Goal: Task Accomplishment & Management: Manage account settings

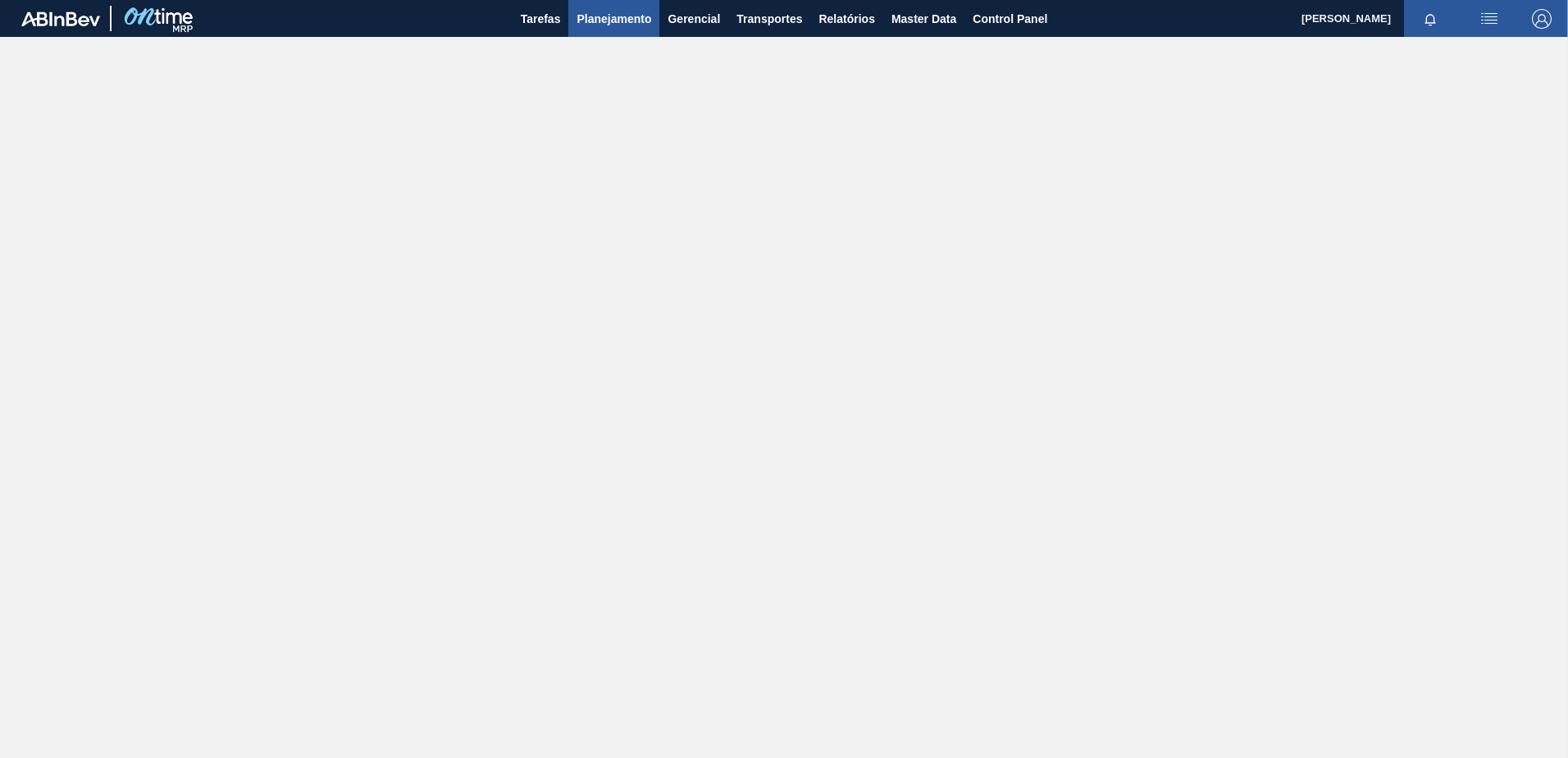
click at [622, 24] on span "Planejamento" at bounding box center [614, 18] width 75 height 19
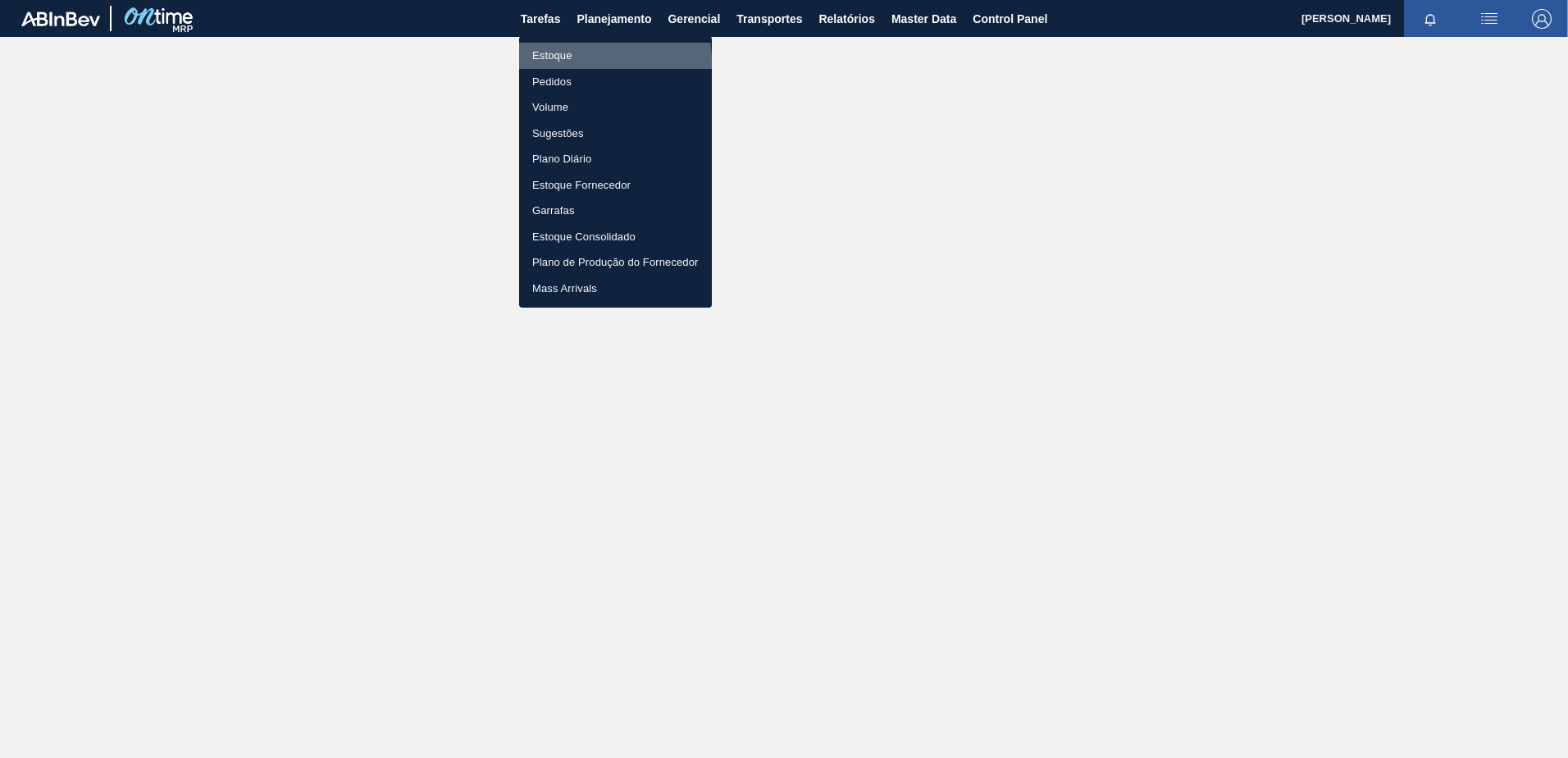
click at [564, 62] on li "Estoque" at bounding box center [616, 55] width 193 height 26
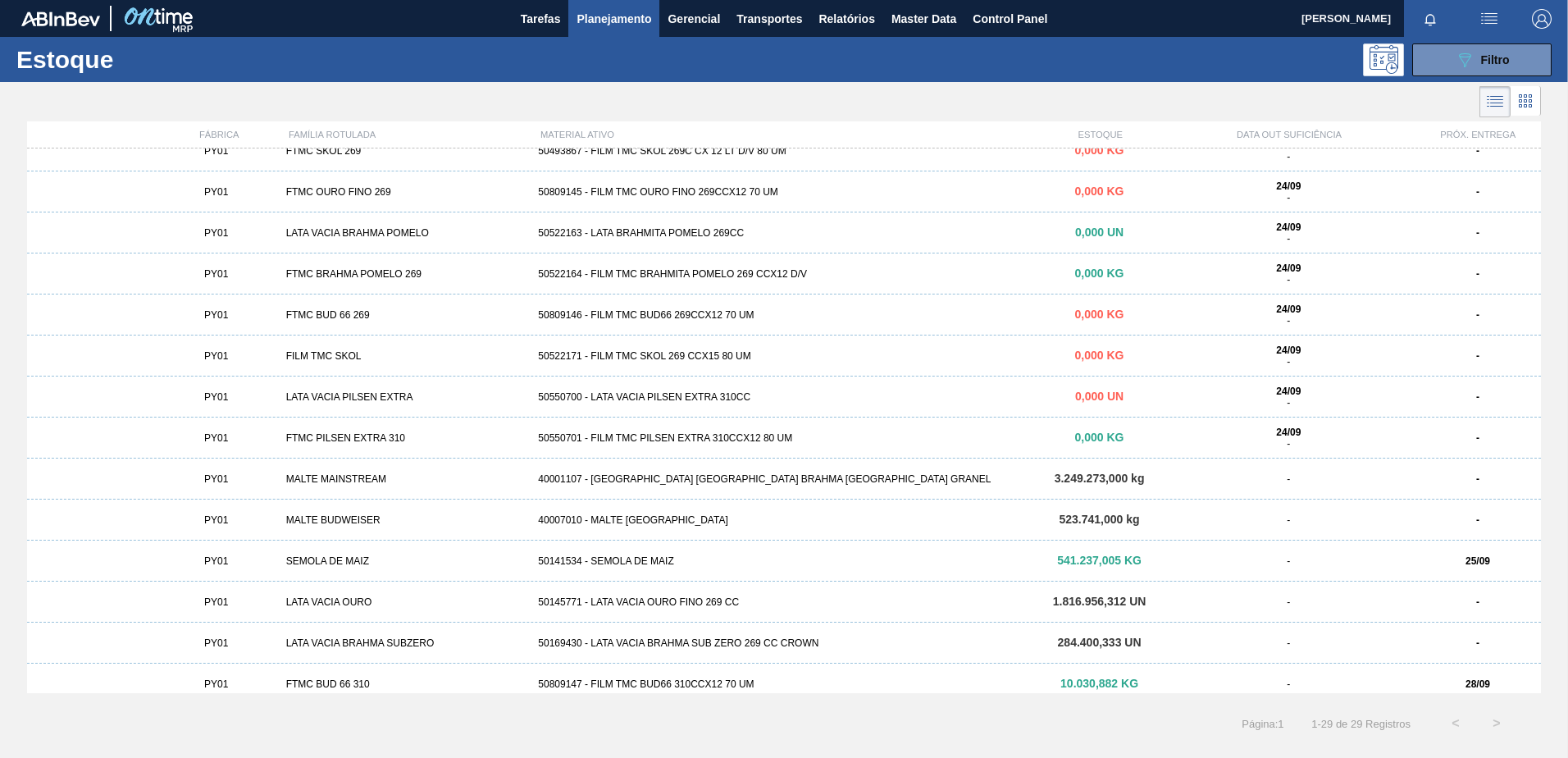
scroll to position [644, 0]
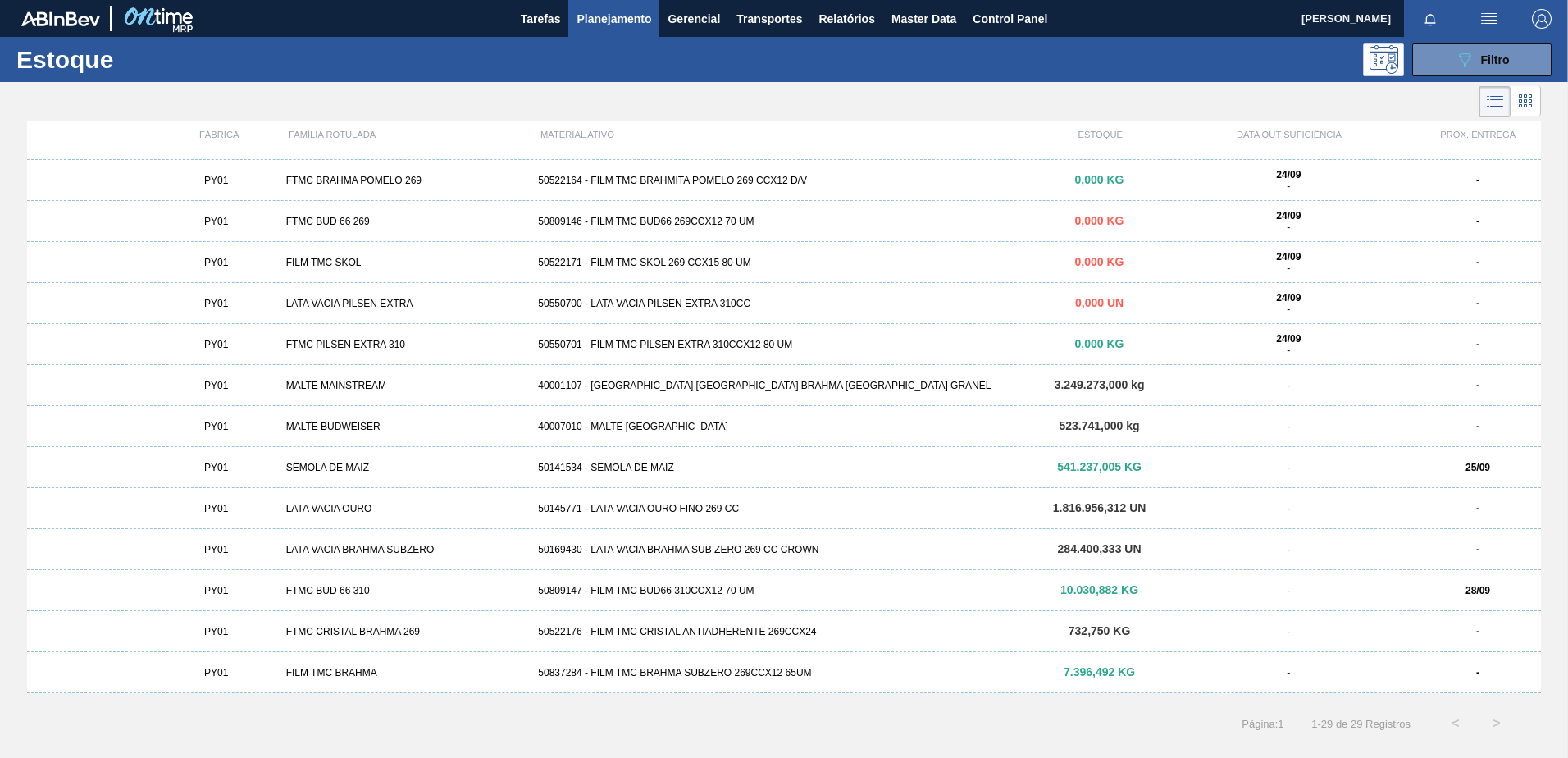
click at [1175, 462] on div "-" at bounding box center [1288, 468] width 252 height 12
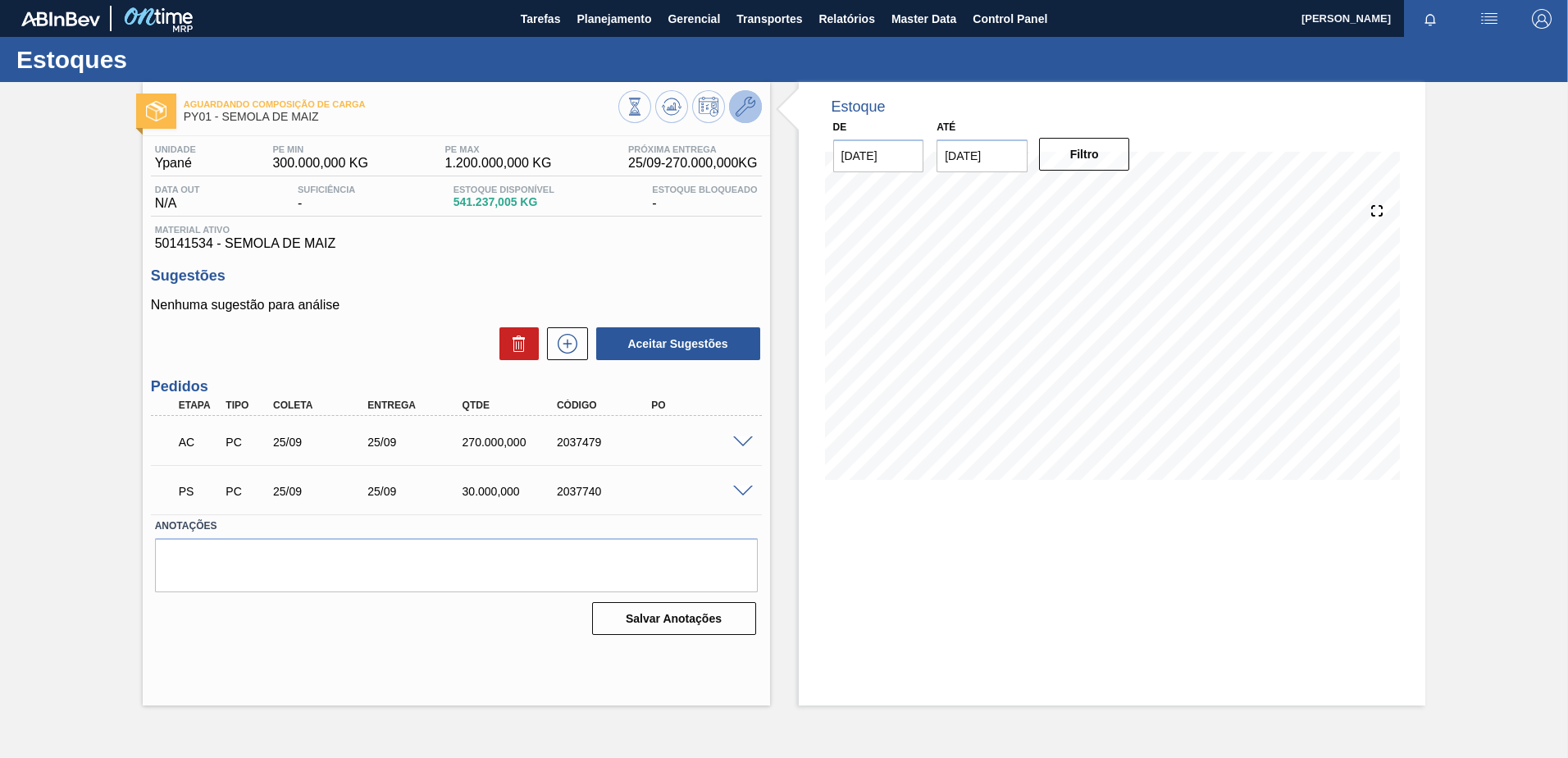
click at [738, 114] on icon at bounding box center [746, 107] width 19 height 19
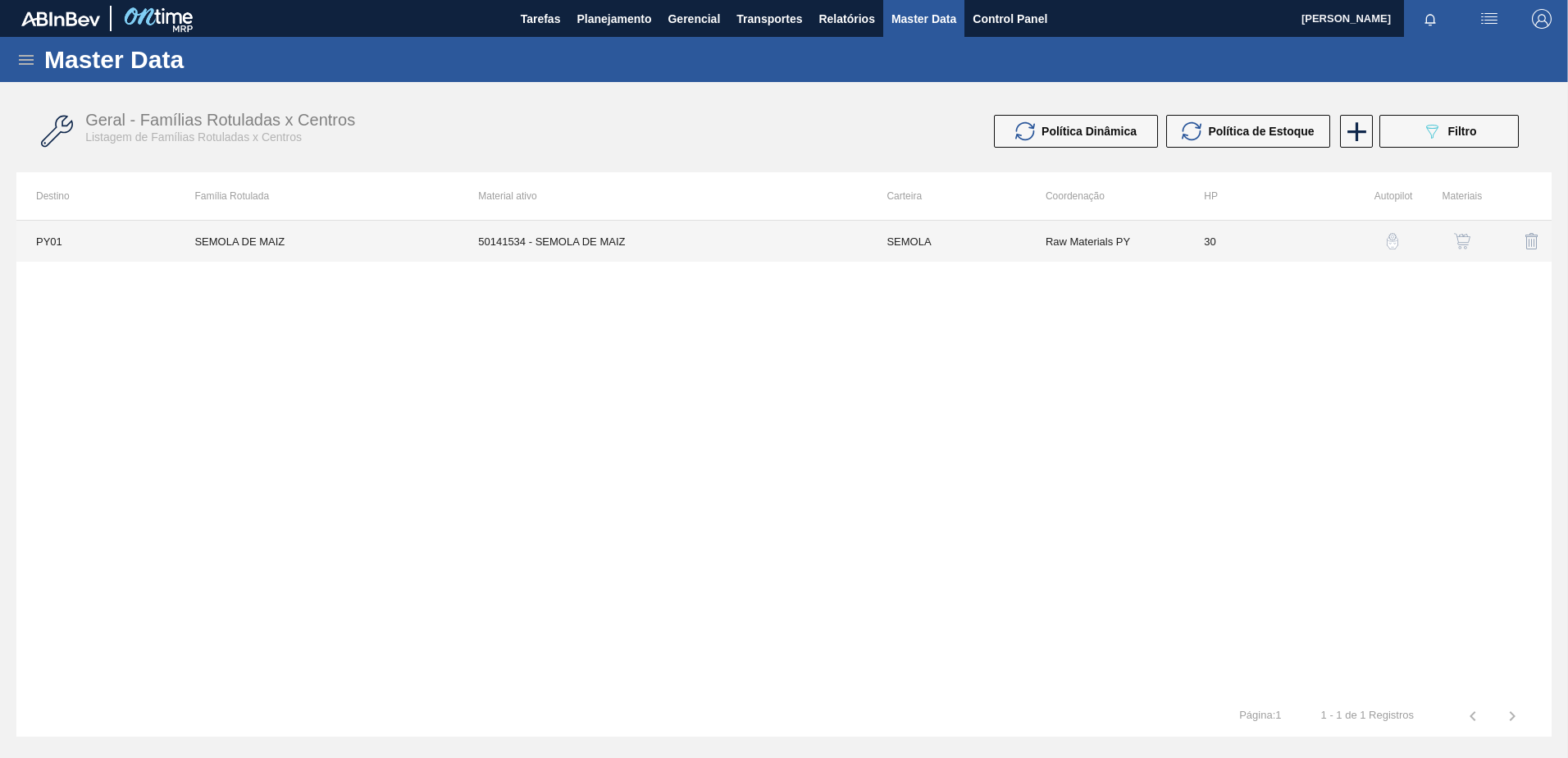
click at [1085, 247] on td "Raw Materials PY" at bounding box center [1105, 241] width 158 height 41
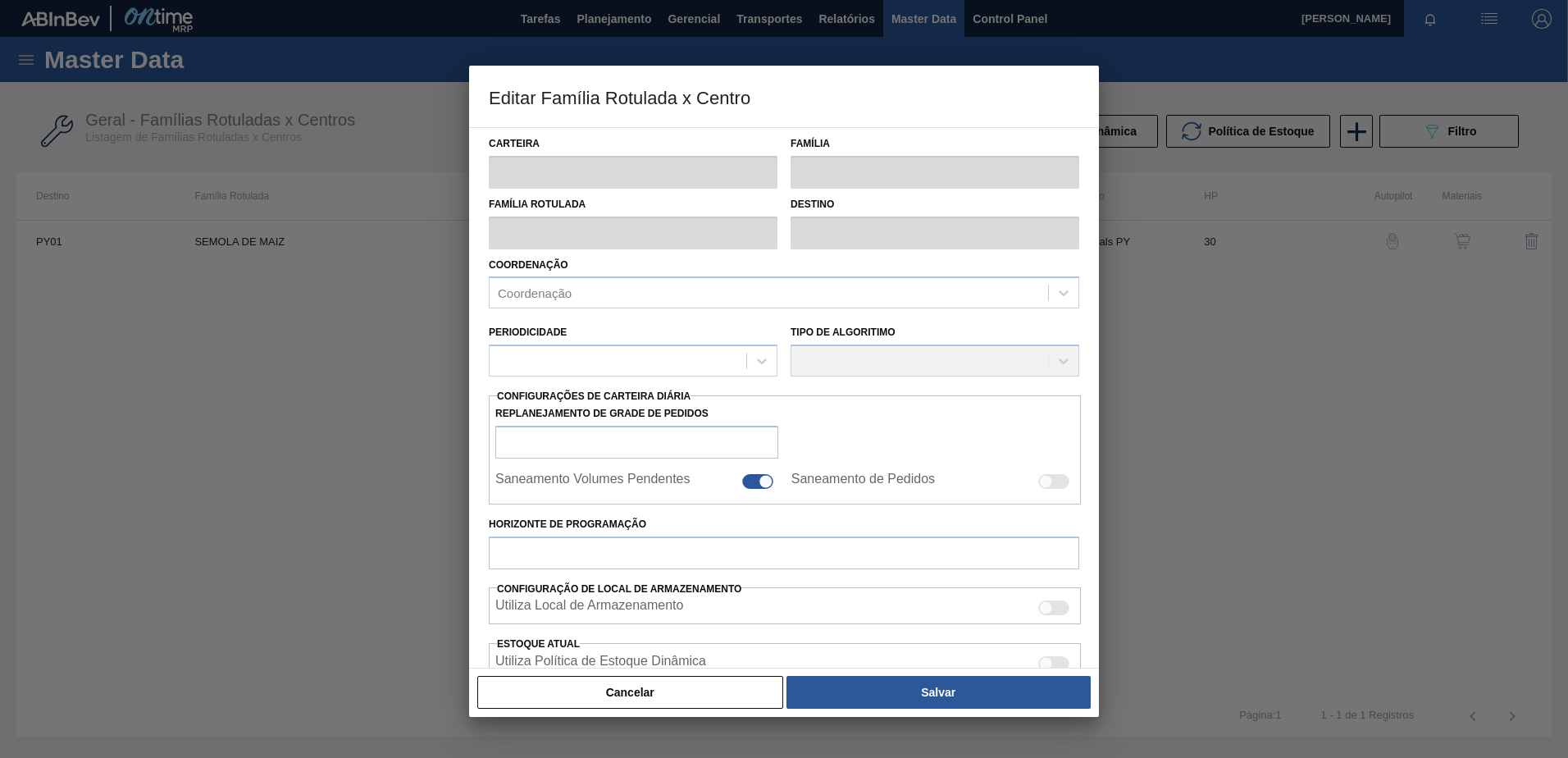
type input "SEMOLA"
type input "SEMOLA PY"
type input "SEMOLA DE MAIZ"
type input "PY01 - Ypané"
type input "30"
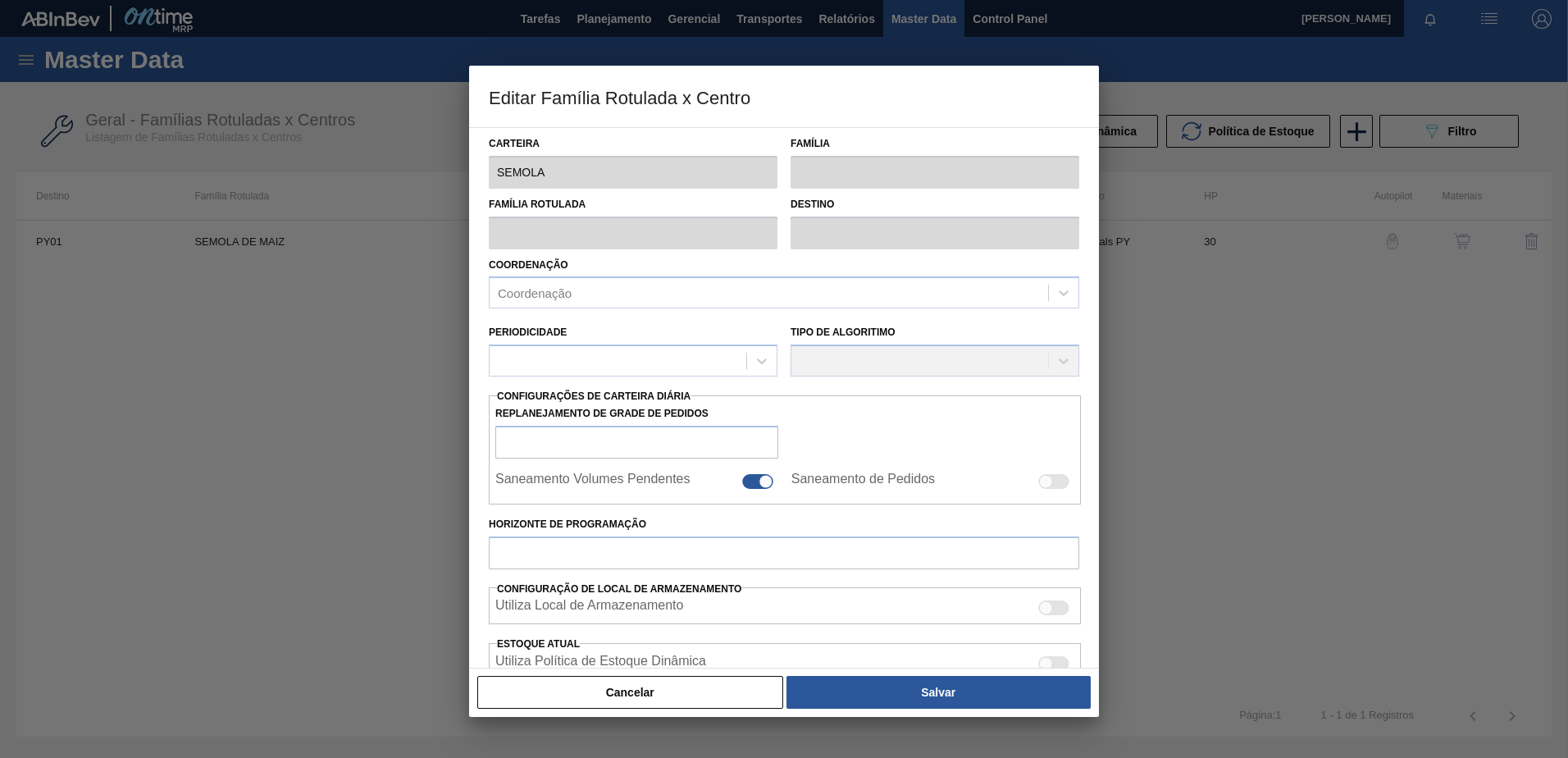
type input "300.000"
type input "1.200.000"
type input "17"
type input "453.000,000"
checkbox input "true"
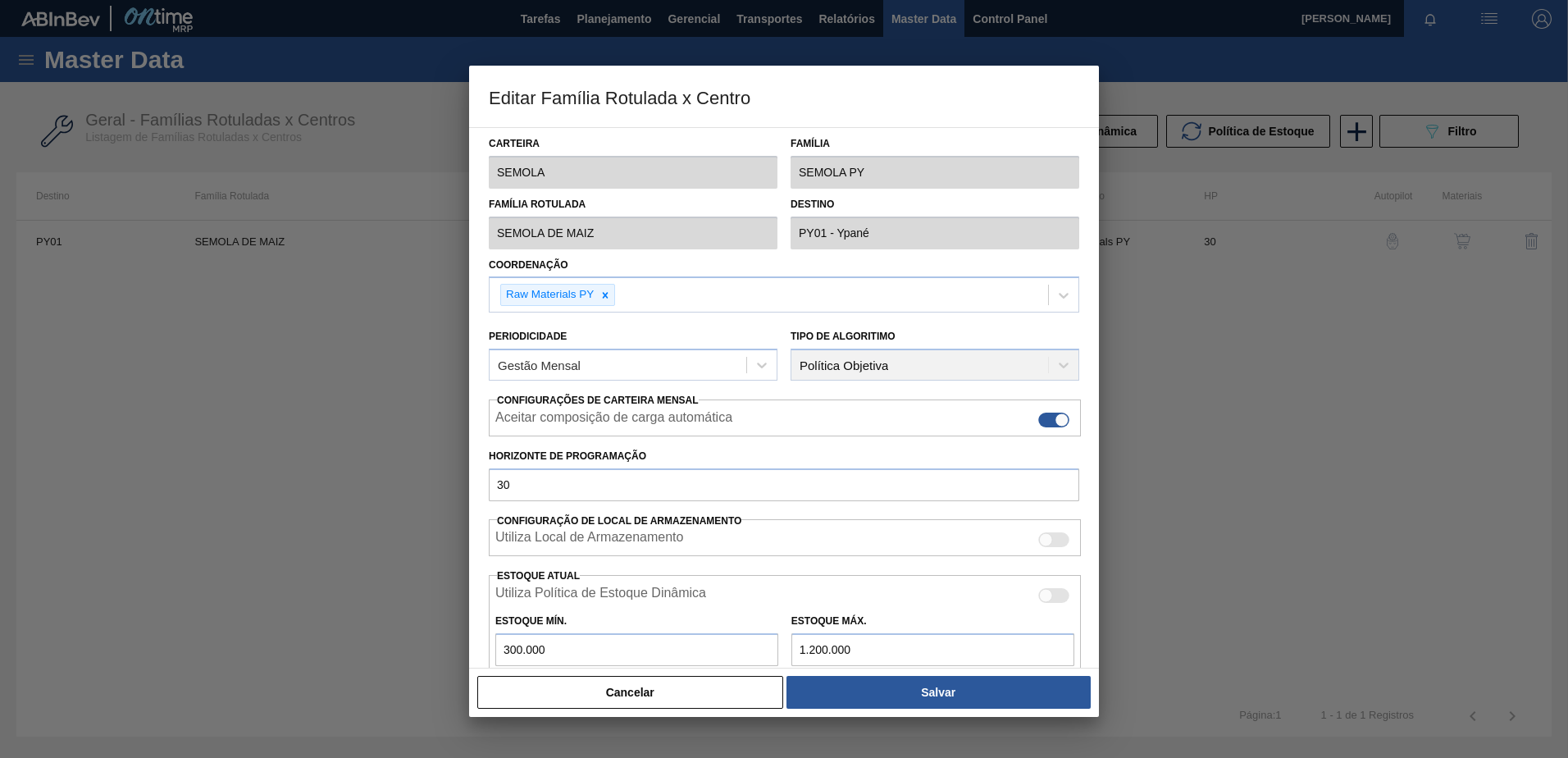
click at [641, 670] on div "Cancelar Salvar" at bounding box center [784, 692] width 630 height 49
click at [688, 700] on button "Cancelar" at bounding box center [630, 692] width 306 height 33
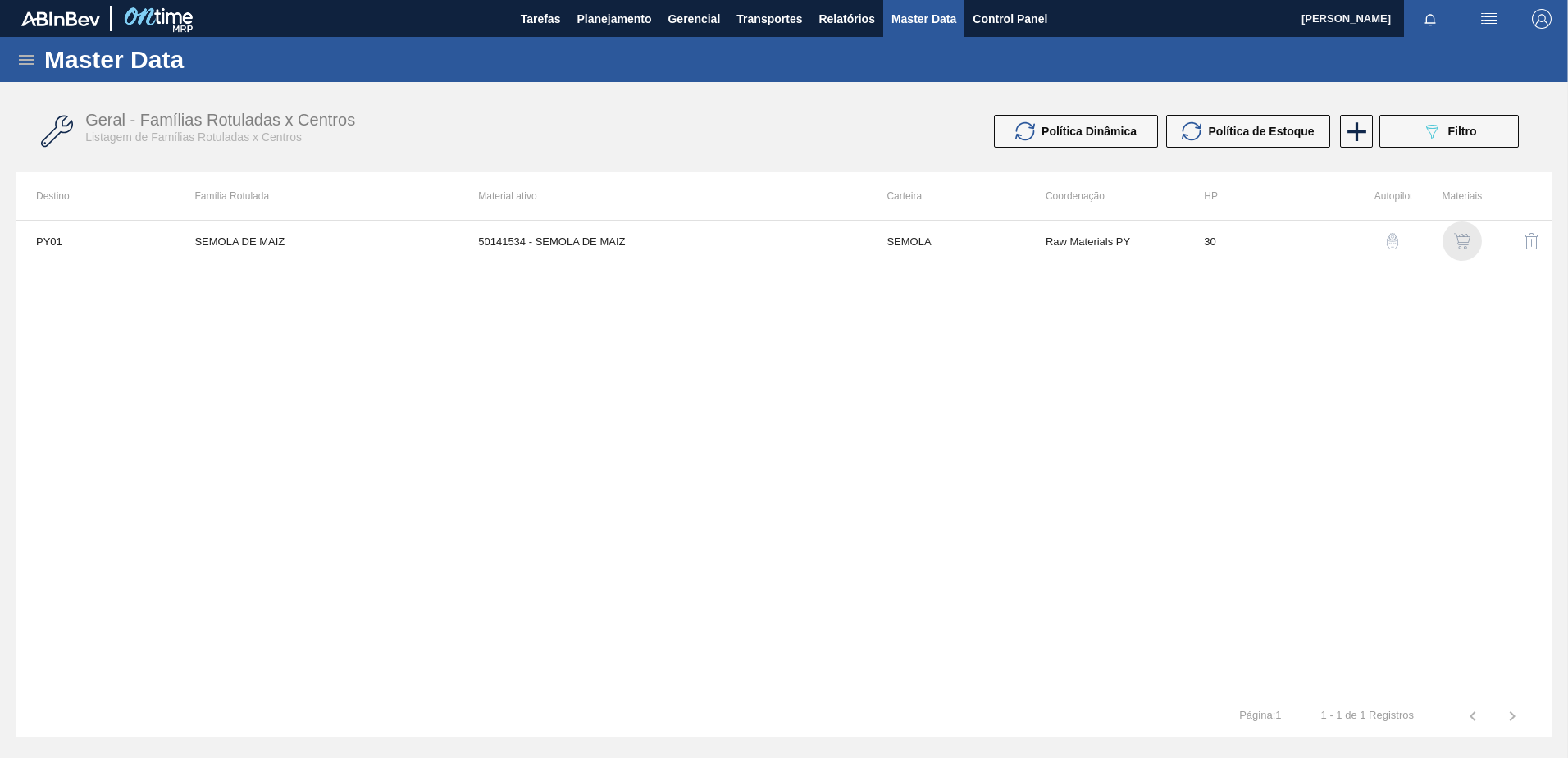
click at [1458, 238] on img "button" at bounding box center [1462, 241] width 17 height 16
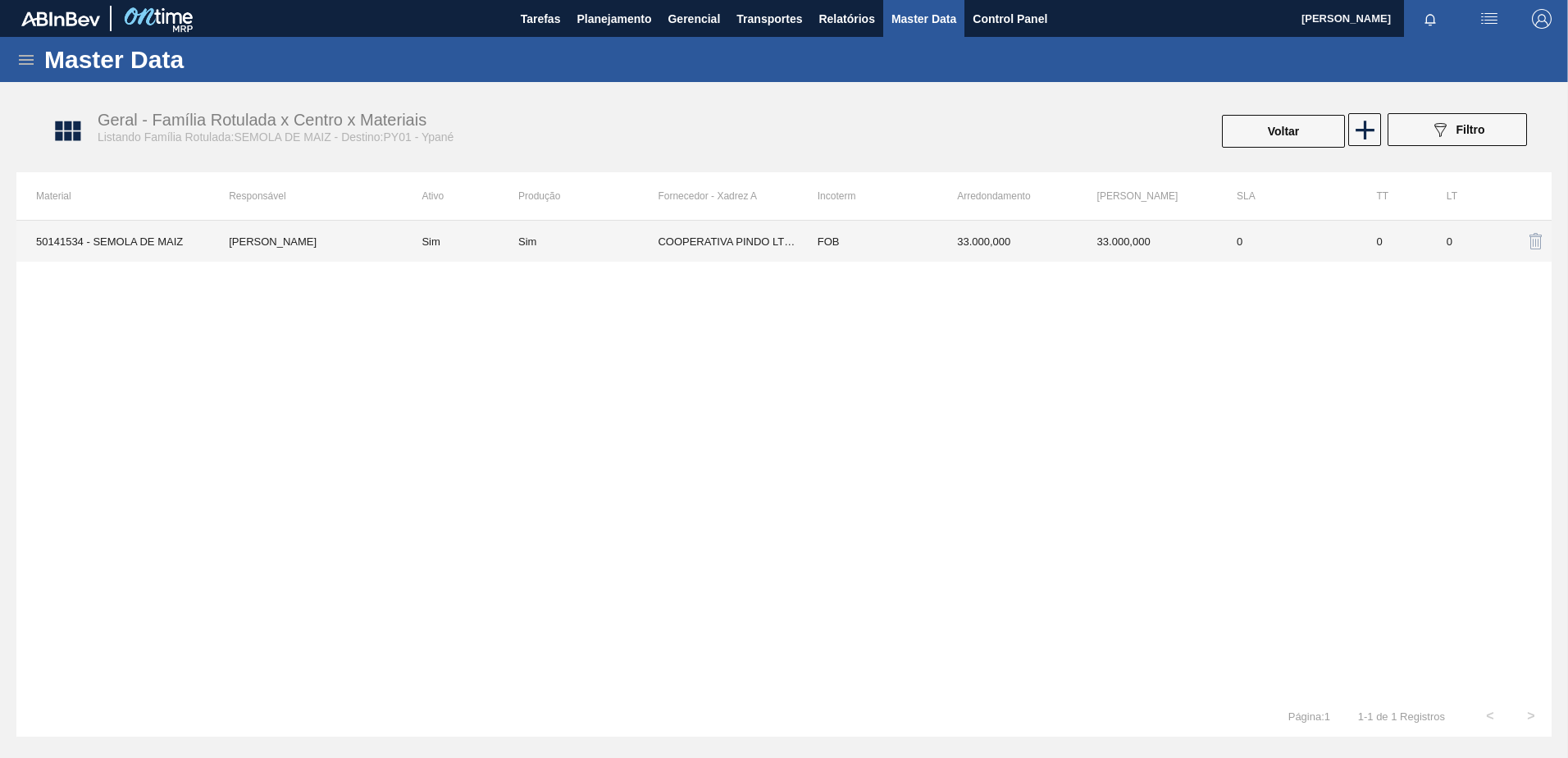
click at [771, 257] on td "COOPERATIVA PINDO LTDA." at bounding box center [728, 241] width 140 height 41
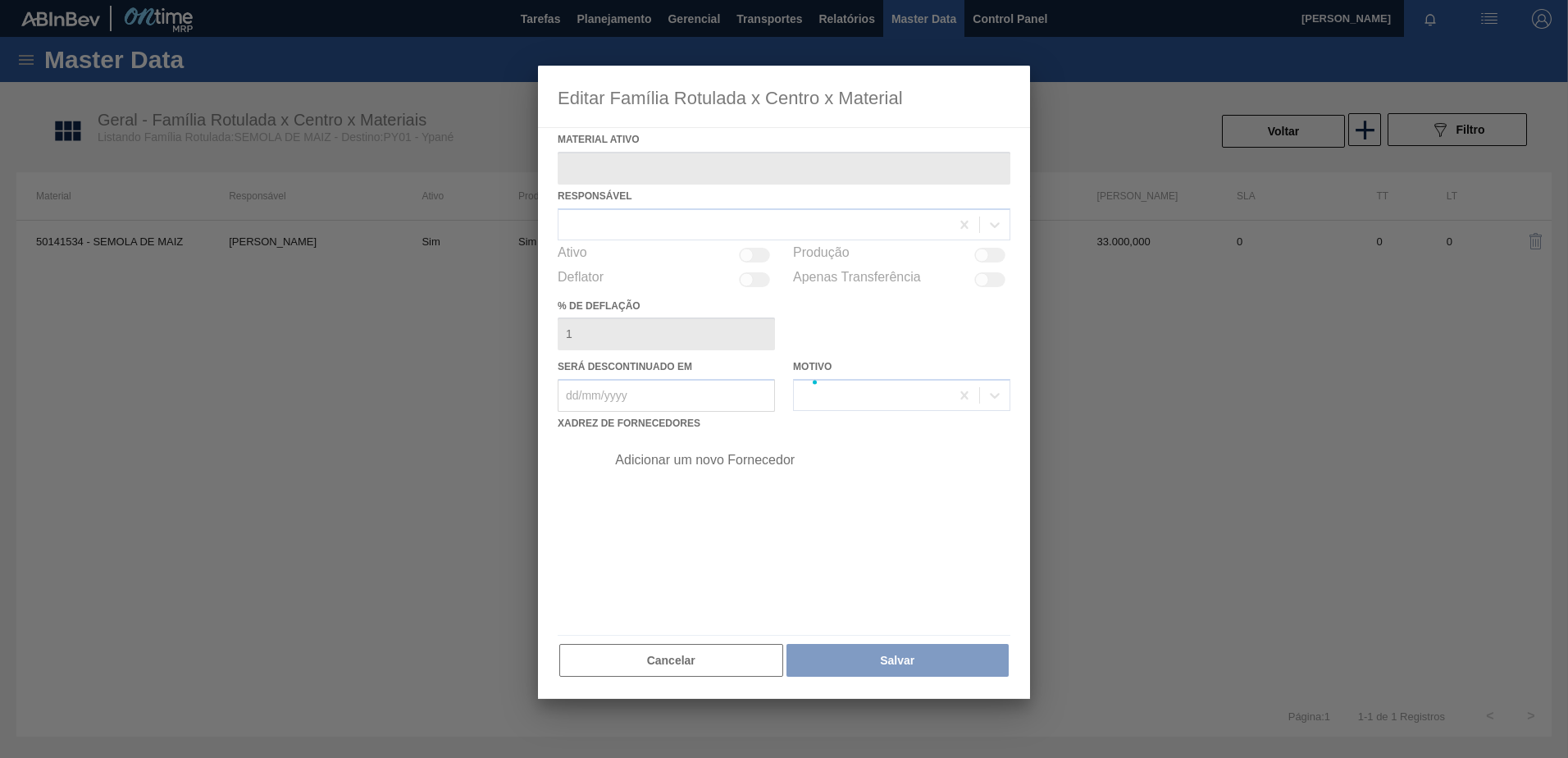
type ativo "50141534 - SEMOLA DE MAIZ"
checkbox input "true"
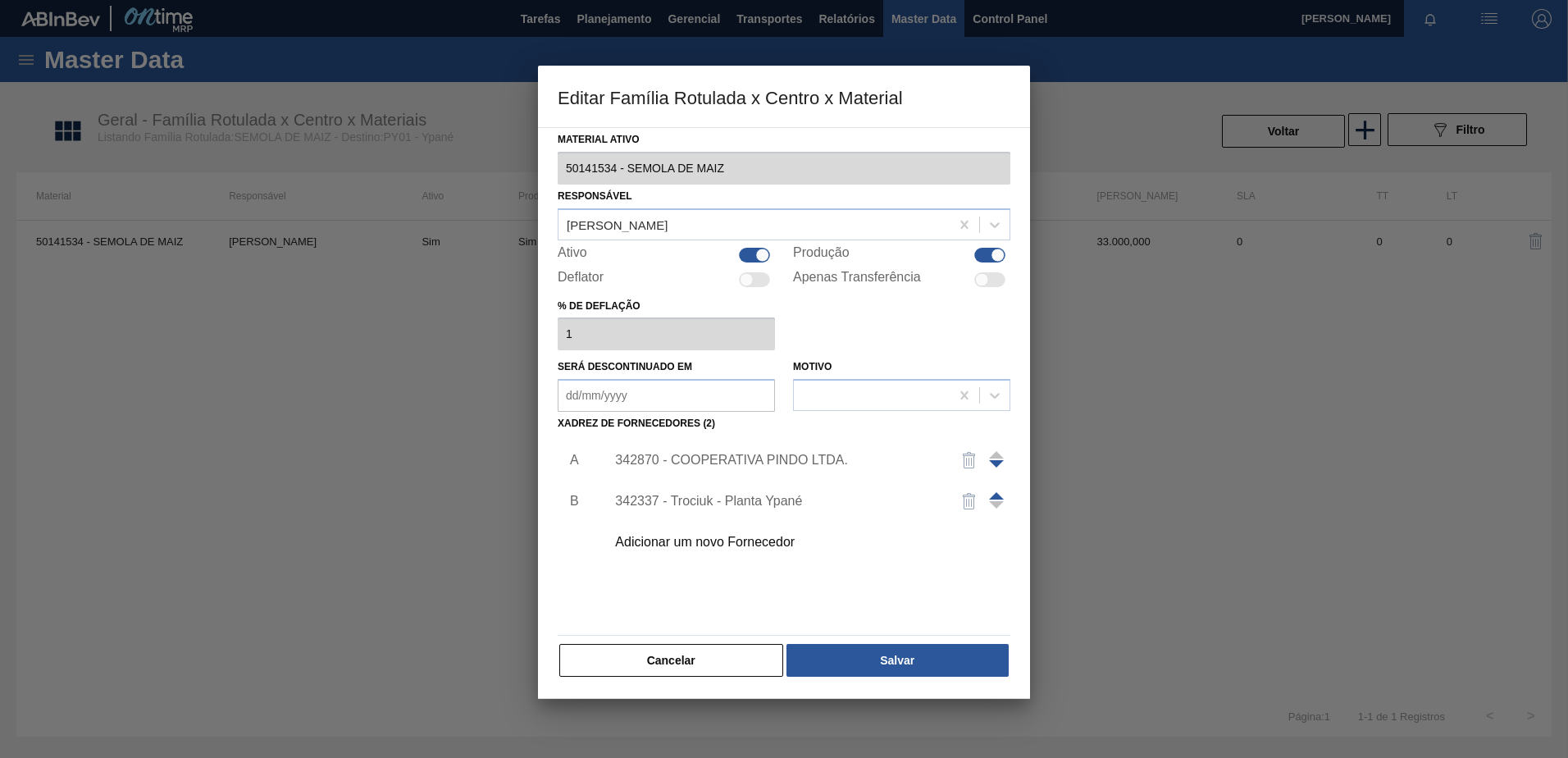
click at [739, 492] on div "342337 - Trociuk - Planta Ypané" at bounding box center [803, 501] width 415 height 41
click at [666, 546] on div "Adicionar um novo Fornecedor" at bounding box center [776, 542] width 321 height 15
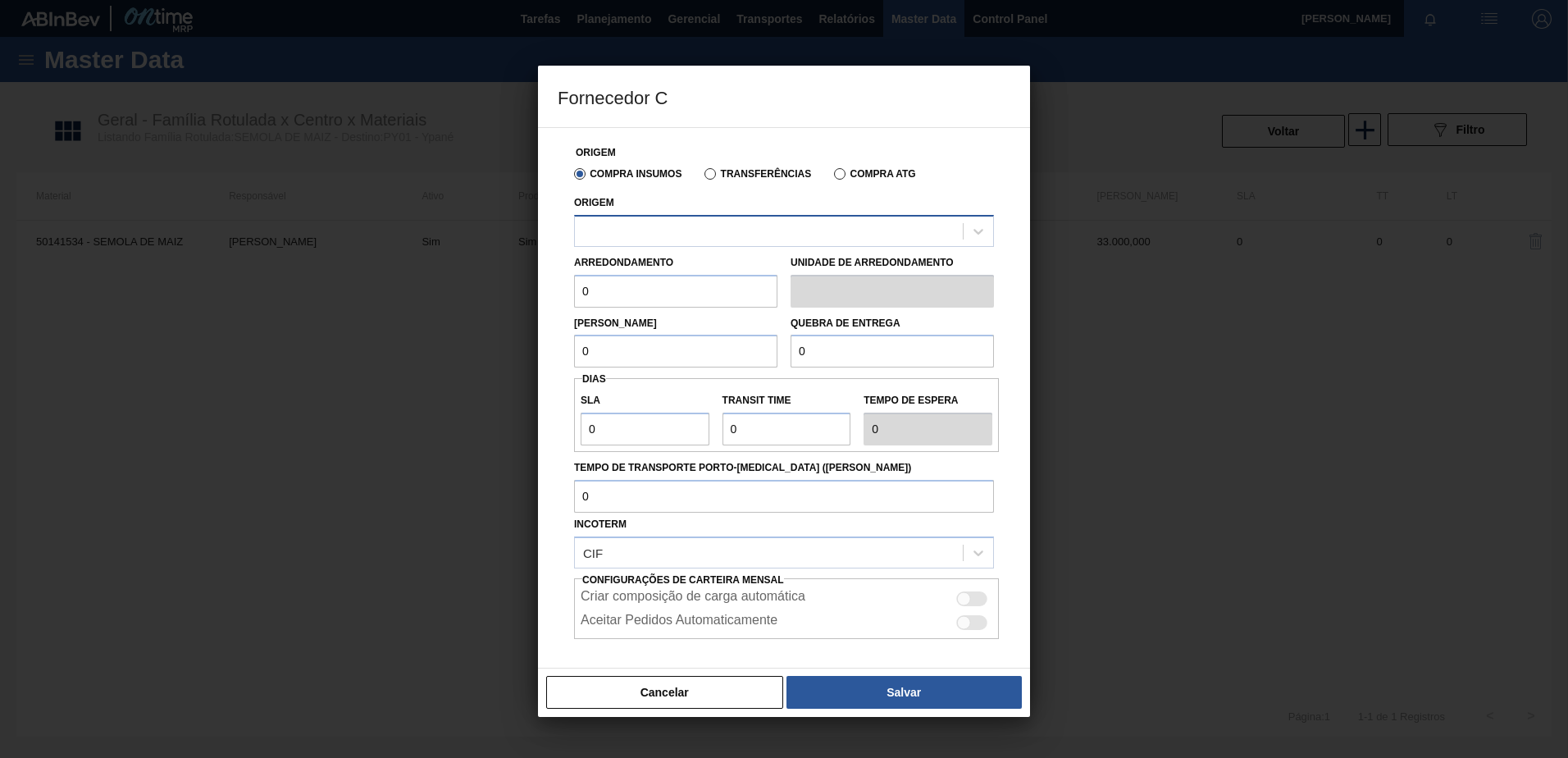
click at [634, 230] on div at bounding box center [769, 231] width 388 height 23
click at [684, 685] on button "Cancelar" at bounding box center [665, 692] width 237 height 33
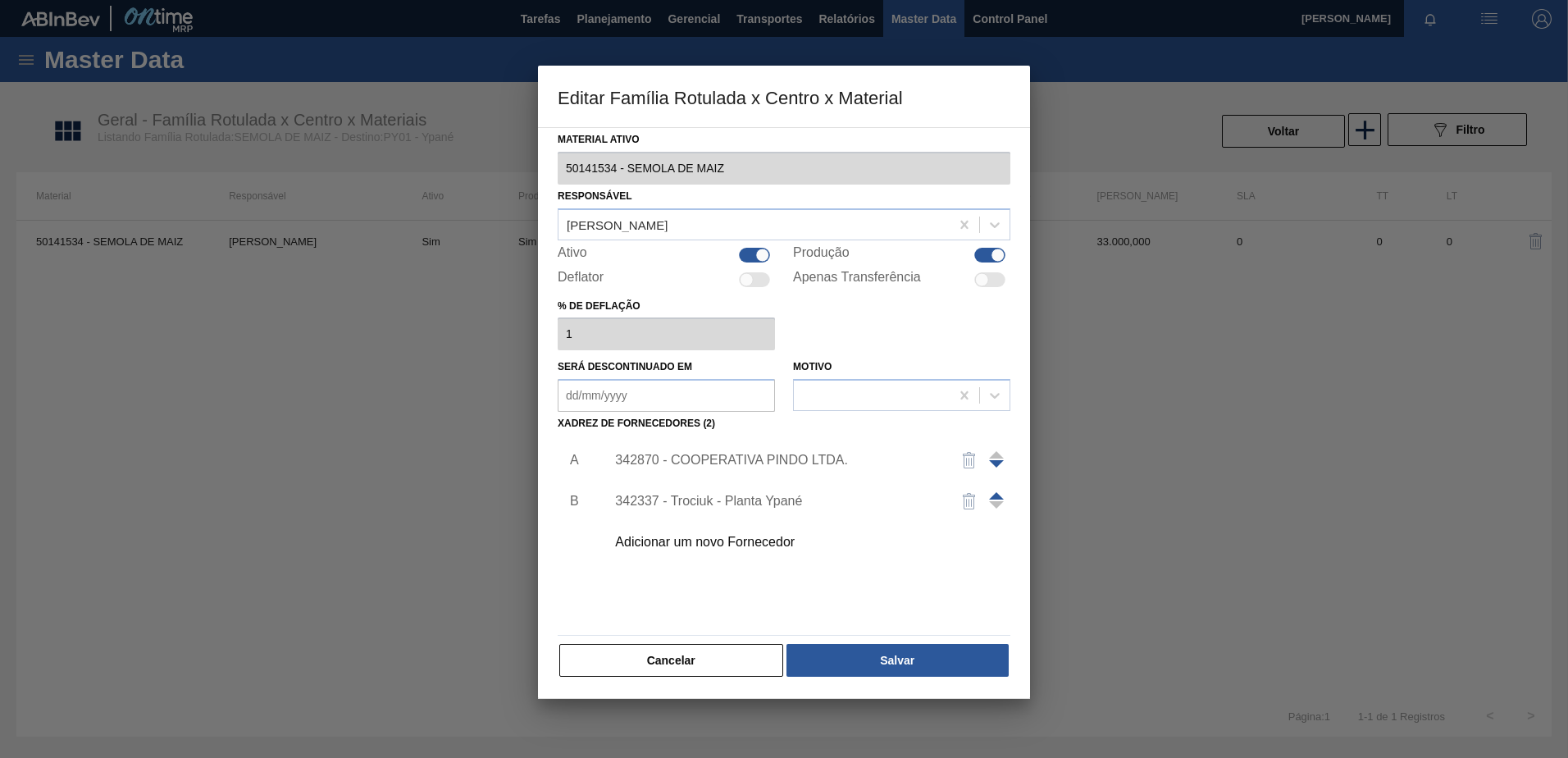
click at [728, 450] on div "342870 - COOPERATIVA PINDO LTDA." at bounding box center [803, 460] width 415 height 41
click at [726, 453] on div "342870 - COOPERATIVA PINDO LTDA." at bounding box center [776, 459] width 321 height 15
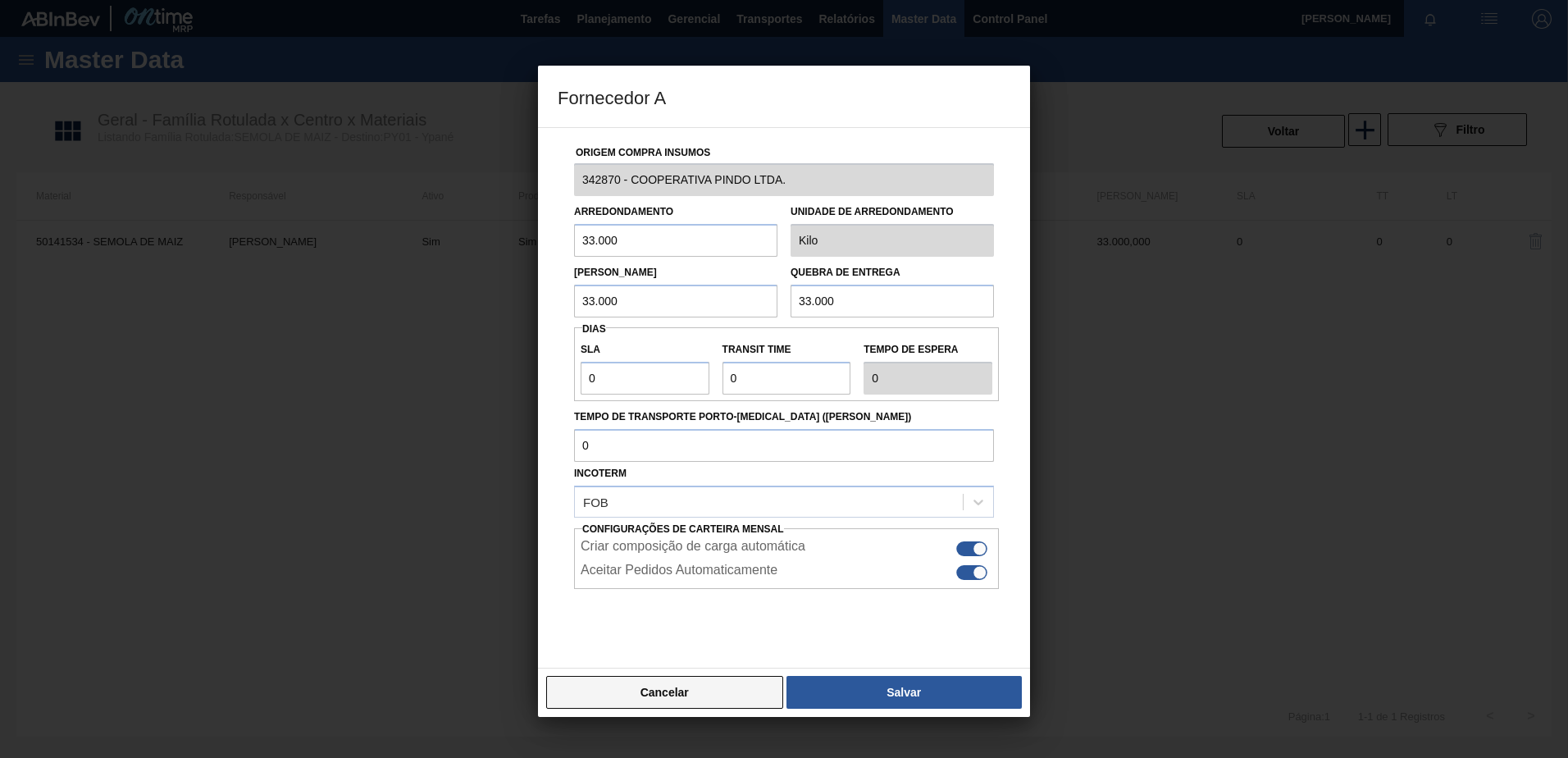
click at [690, 697] on button "Cancelar" at bounding box center [665, 692] width 237 height 33
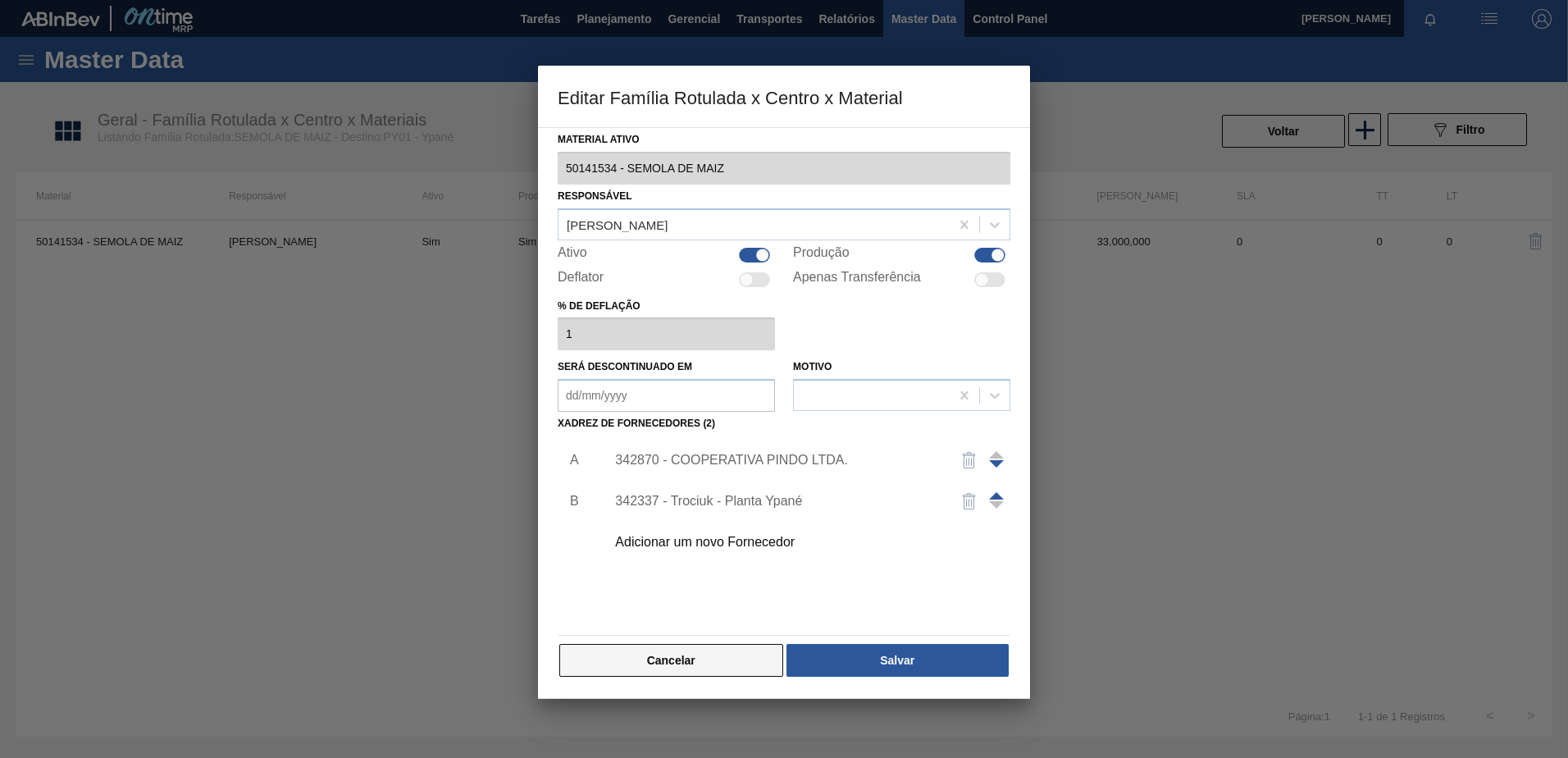
click at [675, 655] on button "Cancelar" at bounding box center [671, 660] width 224 height 33
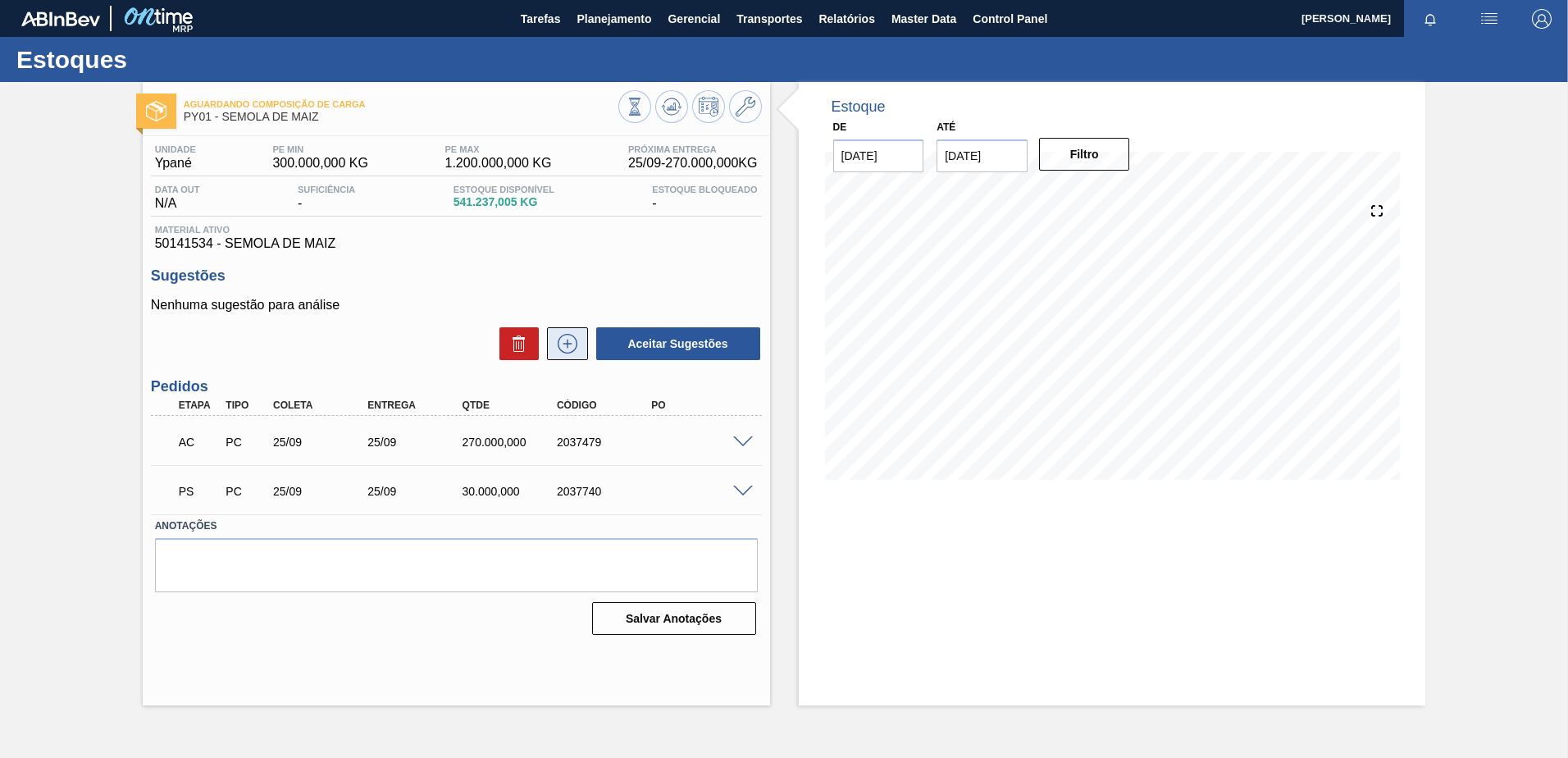
click at [570, 339] on icon at bounding box center [567, 344] width 26 height 19
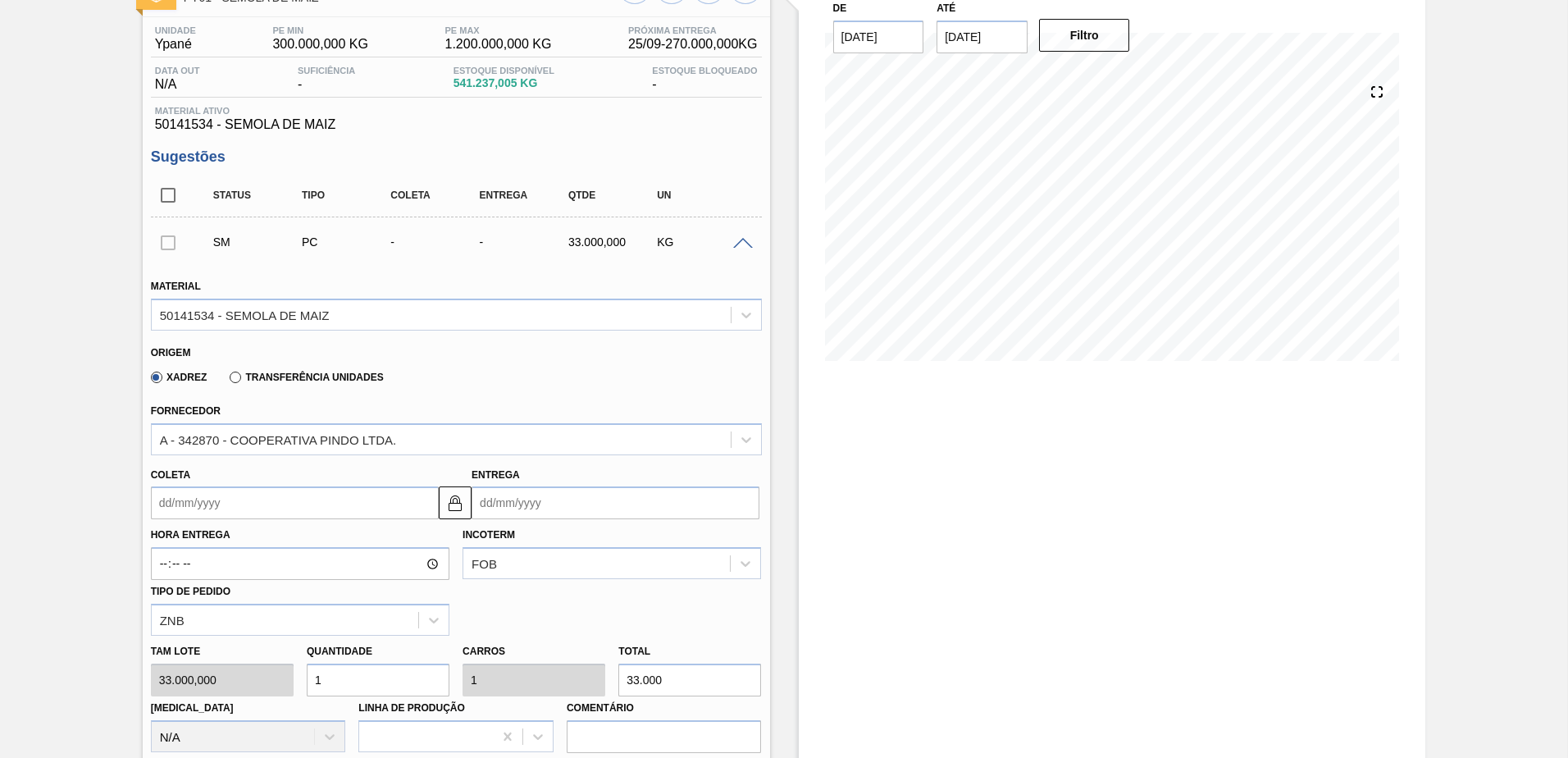
scroll to position [246, 0]
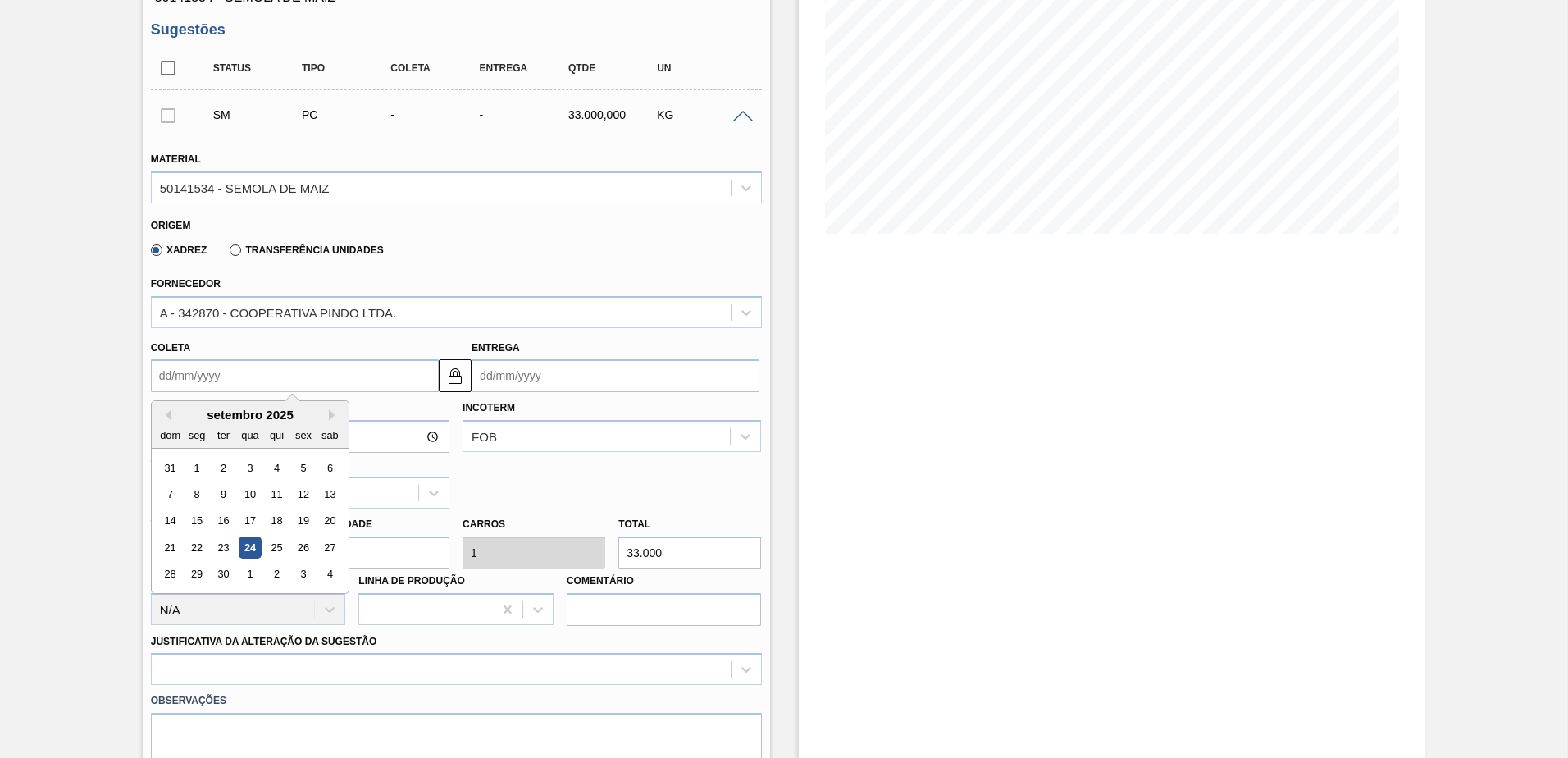
click at [288, 376] on input "Coleta" at bounding box center [294, 376] width 288 height 33
click at [319, 545] on div "27" at bounding box center [330, 546] width 22 height 22
type input "[DATE]"
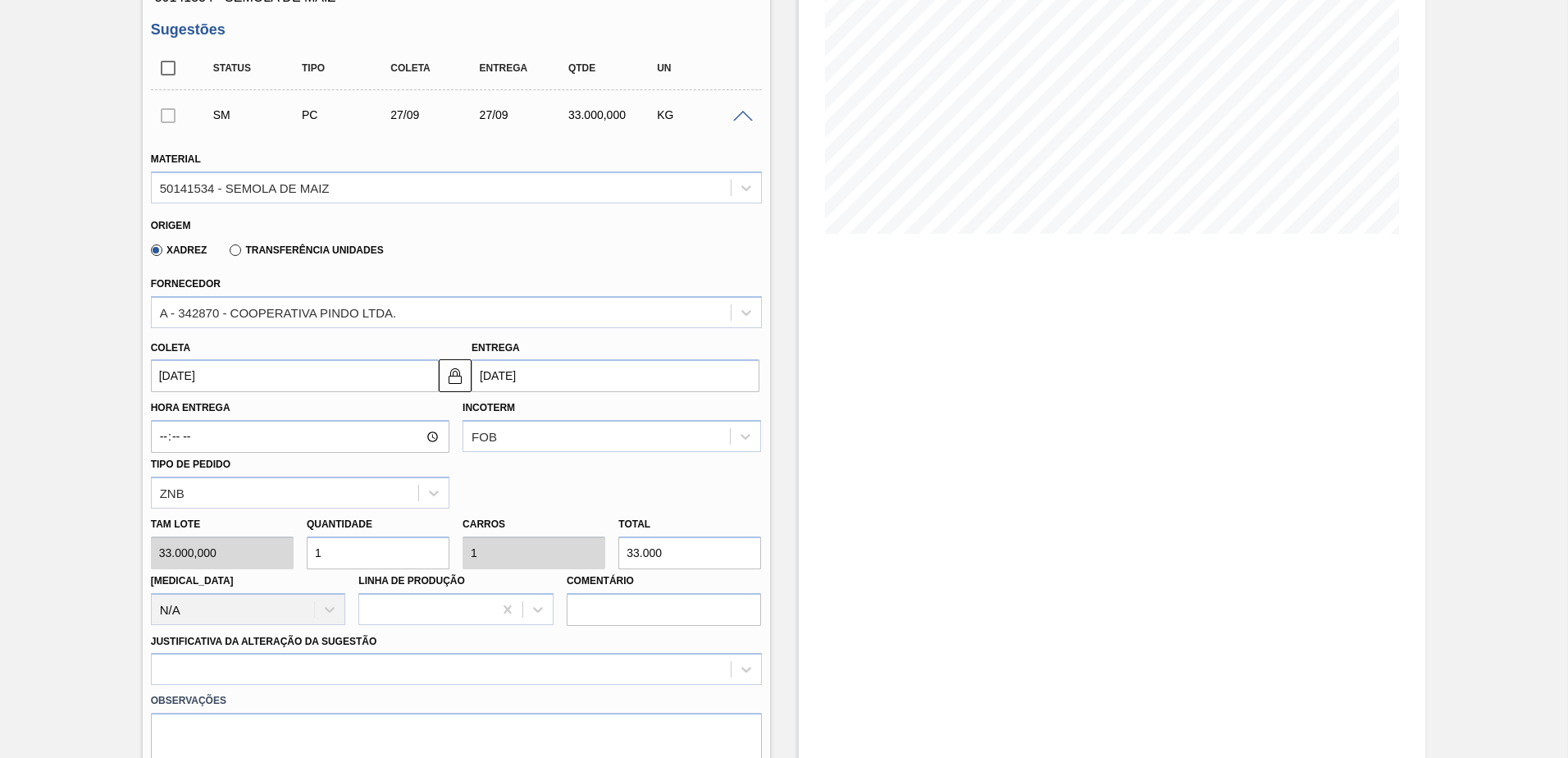
click at [219, 553] on div "[PERSON_NAME] 33.000,000 Quantidade 1 Carros 1 Total 33.000 [MEDICAL_DATA] N/A …" at bounding box center [456, 567] width 624 height 117
click at [547, 560] on div "[PERSON_NAME] 33.000,000 Quantidade 1 Carros 1 Total 33.000 [MEDICAL_DATA] N/A …" at bounding box center [456, 567] width 624 height 117
type input "3"
type input "0"
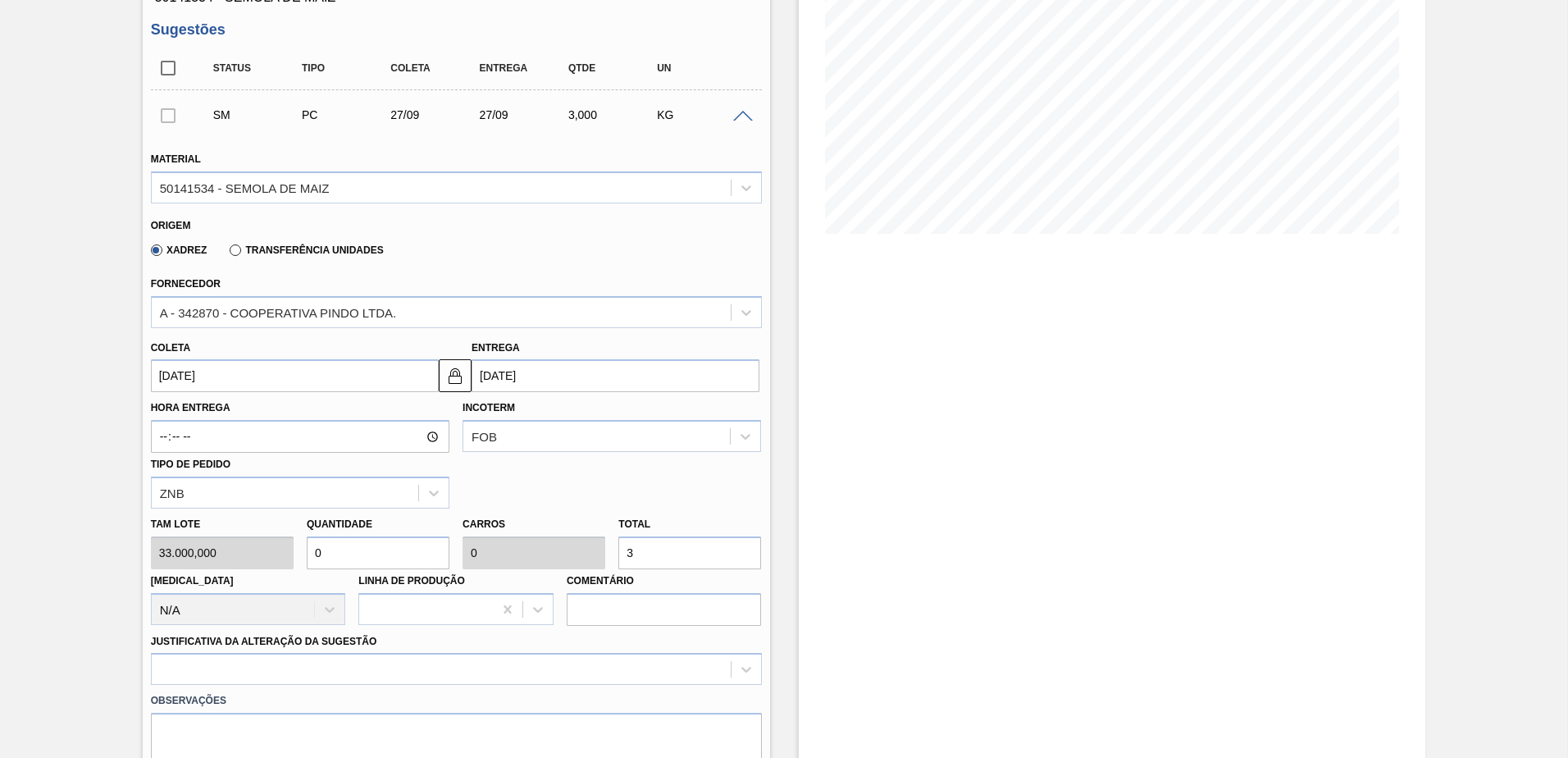
type input "0,001"
type input "30"
type input "0,009"
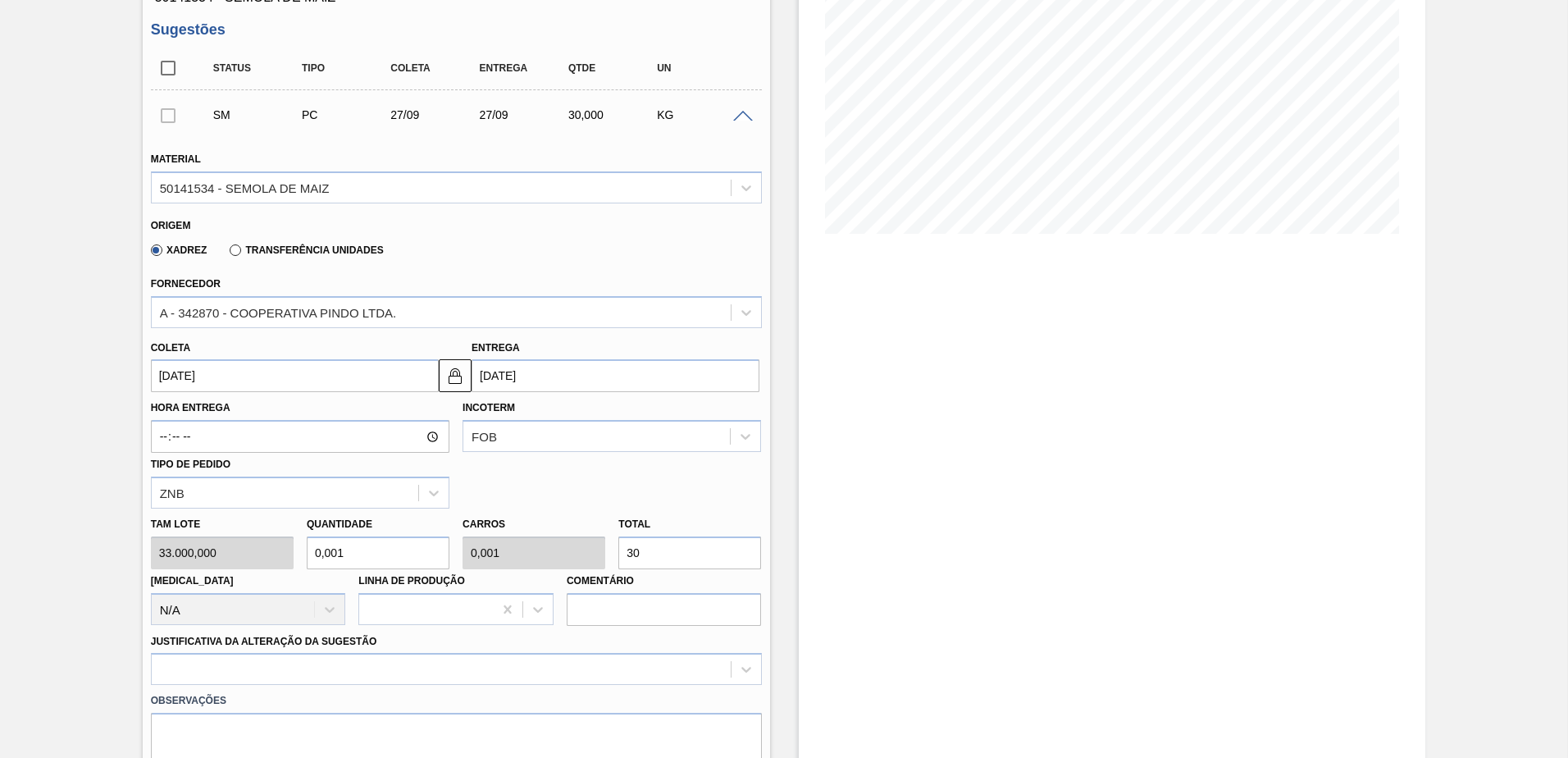
type input "300"
type input "0,091"
type input "3.000"
type input "0,909"
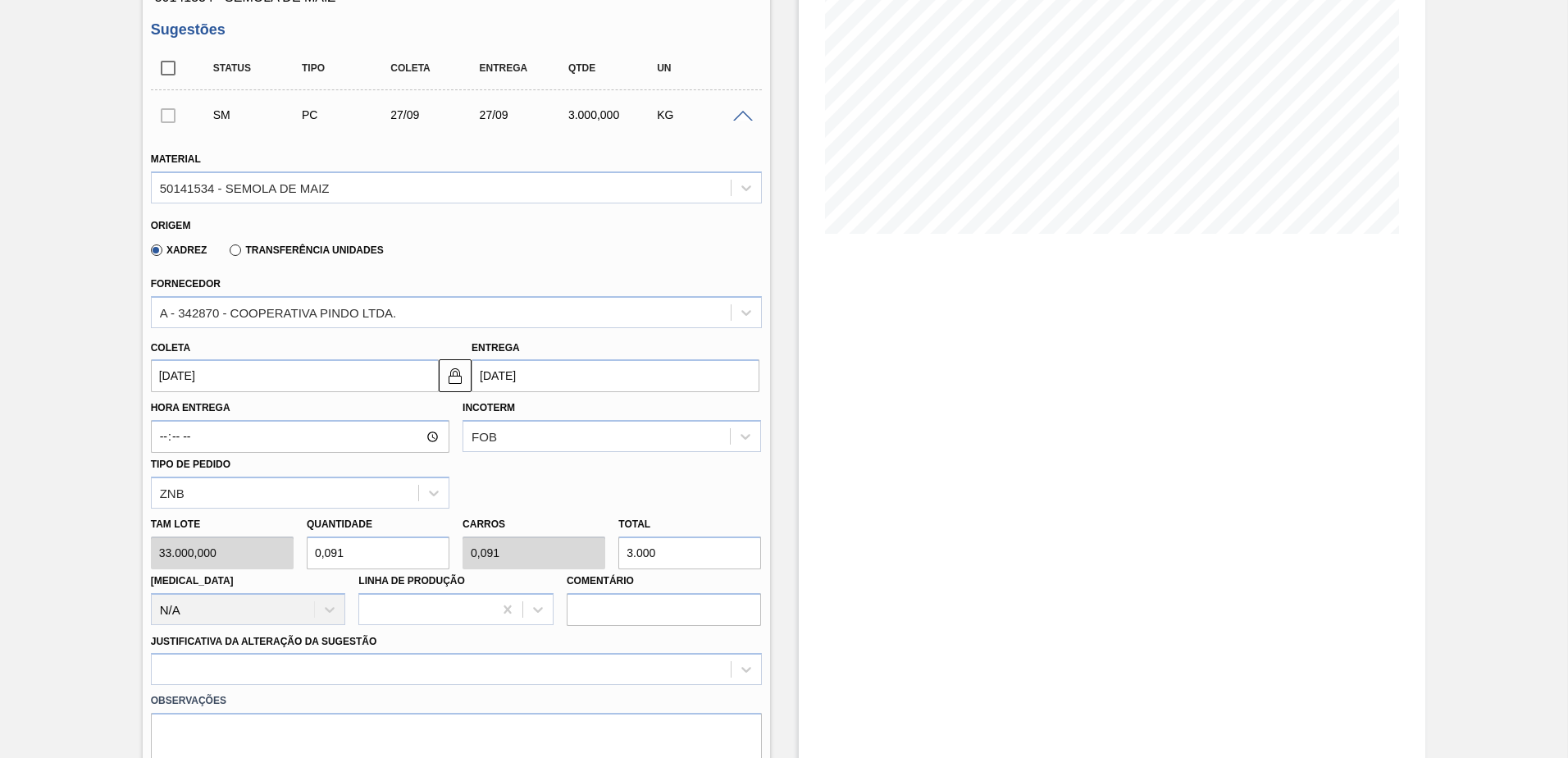
type input "0,909"
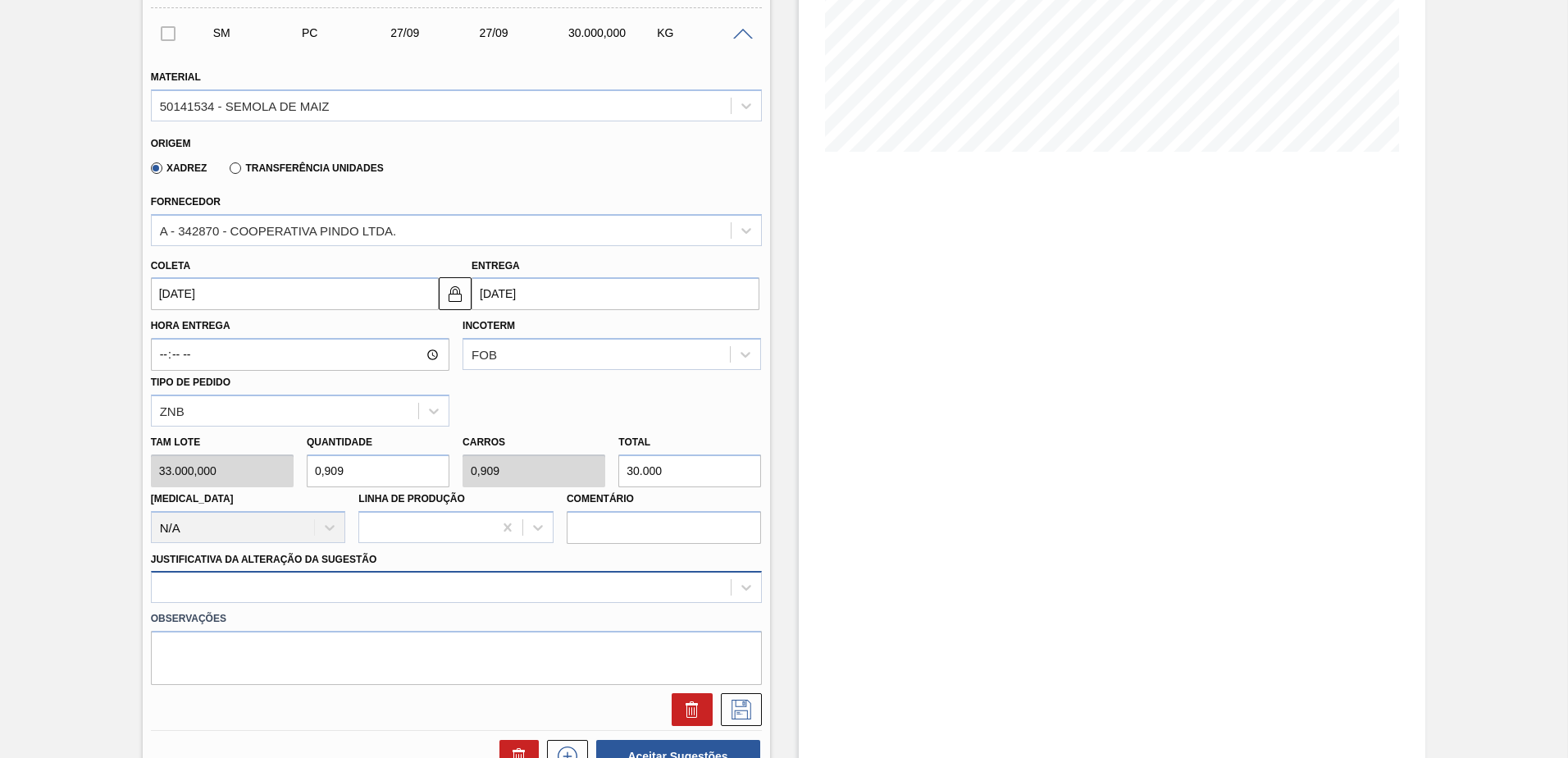
type input "30.000"
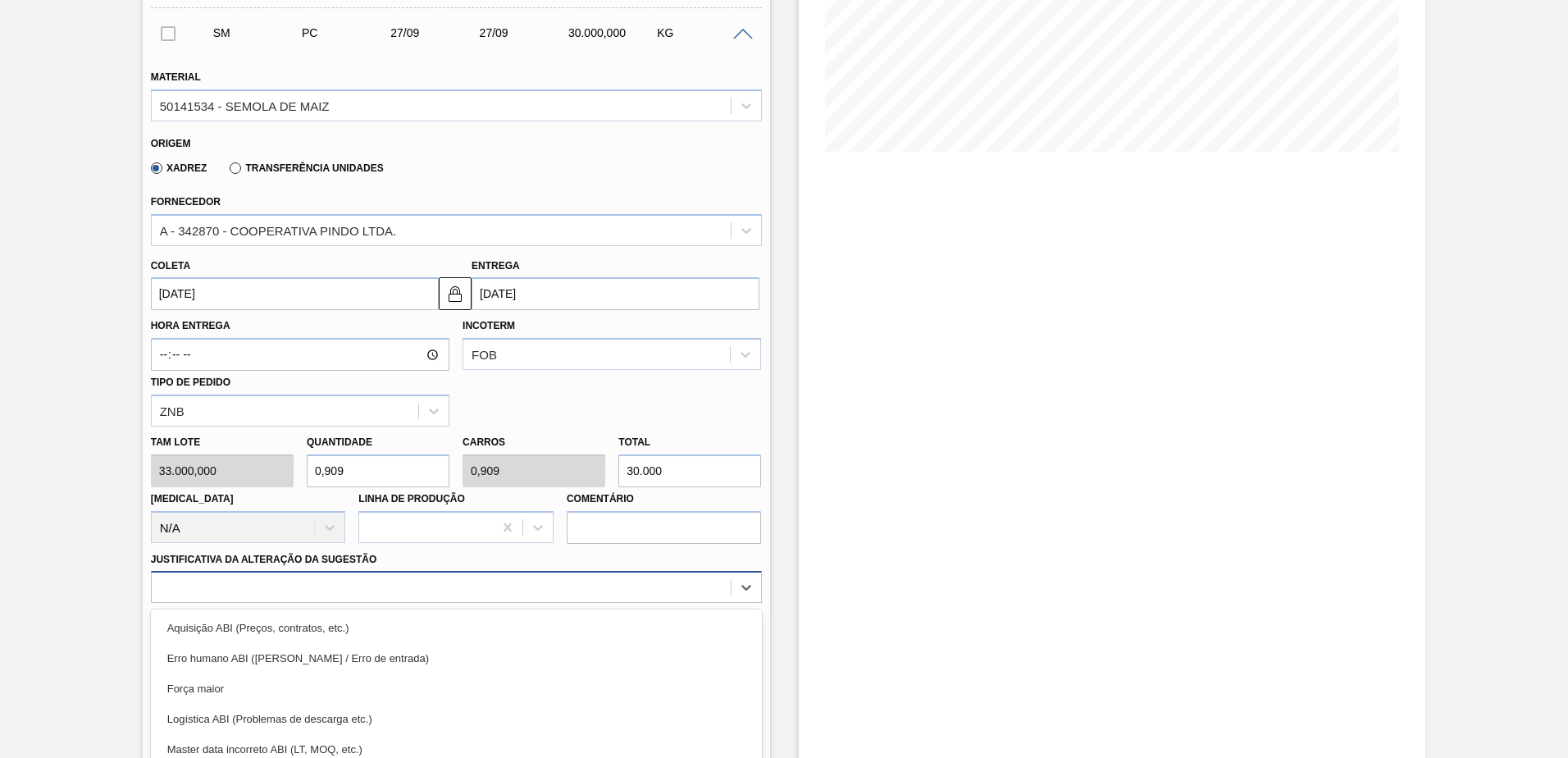
scroll to position [432, 0]
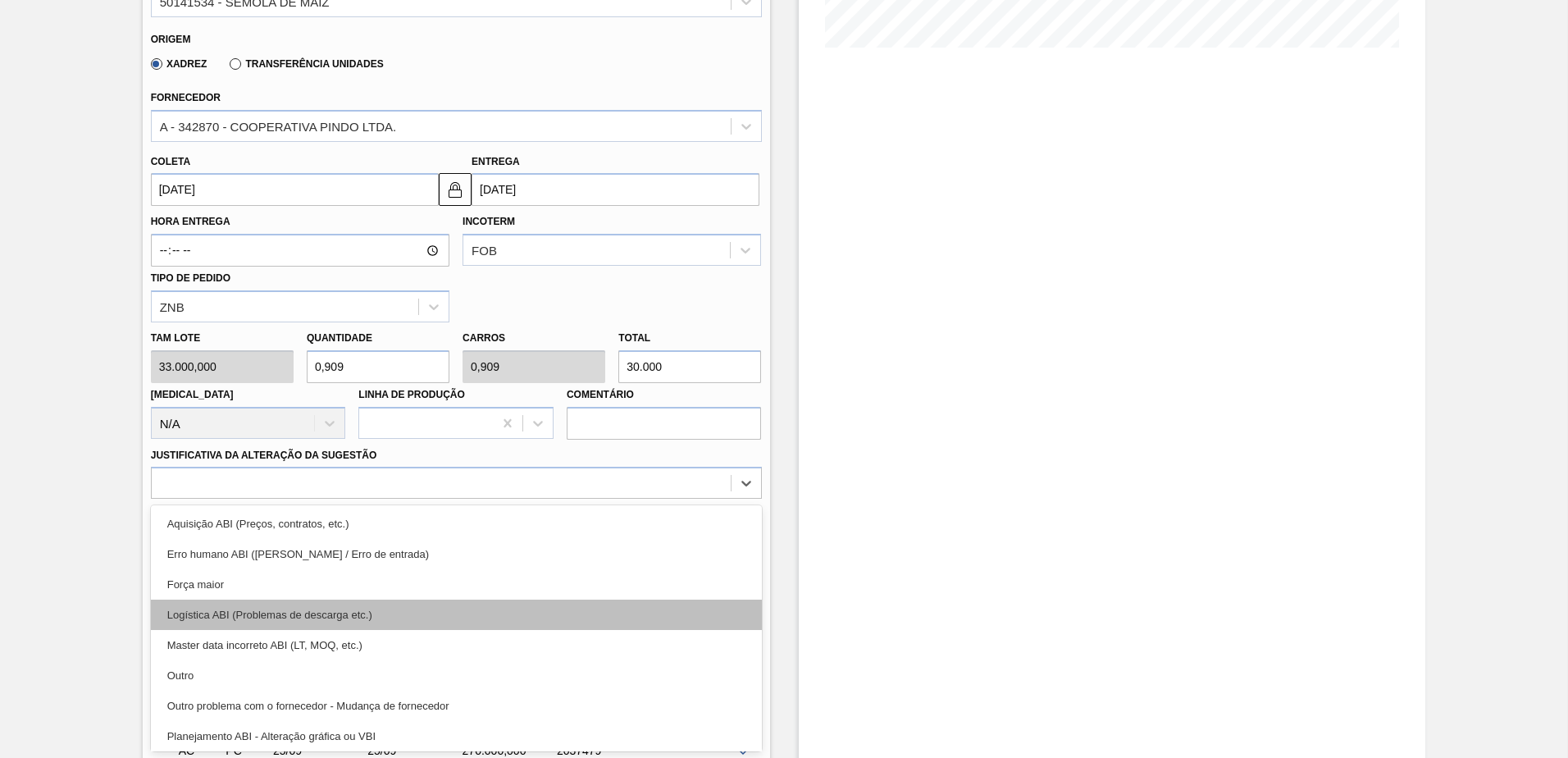
drag, startPoint x: 346, startPoint y: 589, endPoint x: 342, endPoint y: 603, distance: 14.6
click at [345, 499] on div "option Força maior focused, 3 of 18. 18 results available. Use Up and Down to c…" at bounding box center [455, 482] width 611 height 32
click at [330, 626] on div "Logística ABI (Problemas de descarga etc.)" at bounding box center [455, 614] width 611 height 30
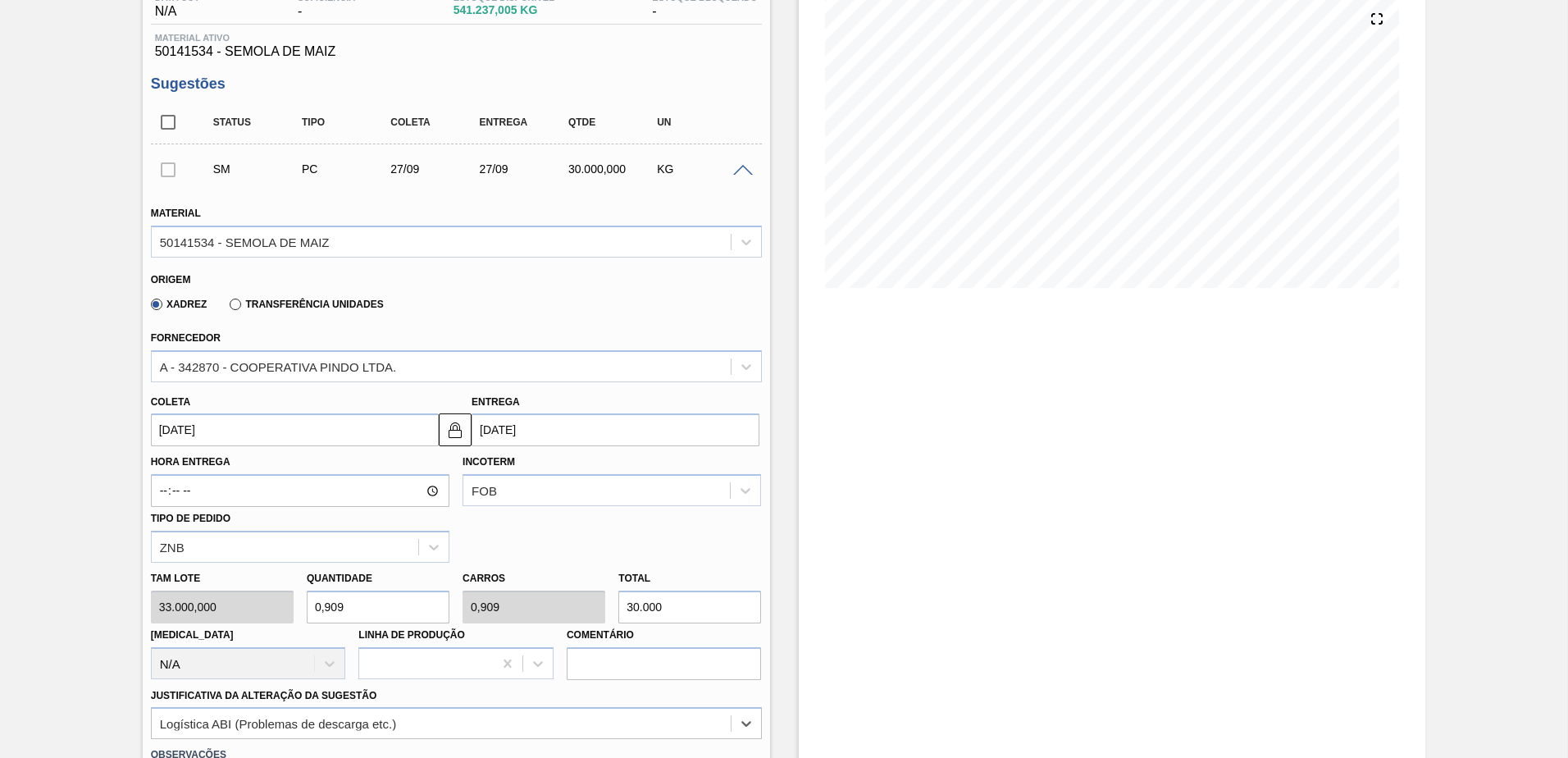
scroll to position [186, 0]
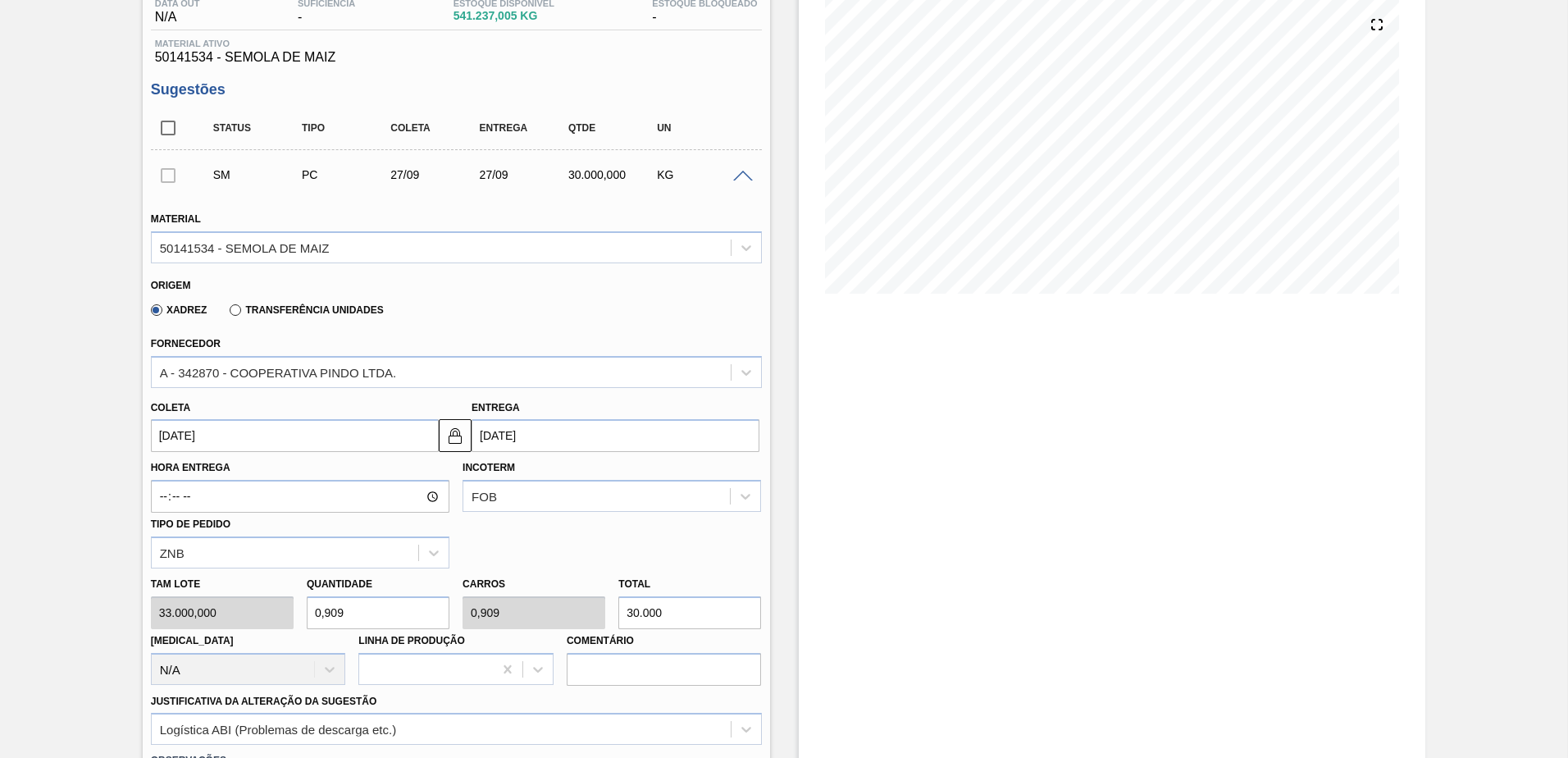
drag, startPoint x: 341, startPoint y: 624, endPoint x: 305, endPoint y: 619, distance: 36.3
click at [305, 619] on div "Quantidade 0,909" at bounding box center [378, 601] width 156 height 56
type input "1"
type input "33.000"
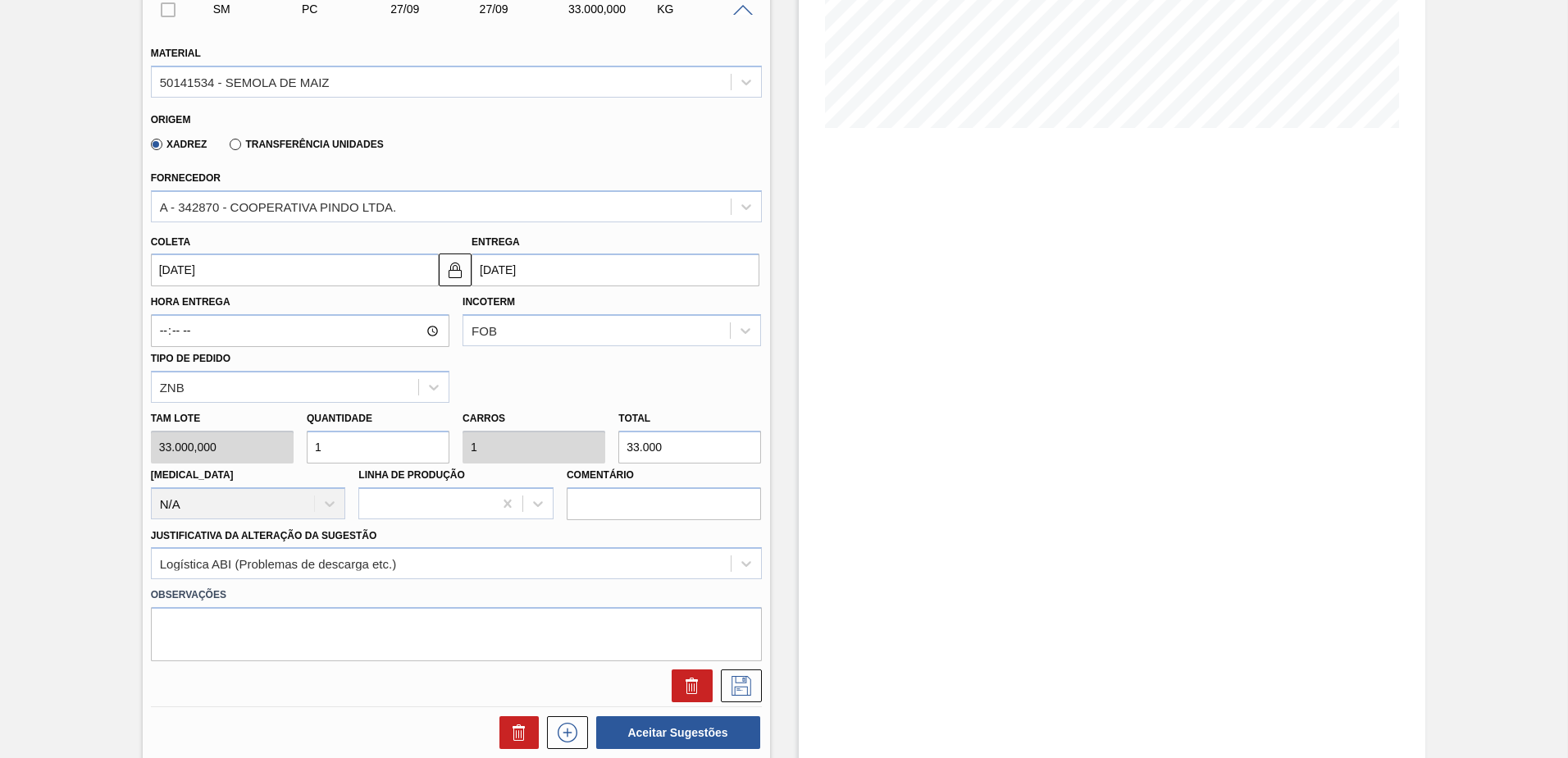
scroll to position [432, 0]
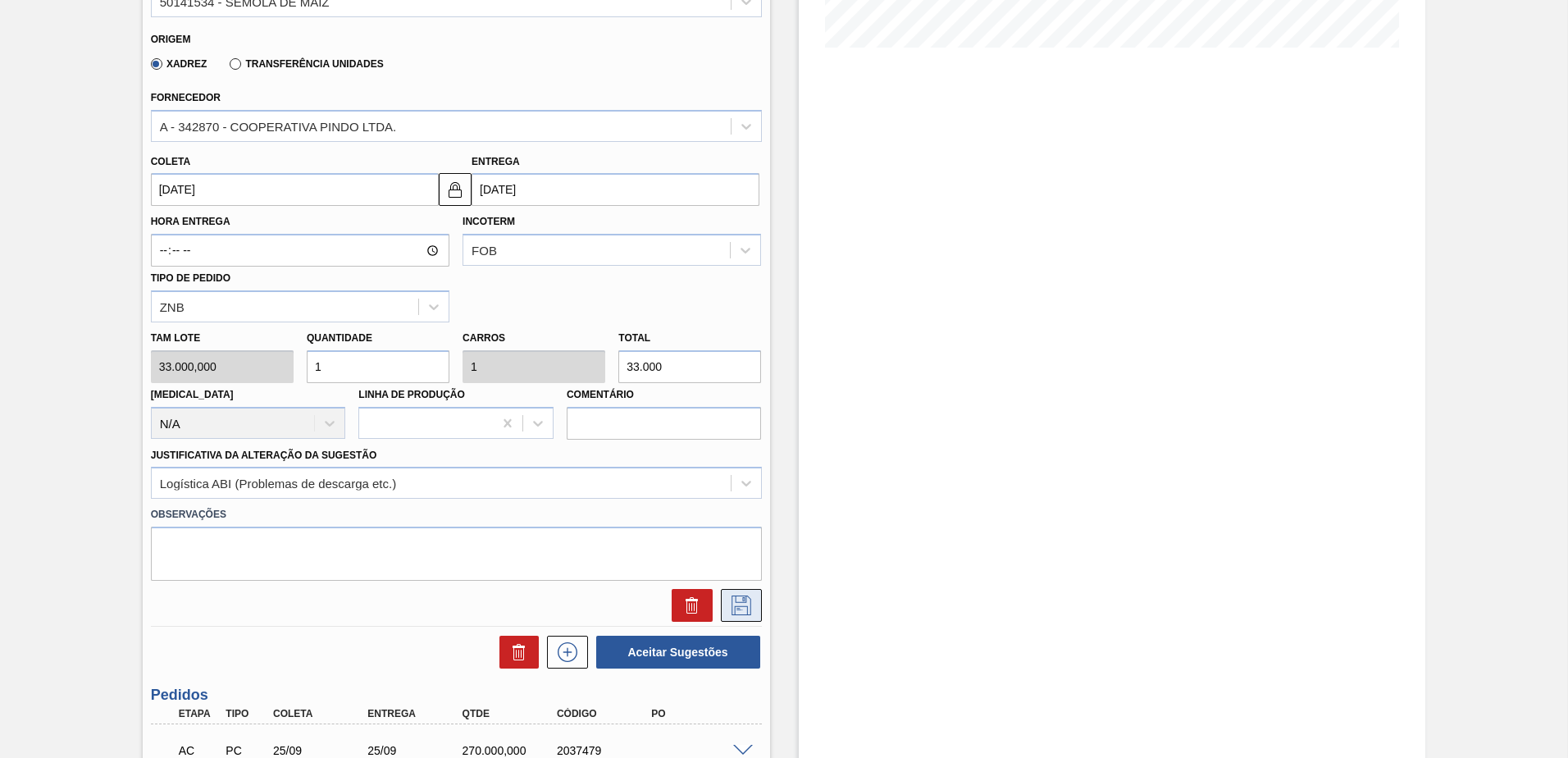
type input "1"
click at [747, 605] on icon at bounding box center [741, 605] width 26 height 19
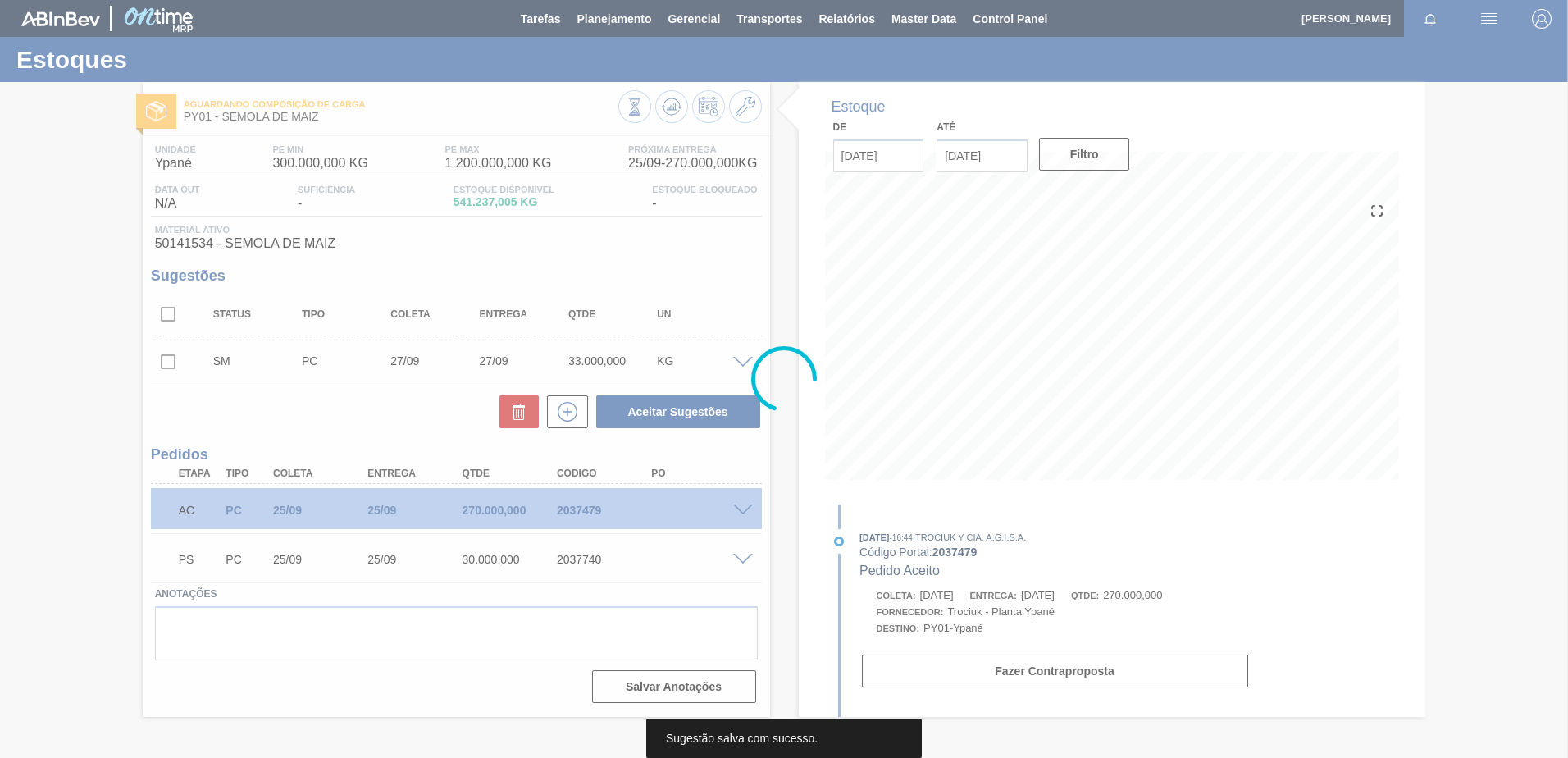
scroll to position [0, 0]
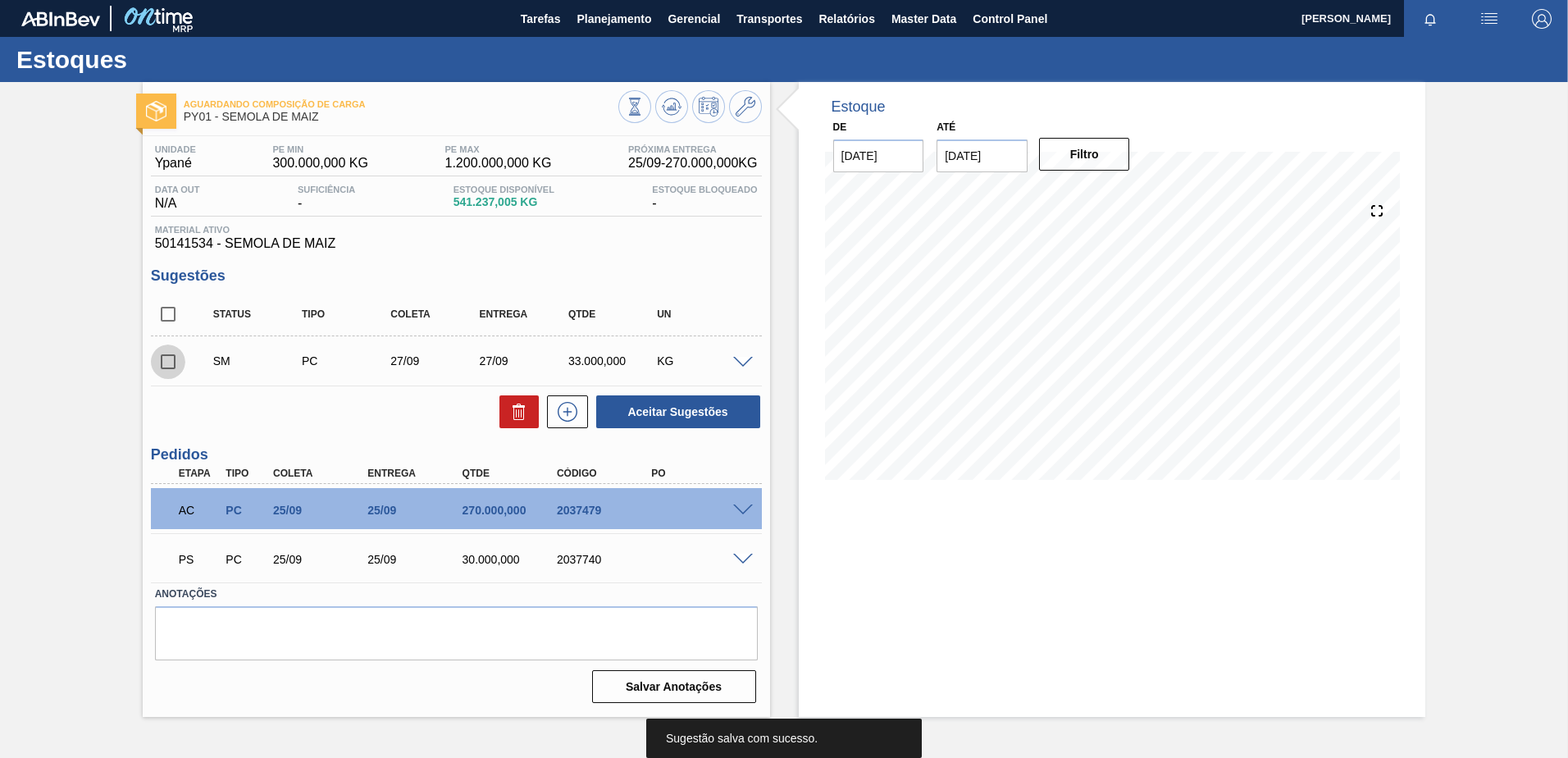
click at [172, 358] on input "checkbox" at bounding box center [167, 361] width 34 height 34
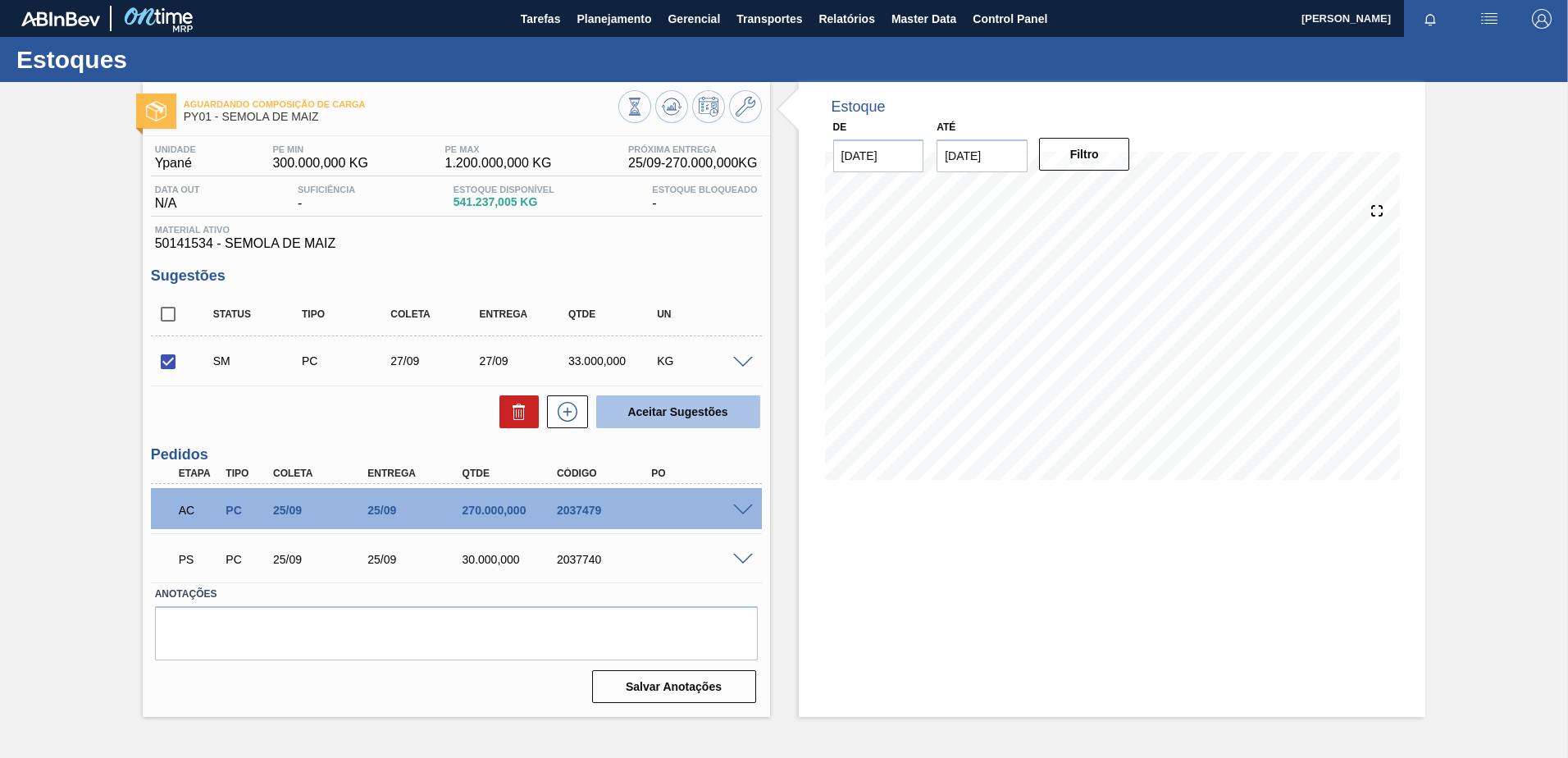
click at [690, 414] on button "Aceitar Sugestões" at bounding box center [678, 412] width 164 height 33
checkbox input "false"
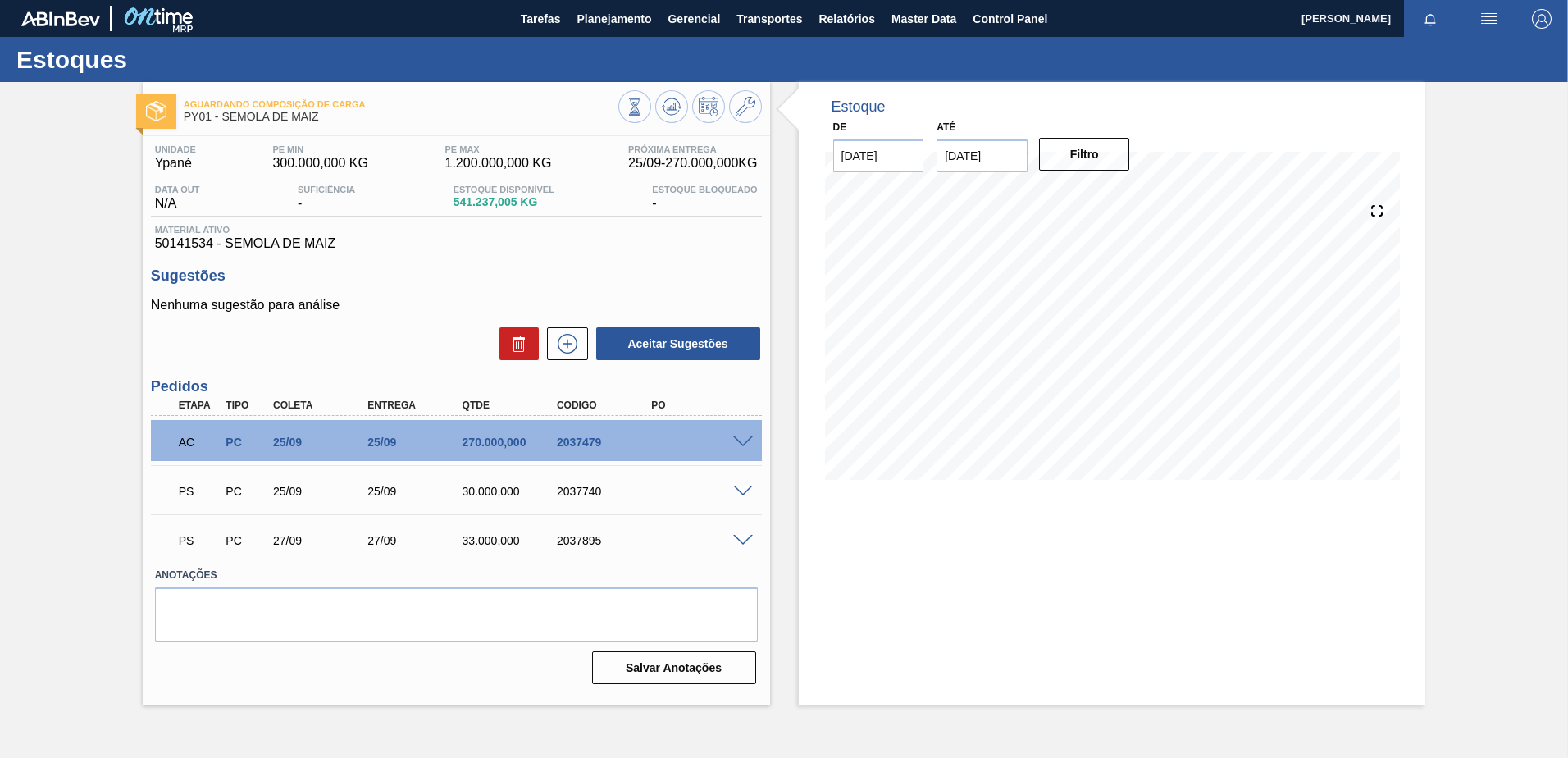
click at [744, 544] on span at bounding box center [743, 541] width 19 height 13
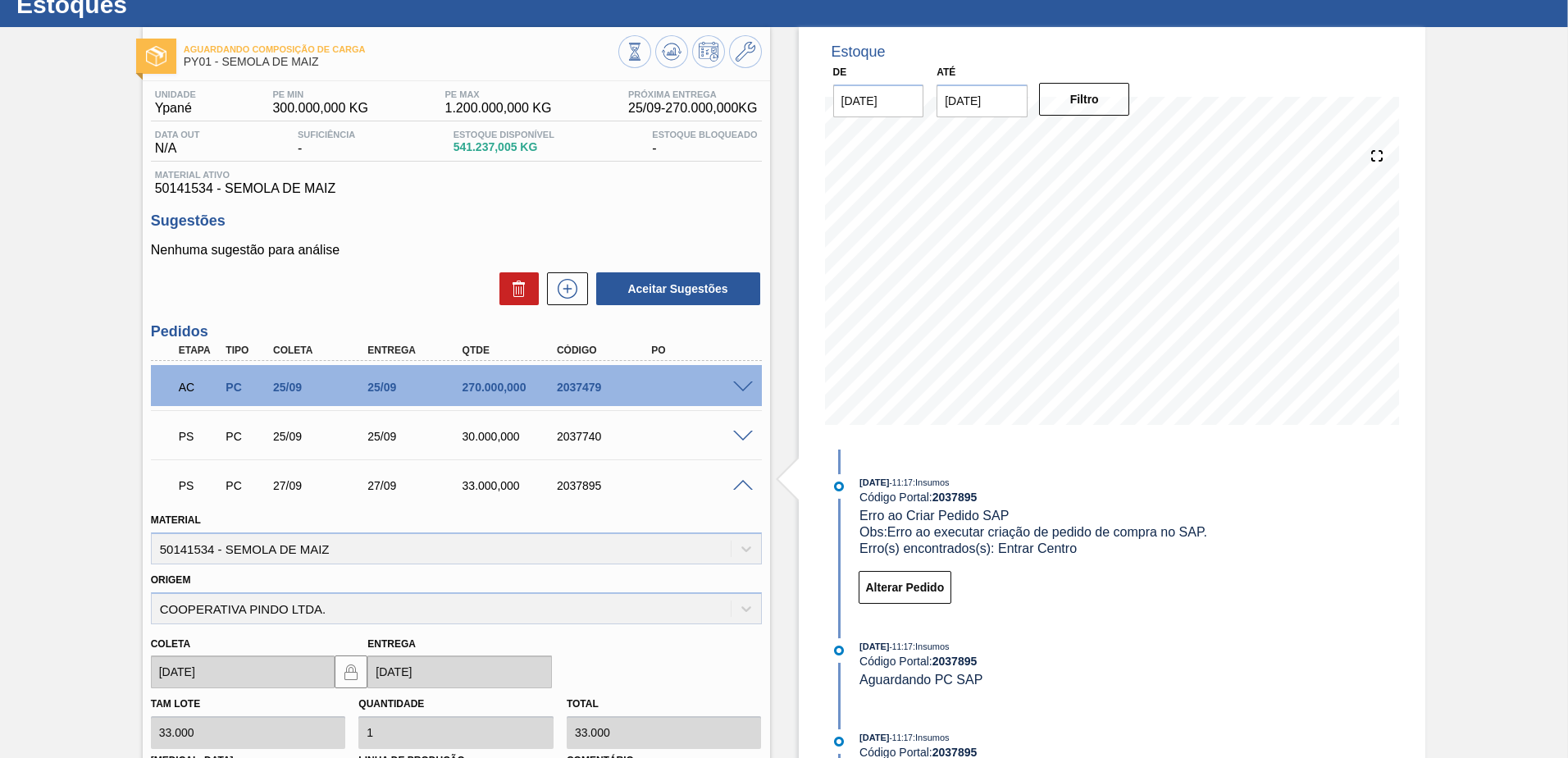
scroll to position [82, 0]
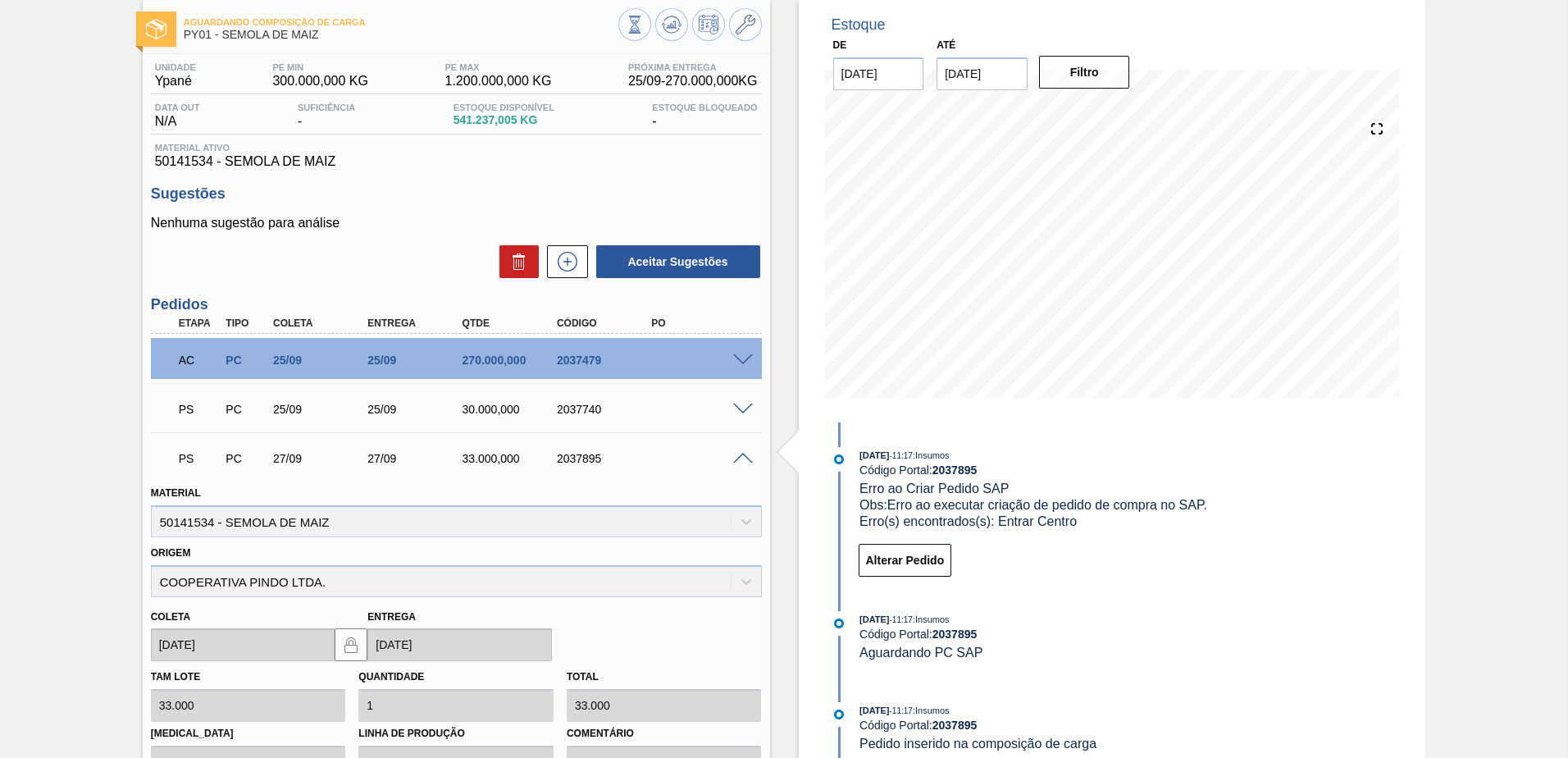
click at [747, 455] on span at bounding box center [743, 458] width 19 height 13
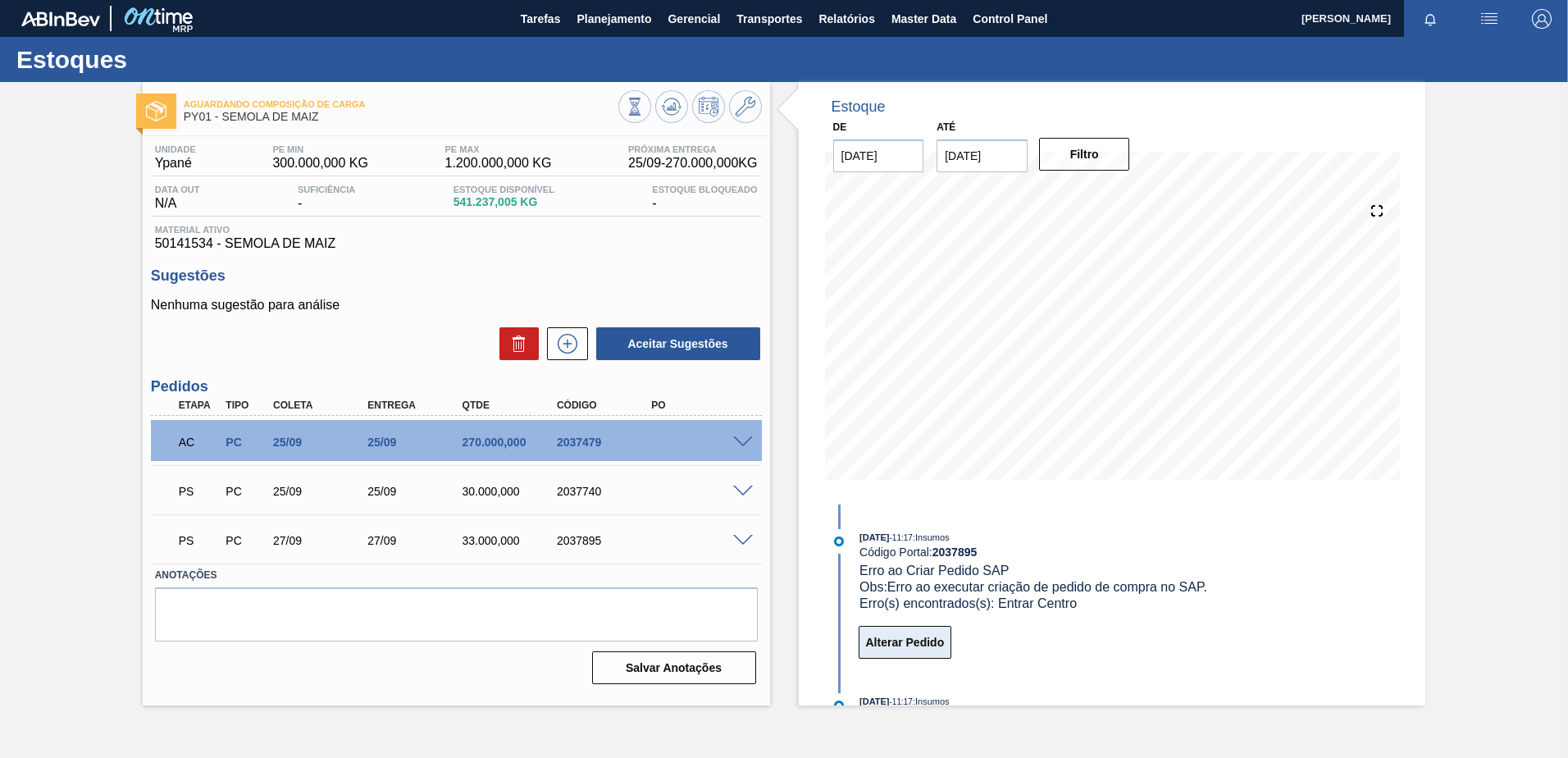
click at [904, 647] on button "Alterar Pedido" at bounding box center [905, 643] width 93 height 33
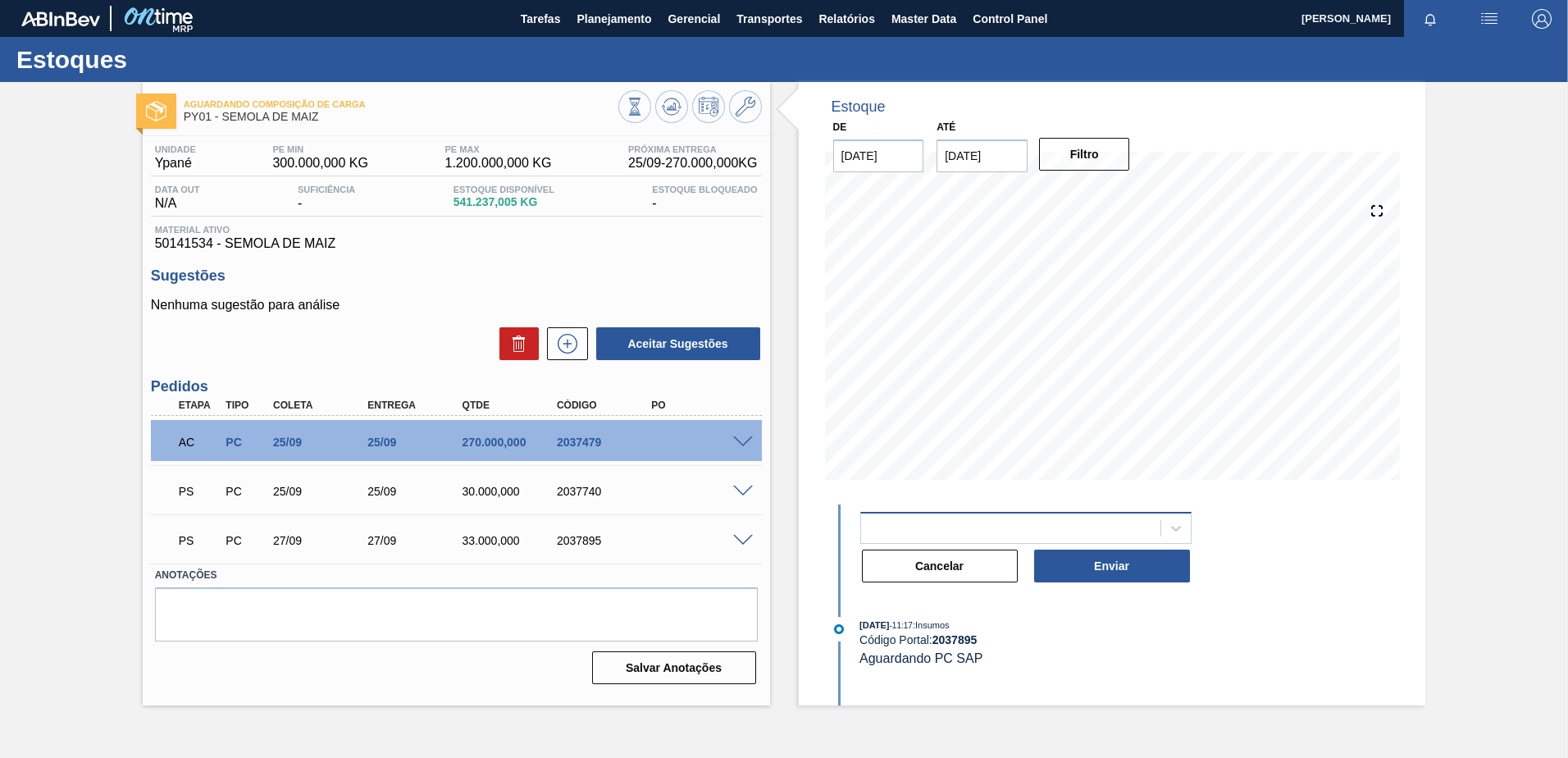
click at [949, 517] on div at bounding box center [1011, 527] width 299 height 23
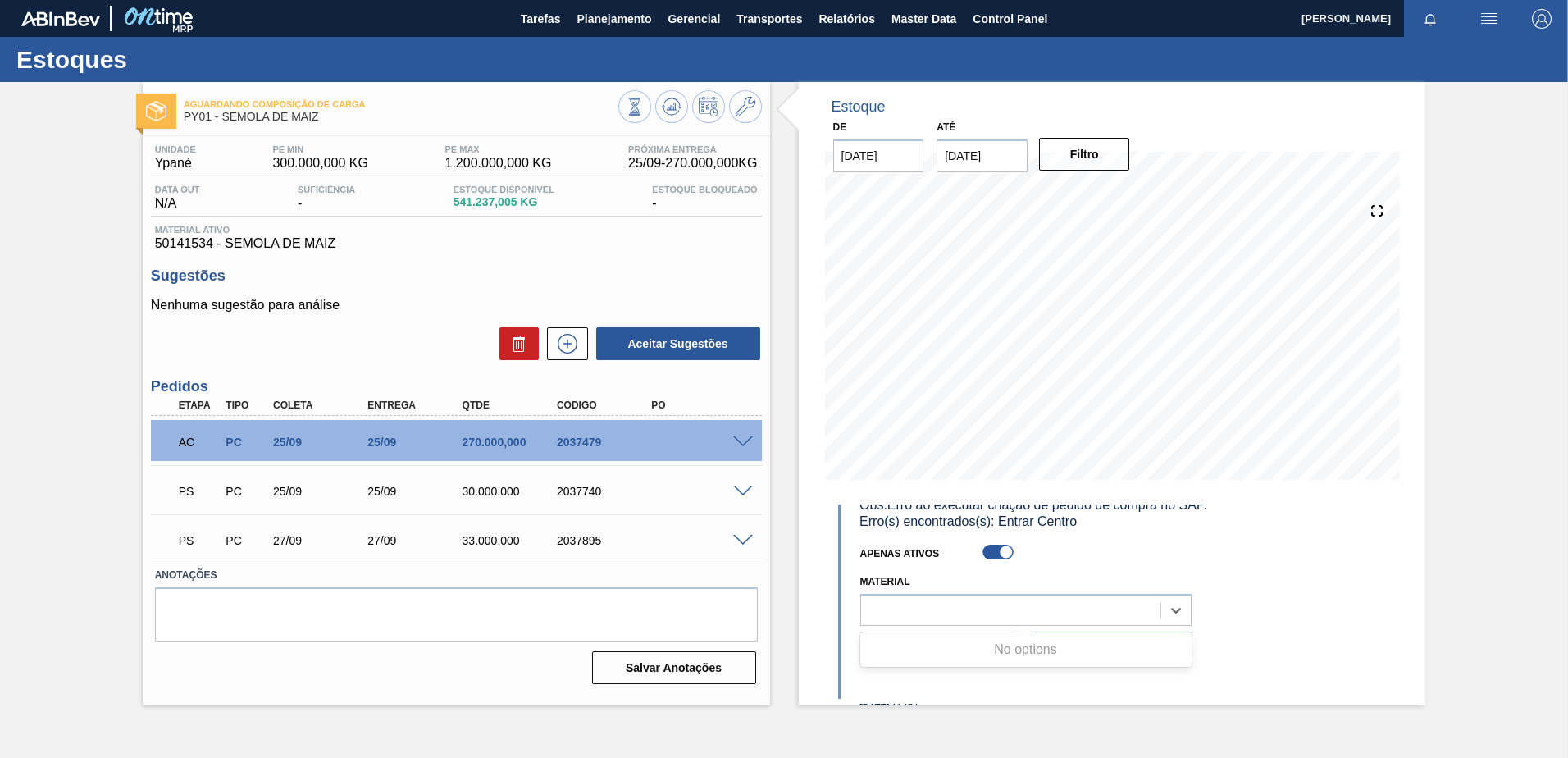
click at [998, 557] on div at bounding box center [999, 551] width 31 height 15
click at [974, 609] on div at bounding box center [1011, 610] width 299 height 23
click at [989, 556] on div at bounding box center [990, 552] width 14 height 14
checkbox input "true"
click at [951, 644] on button "Cancelar" at bounding box center [940, 647] width 156 height 33
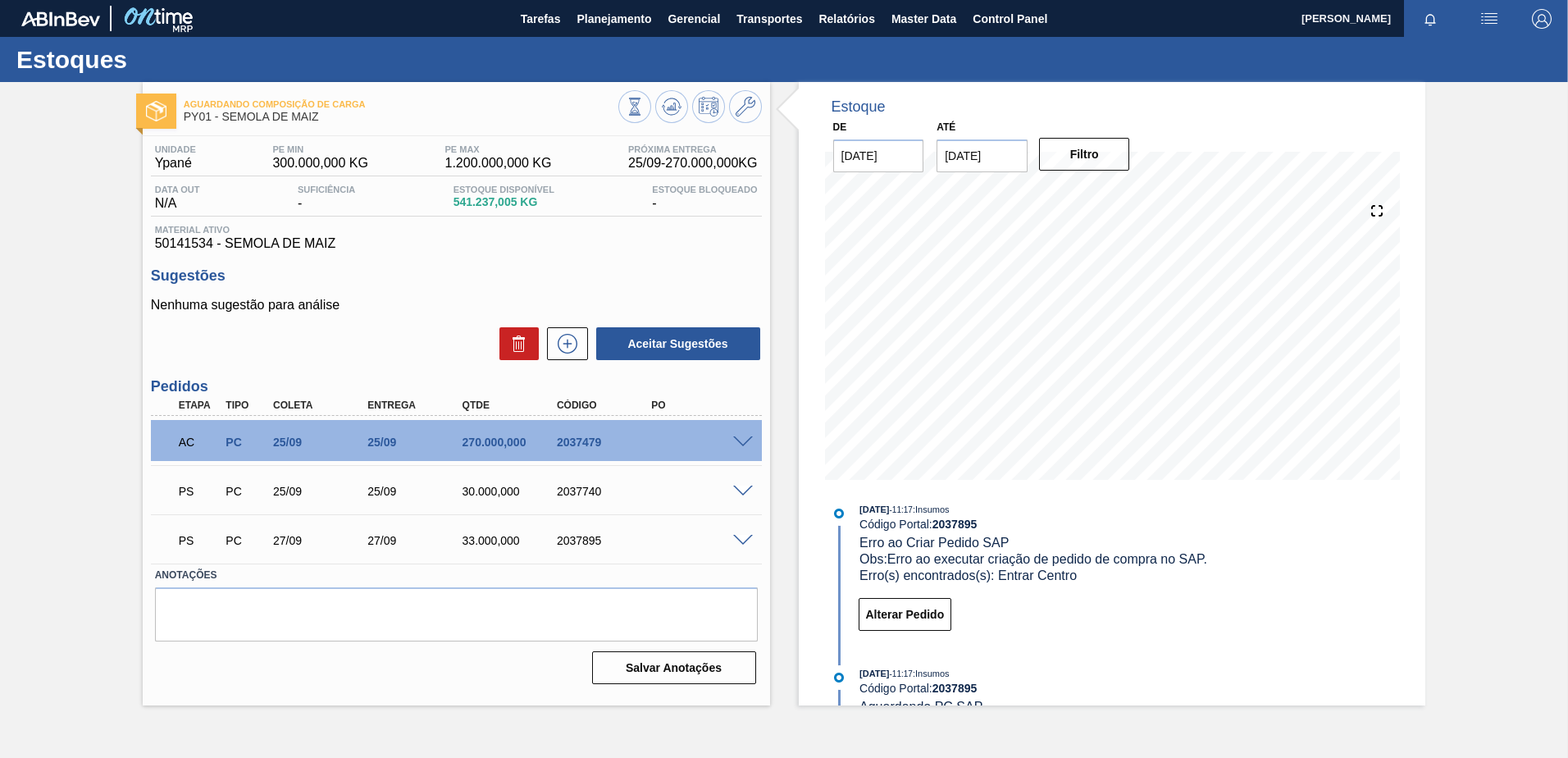
scroll to position [0, 0]
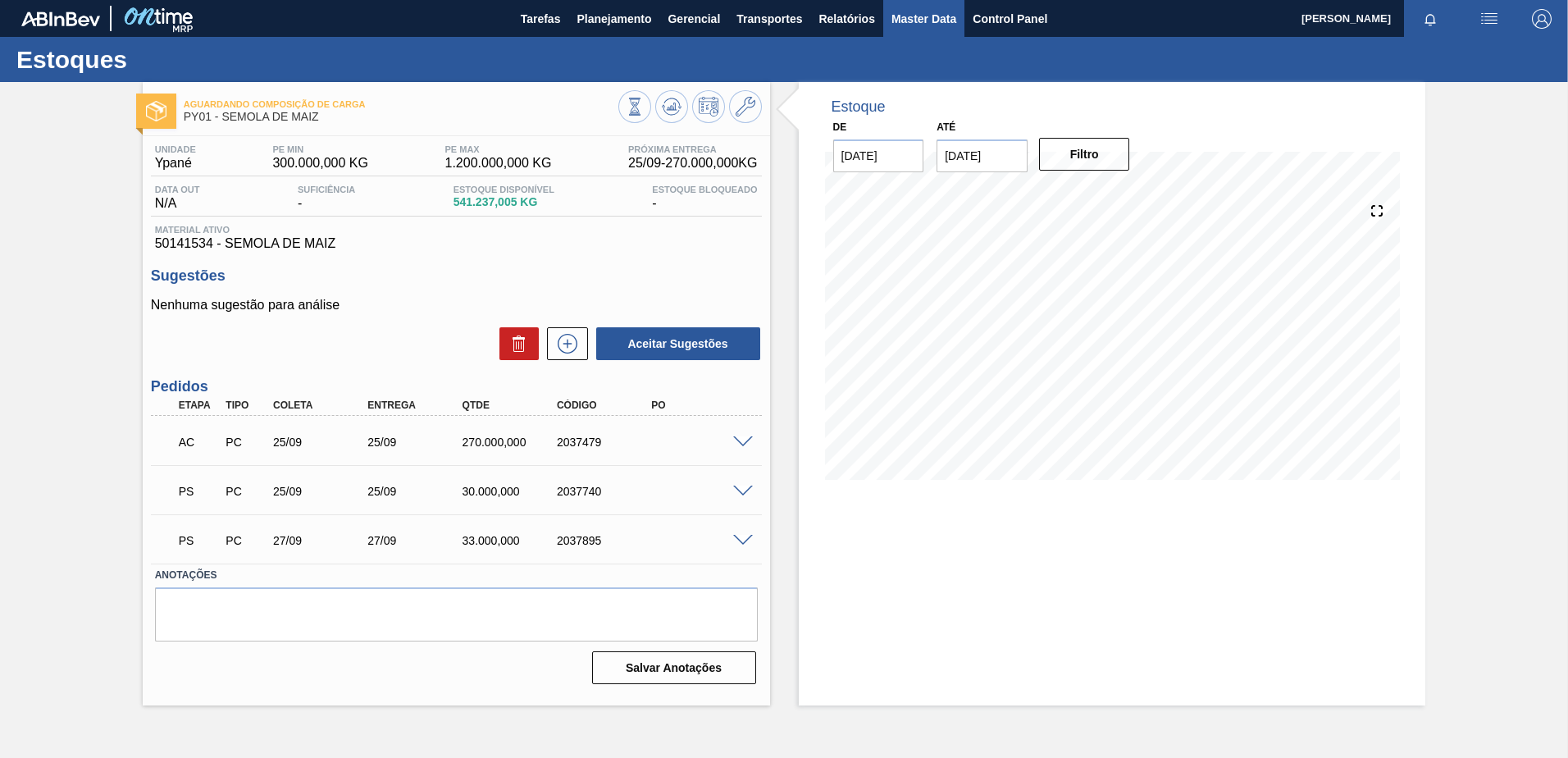
click at [928, 20] on span "Master Data" at bounding box center [923, 18] width 65 height 19
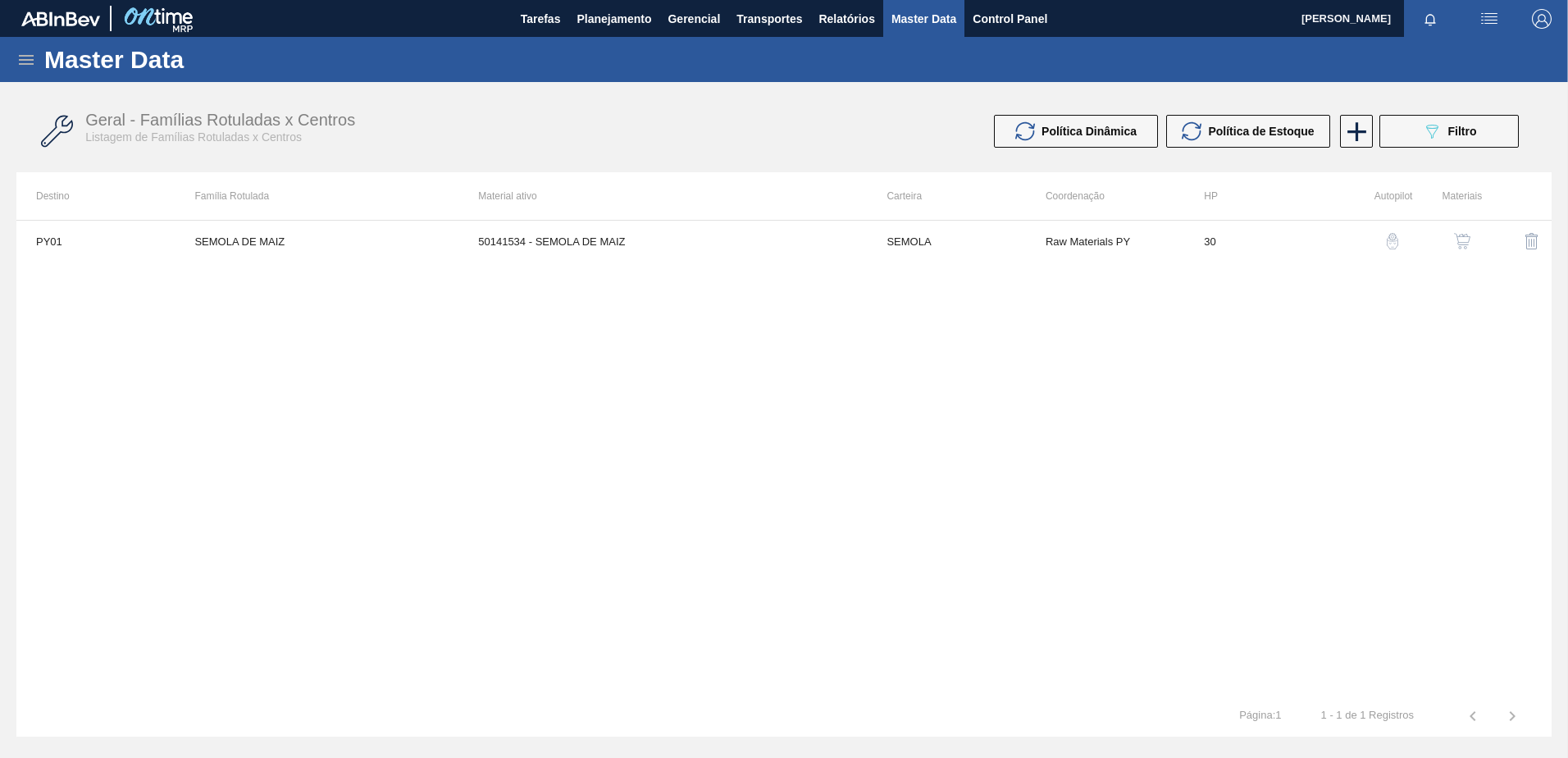
click at [29, 55] on icon at bounding box center [25, 60] width 15 height 10
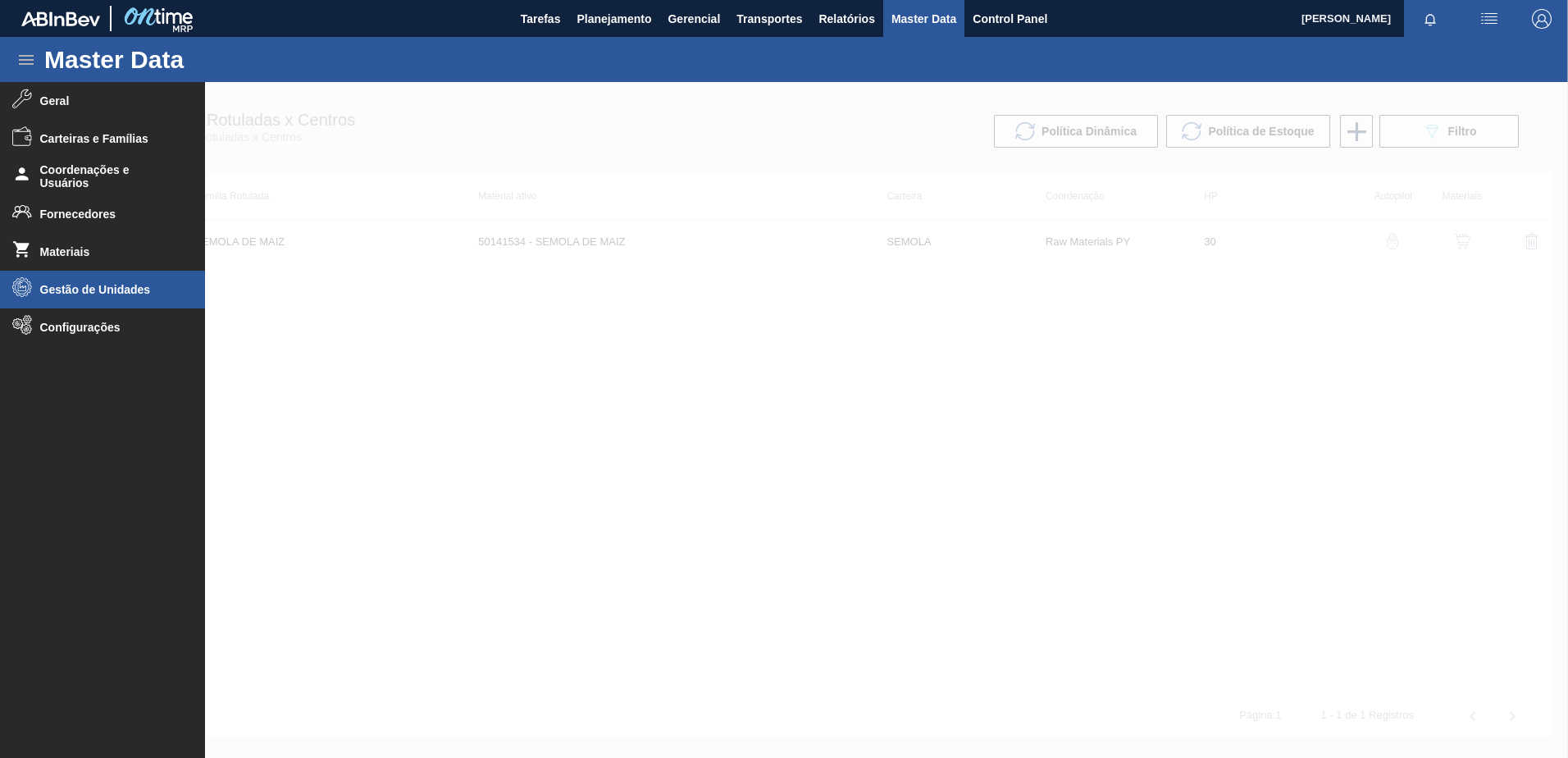
click at [161, 287] on span "Gestão de Unidades" at bounding box center [107, 289] width 135 height 14
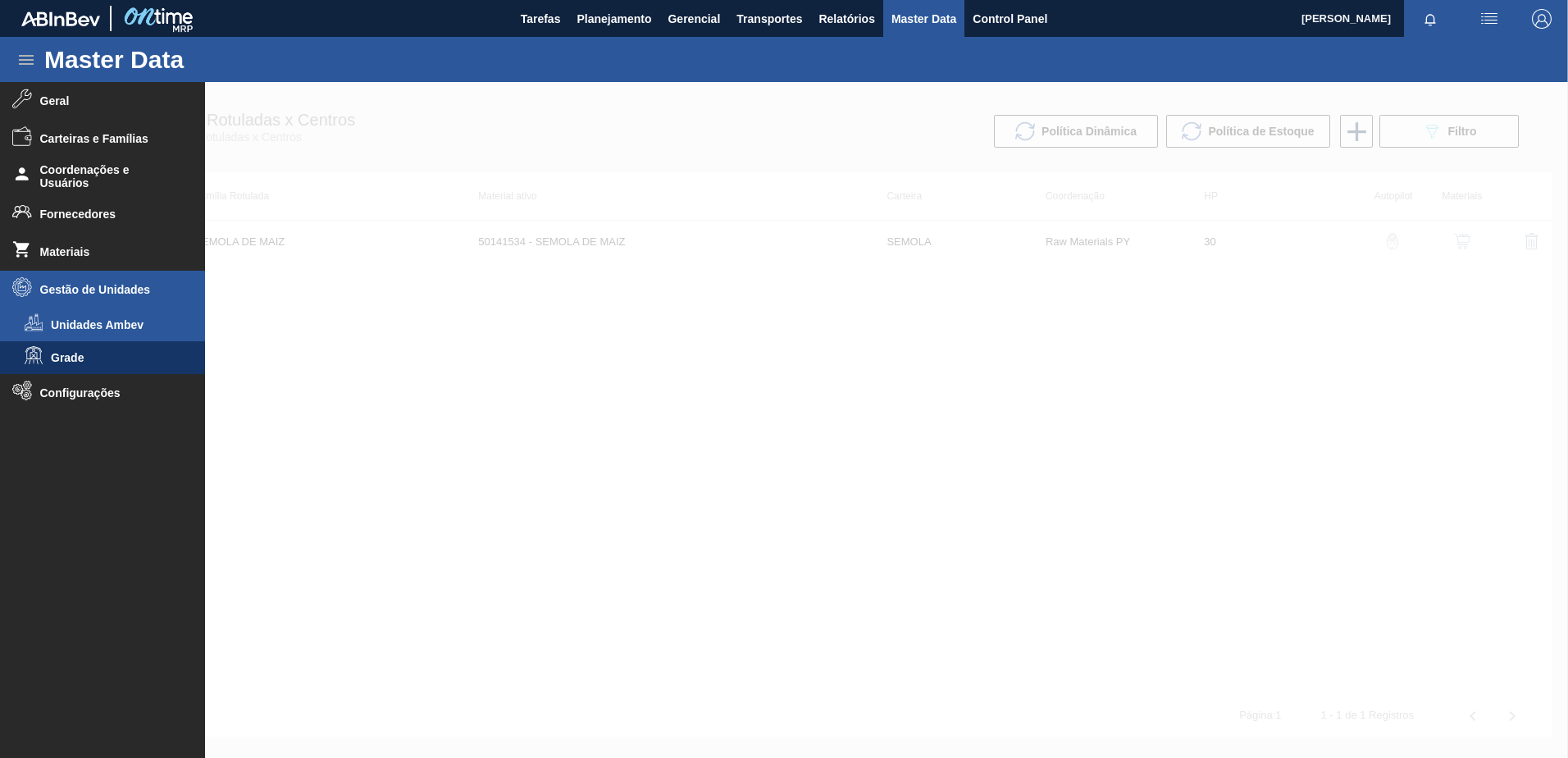
click at [114, 335] on li "Unidades Ambev" at bounding box center [102, 325] width 205 height 33
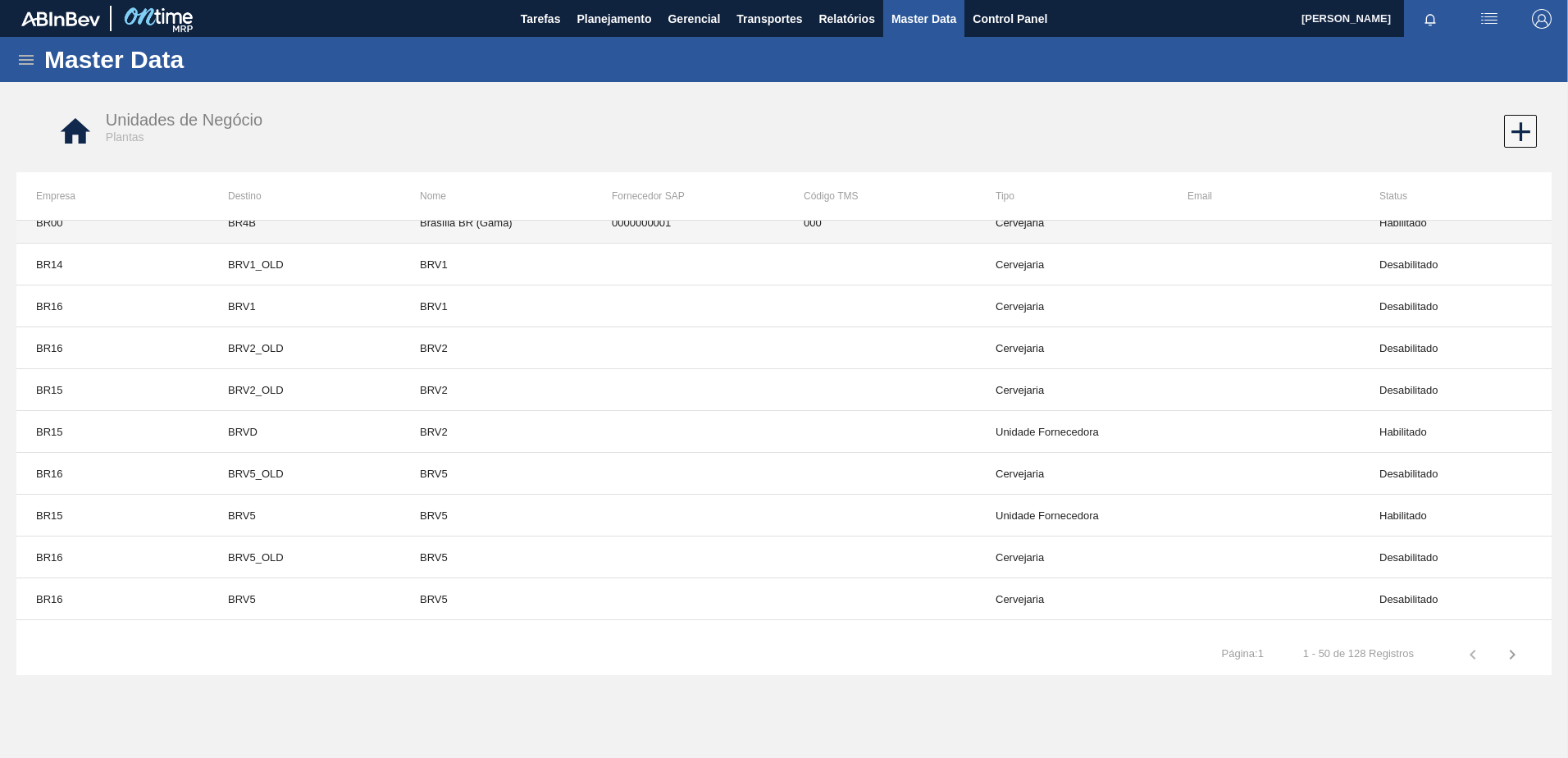
scroll to position [1677, 0]
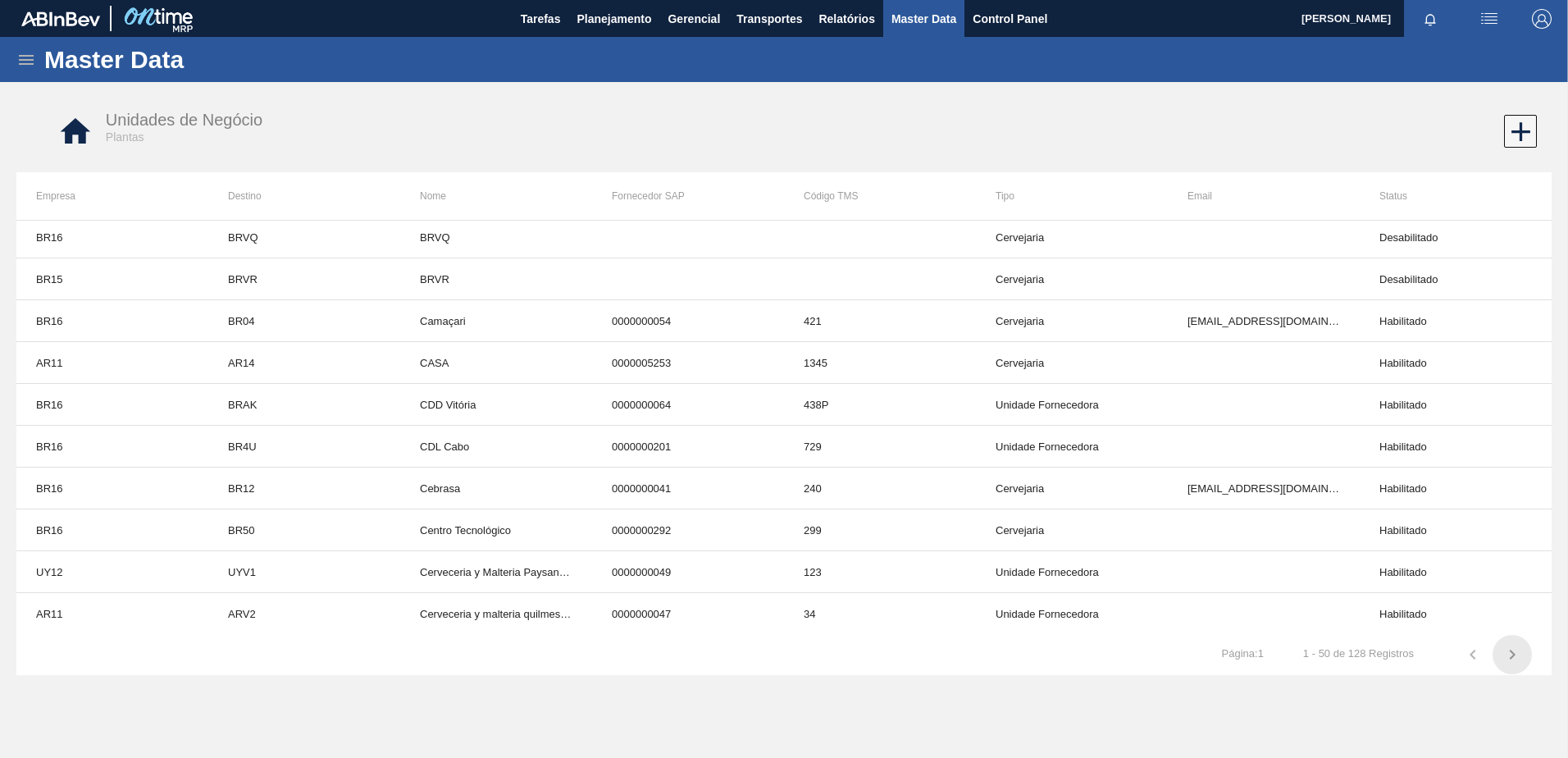
click at [1504, 656] on icon "button" at bounding box center [1513, 654] width 19 height 19
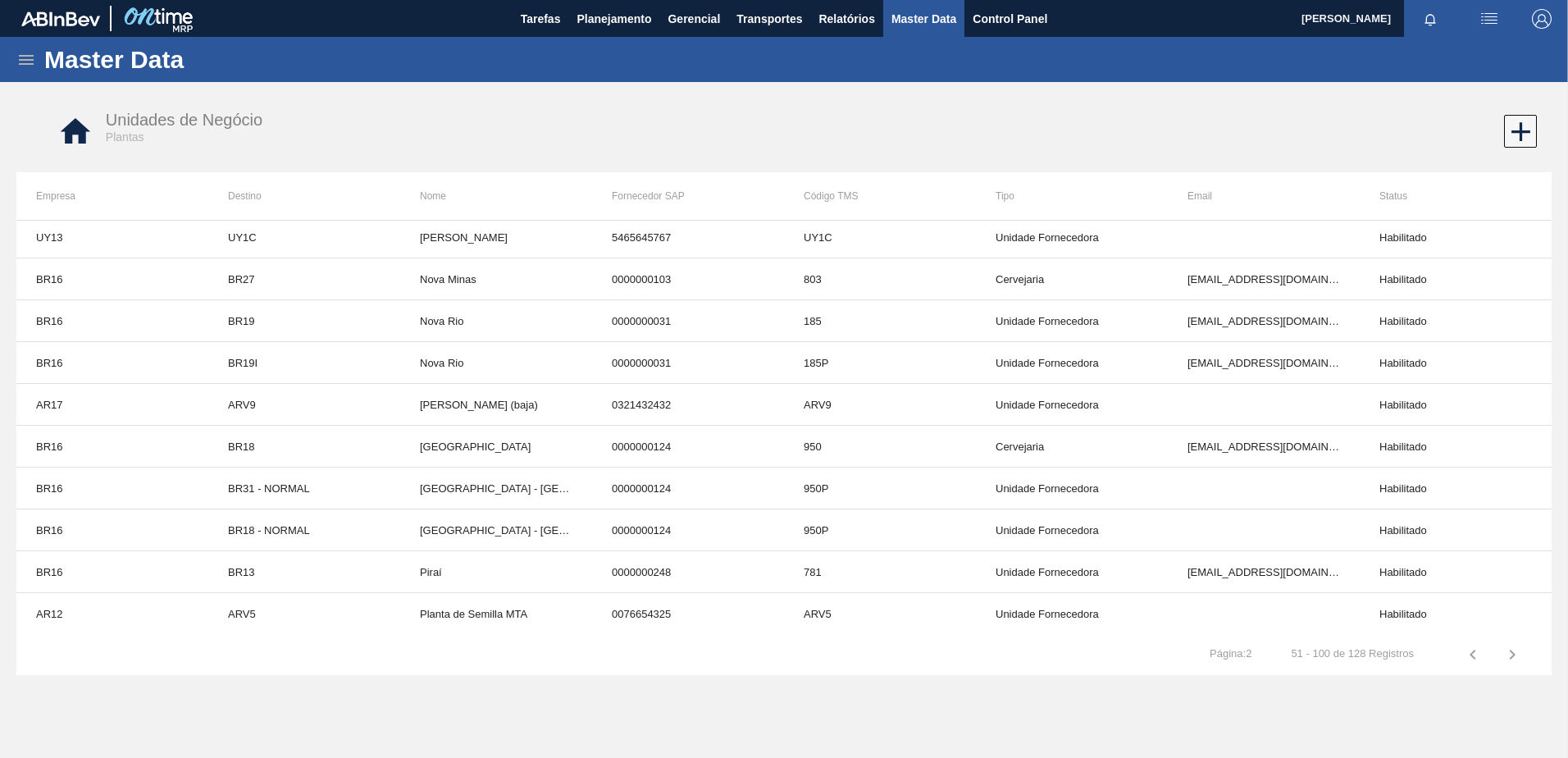
click at [1509, 657] on icon "button" at bounding box center [1513, 654] width 19 height 19
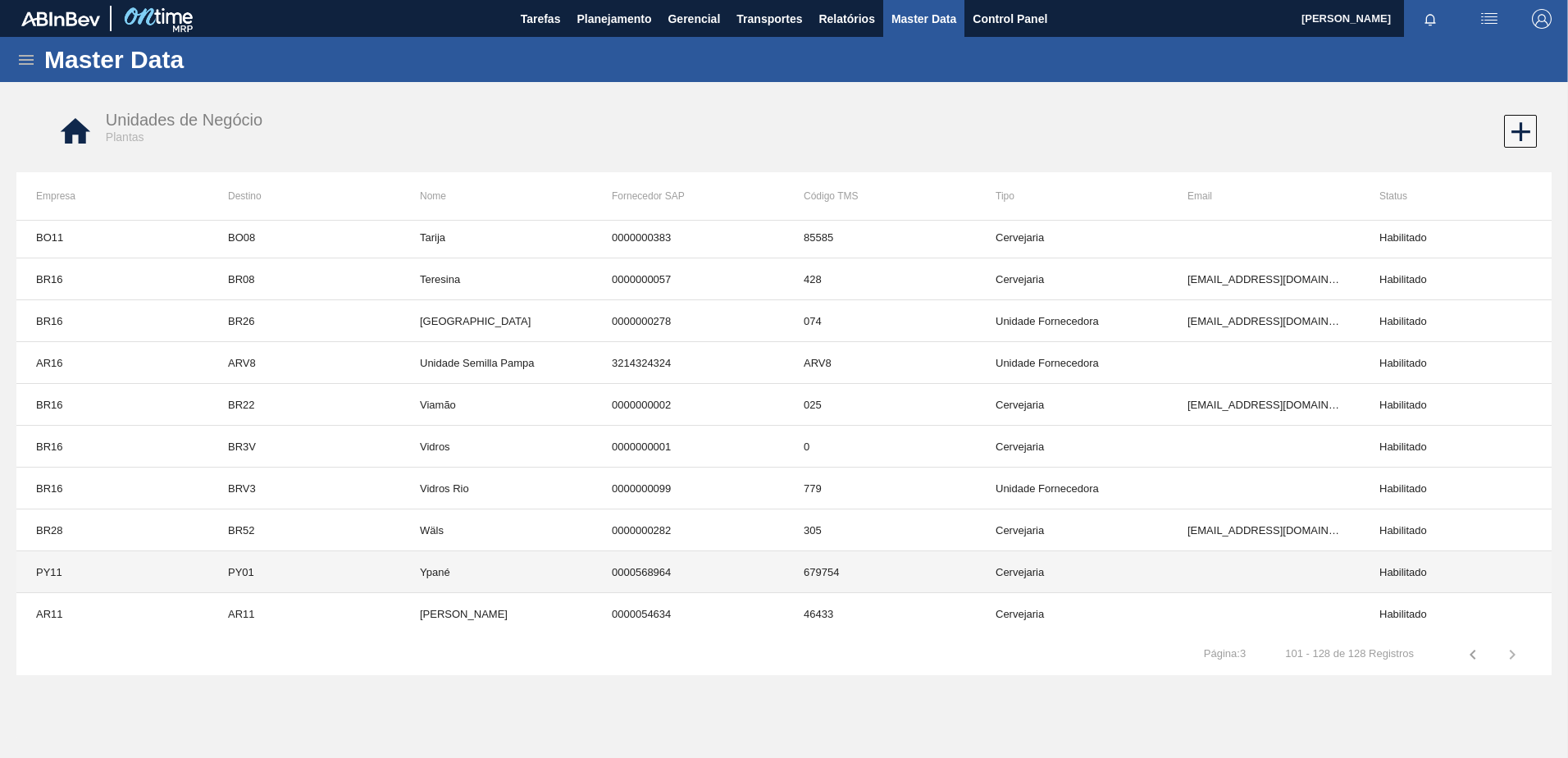
scroll to position [757, 0]
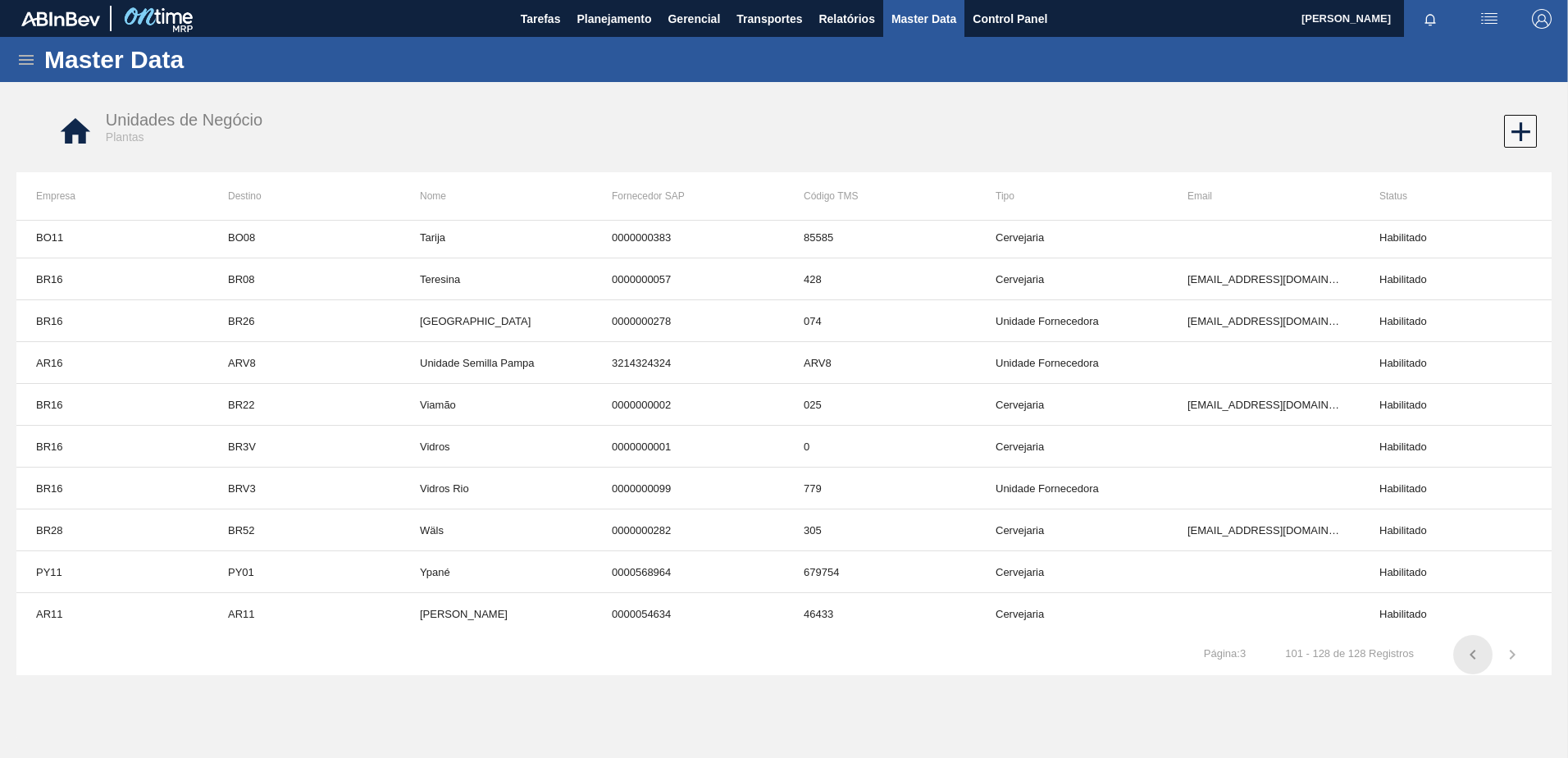
click at [1473, 653] on icon "button" at bounding box center [1473, 654] width 19 height 19
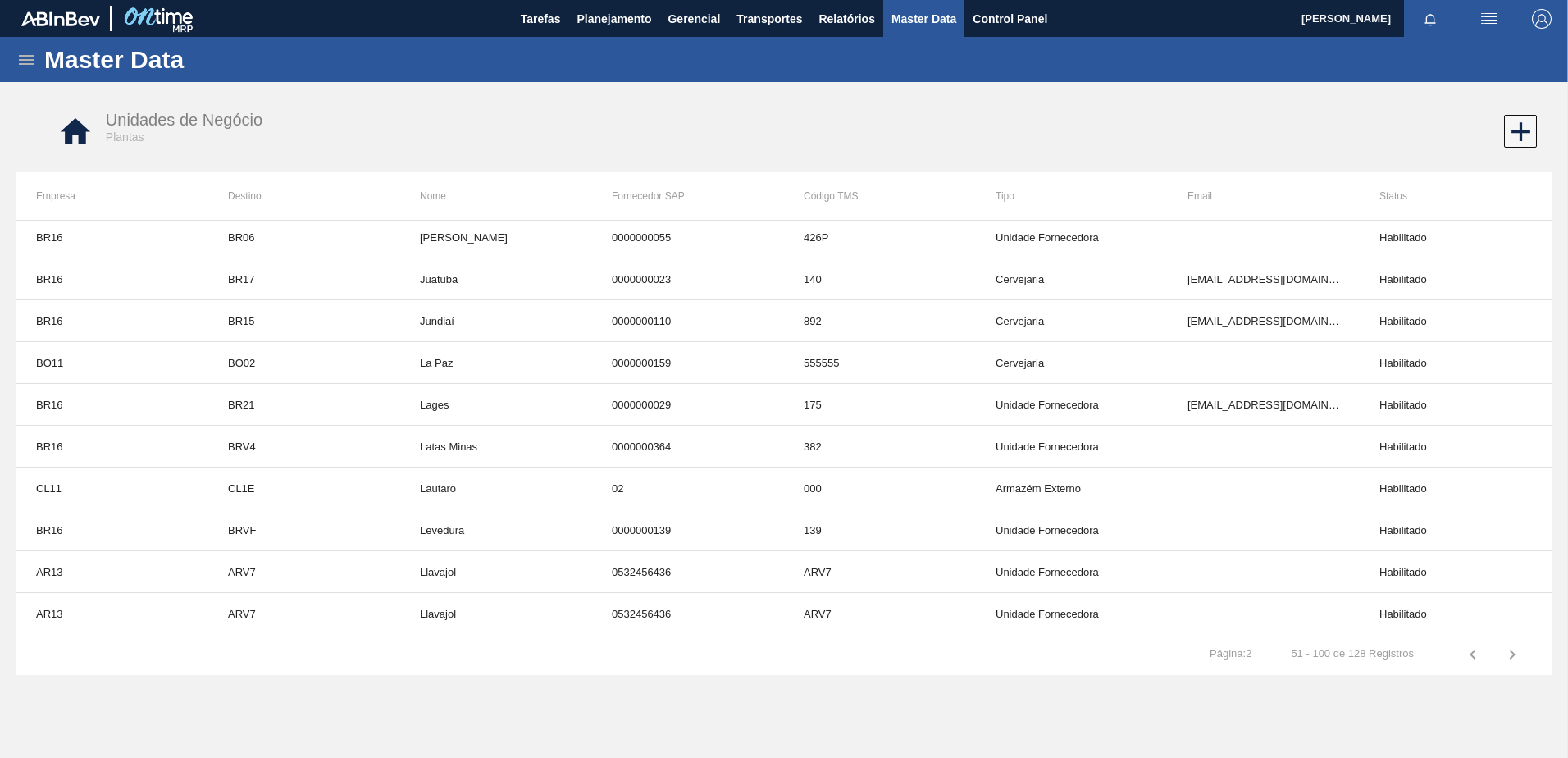
click at [1473, 653] on icon "button" at bounding box center [1473, 654] width 19 height 19
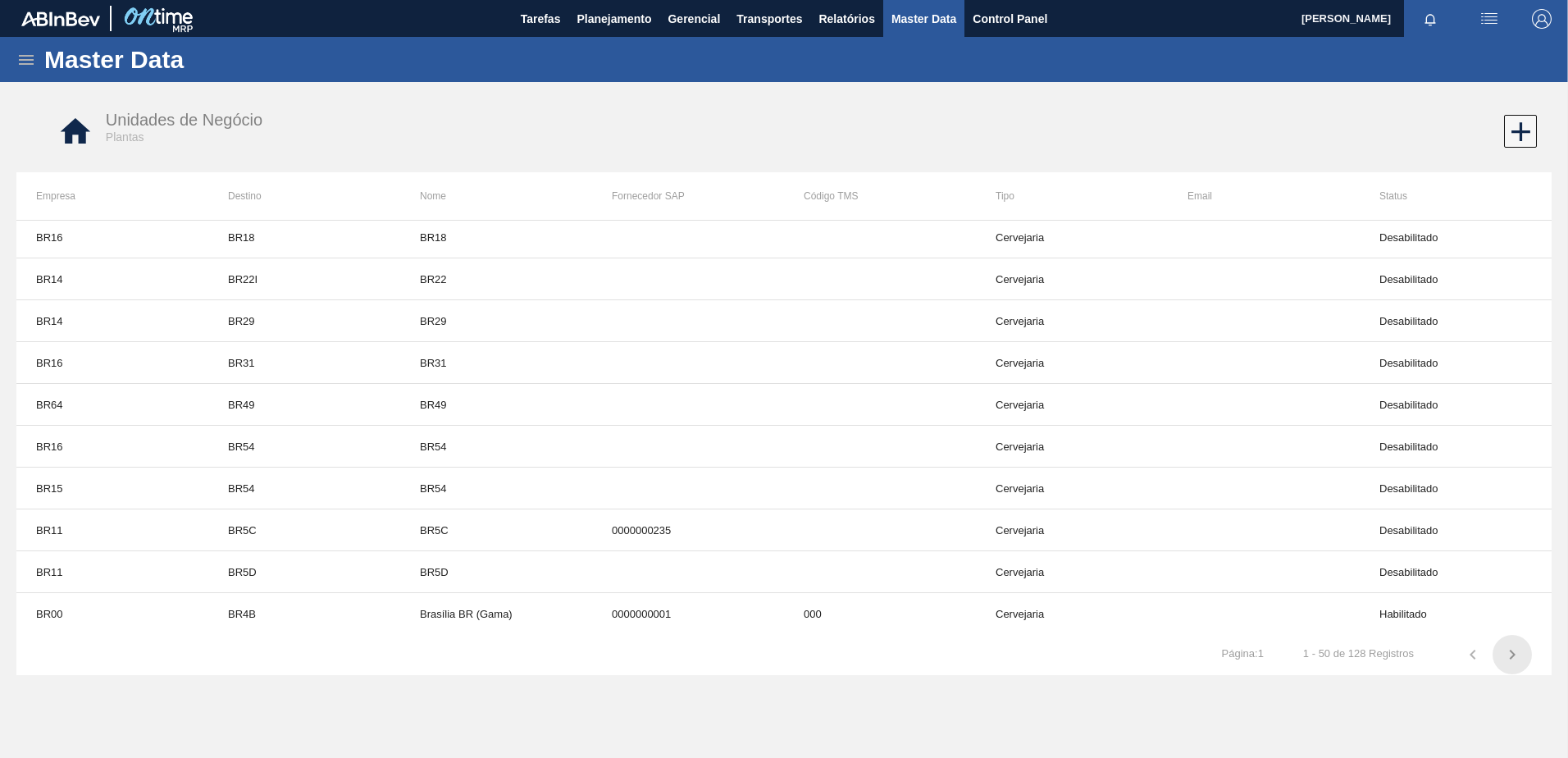
click at [1515, 661] on icon "button" at bounding box center [1513, 654] width 19 height 19
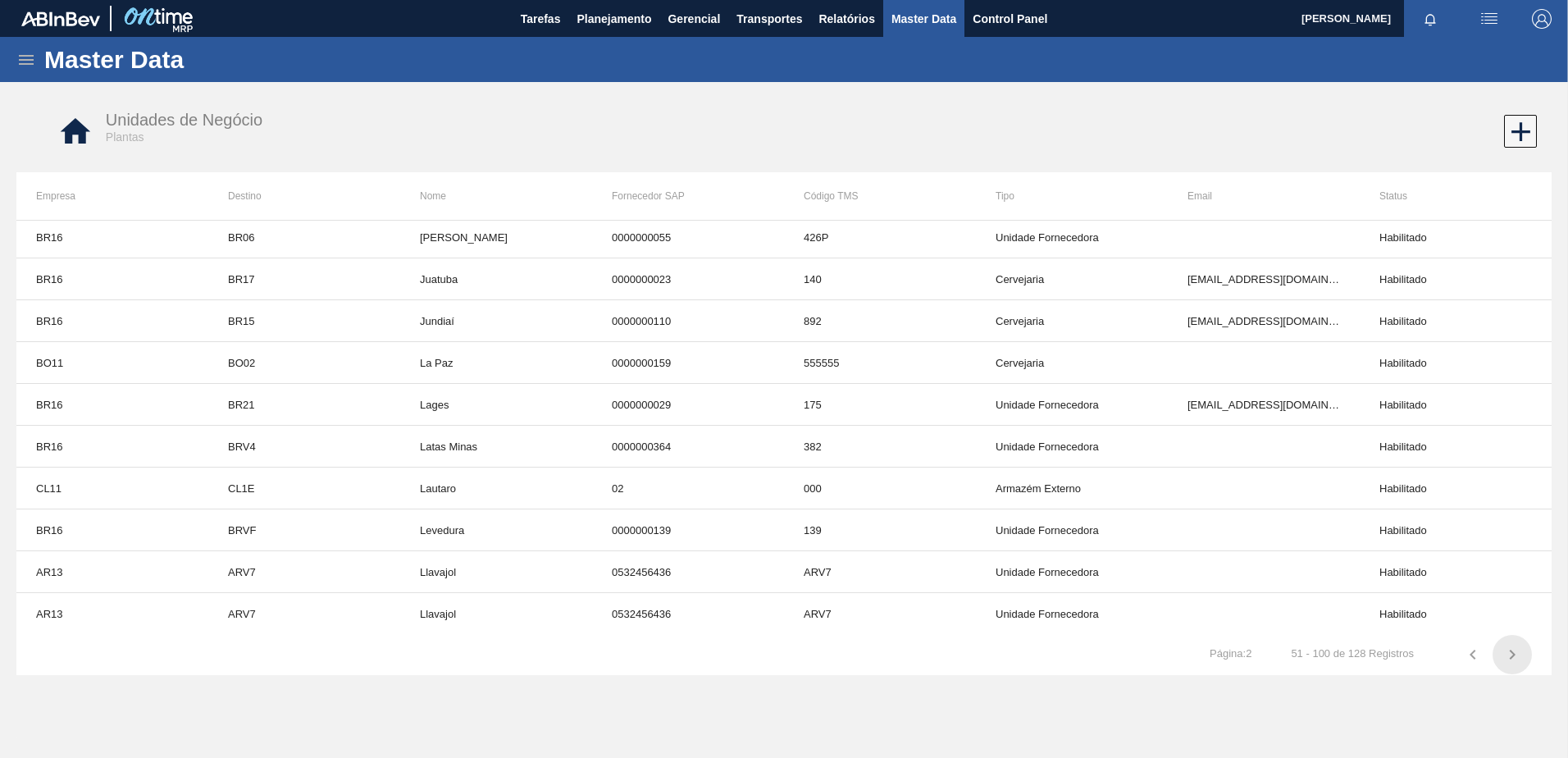
click at [1515, 661] on icon "button" at bounding box center [1513, 654] width 19 height 19
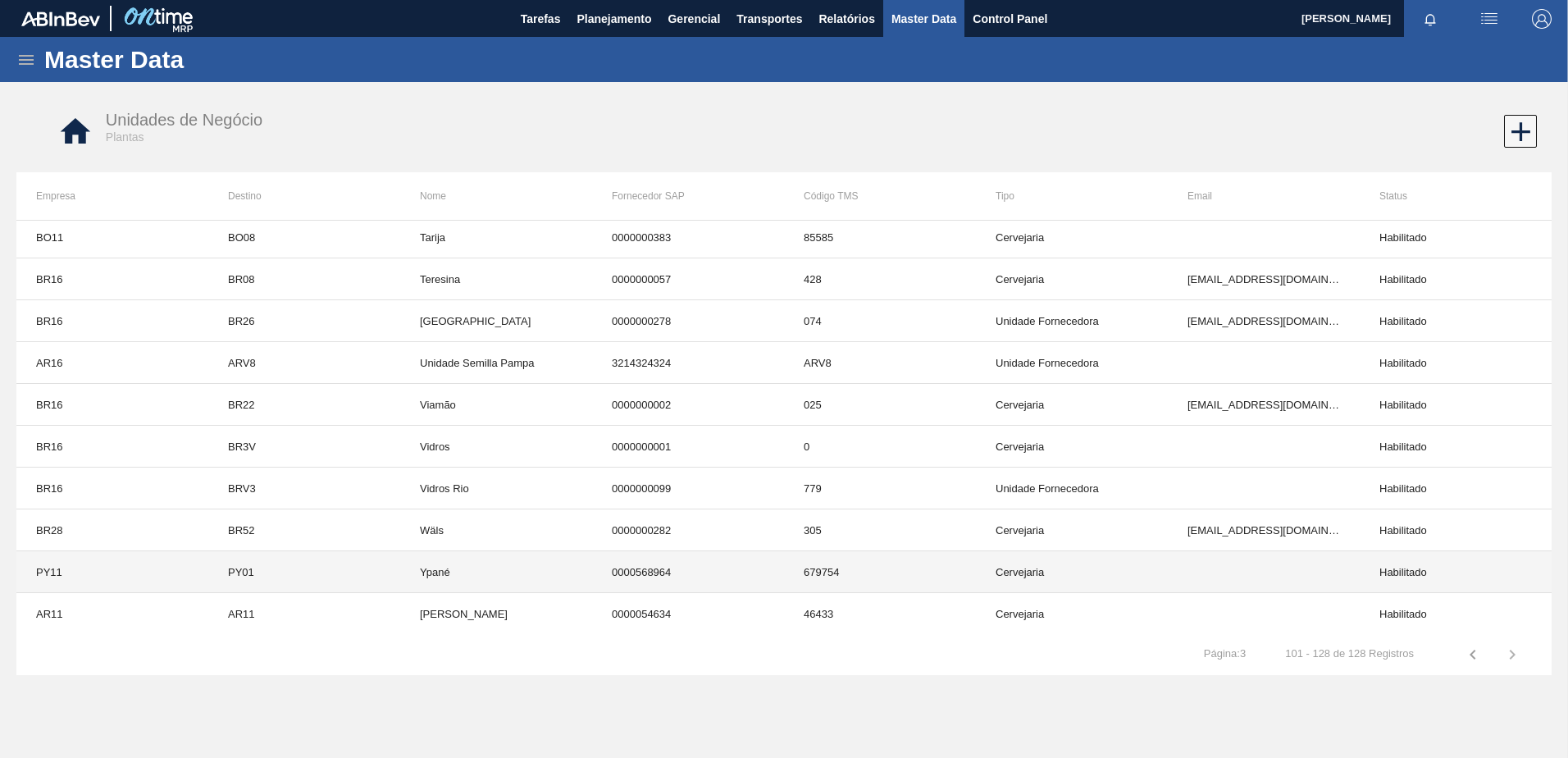
click at [780, 583] on td "0000568964" at bounding box center [688, 572] width 192 height 42
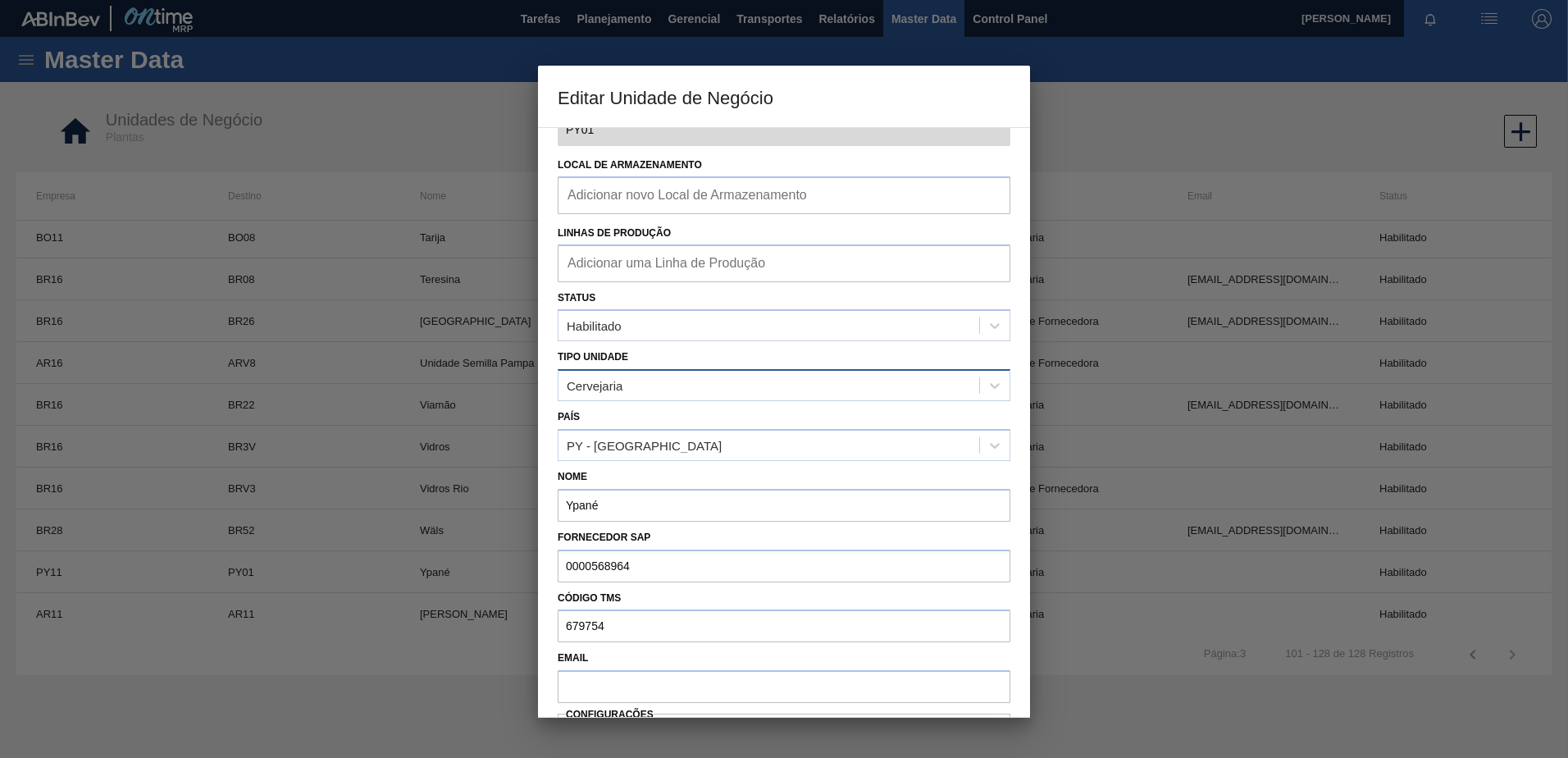
scroll to position [206, 0]
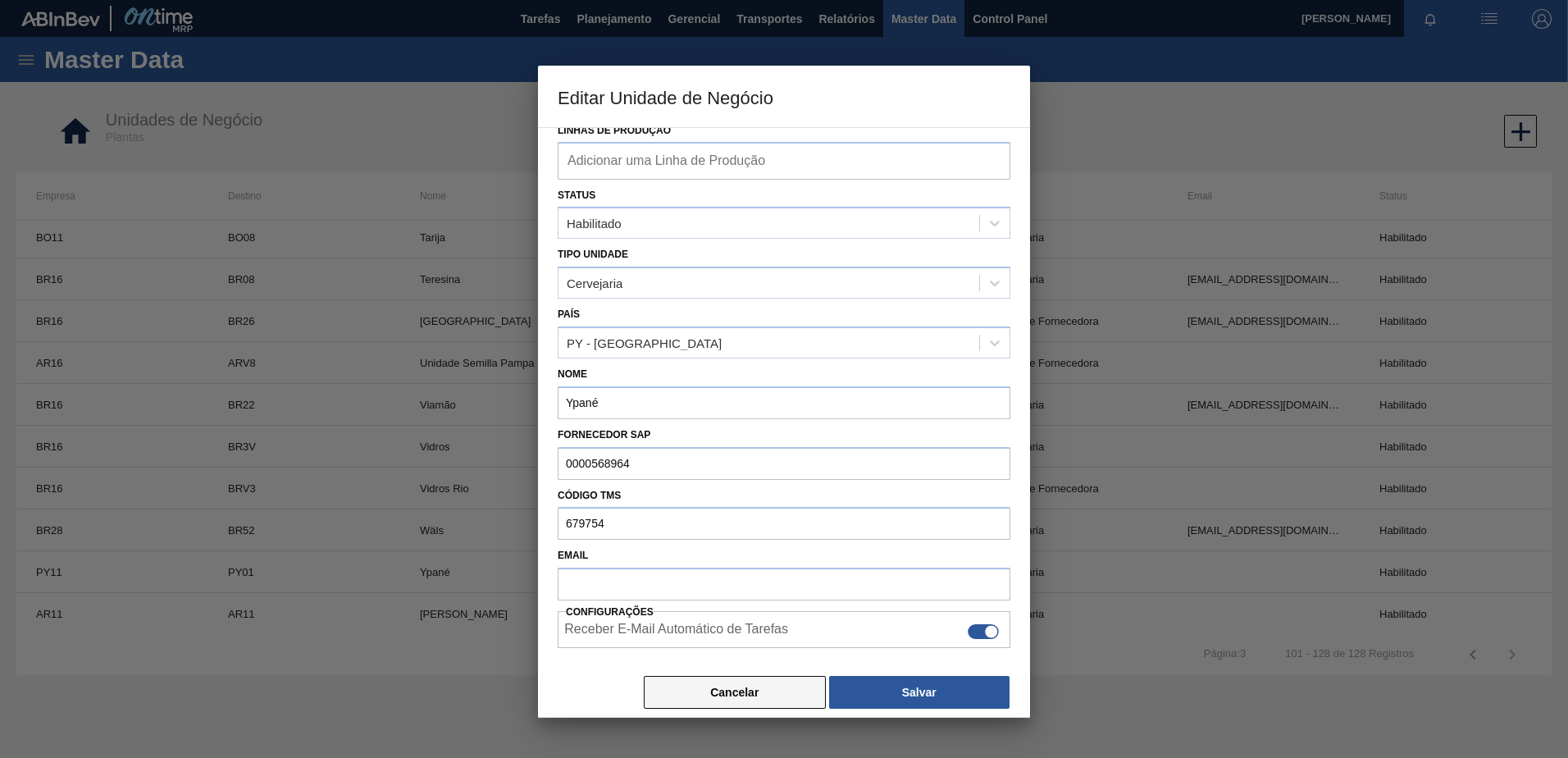
click at [675, 697] on button "Cancelar" at bounding box center [735, 692] width 183 height 33
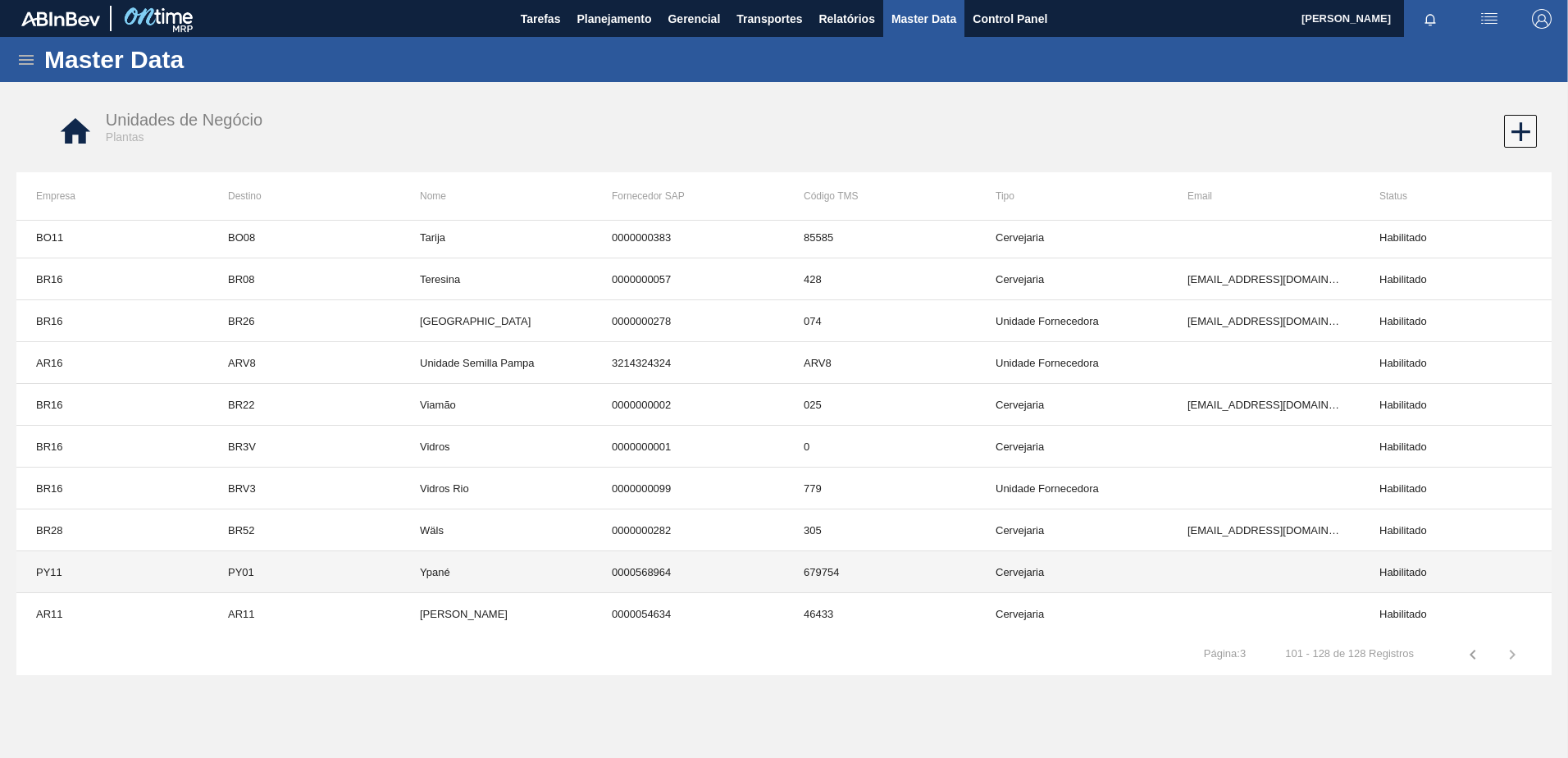
click at [500, 568] on td "Ypané" at bounding box center [496, 572] width 192 height 42
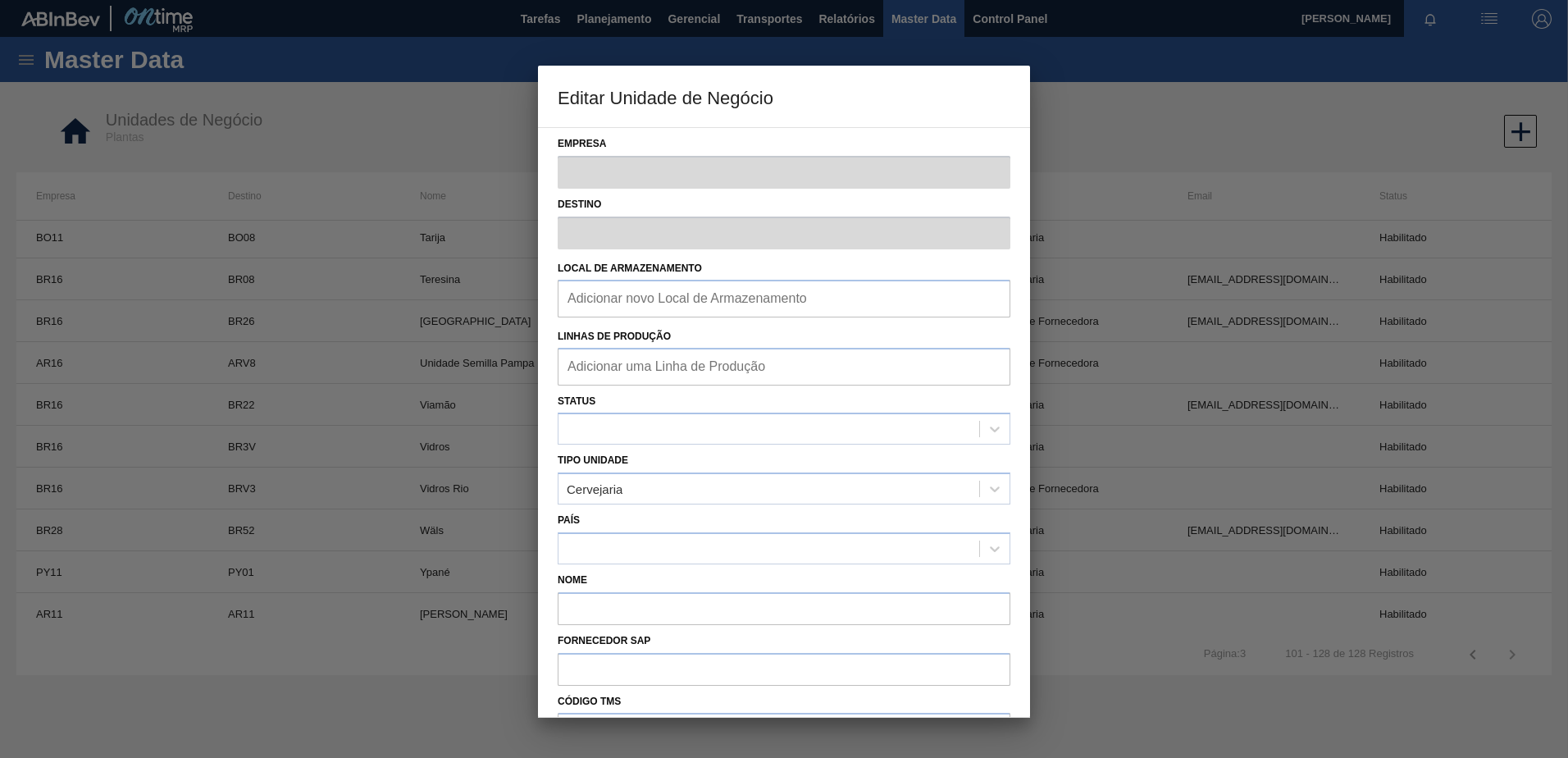
type input "PY11"
type input "PY01"
type input "Ypané"
type input "0000568964"
type input "679754"
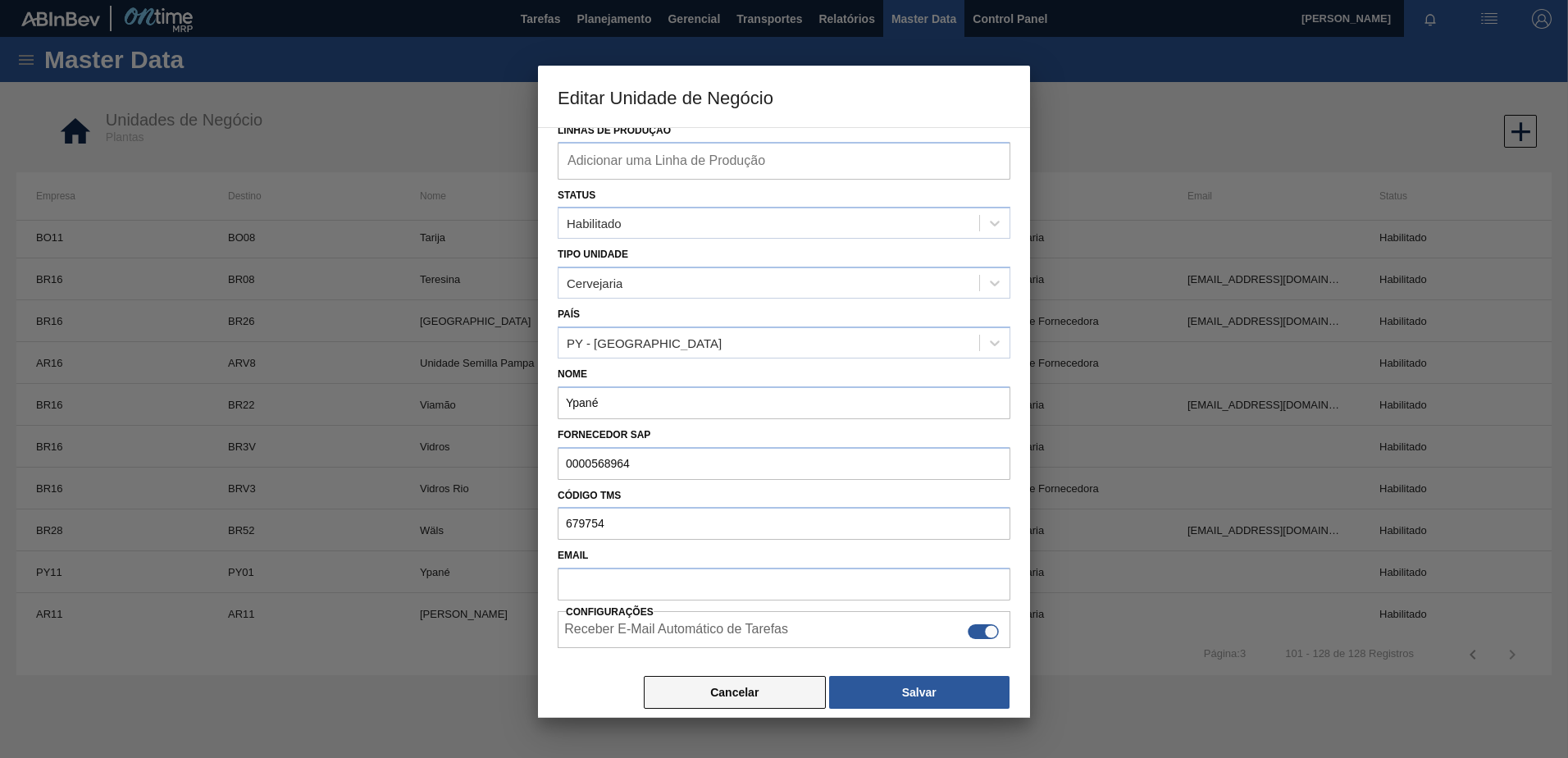
click at [704, 687] on button "Cancelar" at bounding box center [735, 692] width 183 height 33
